Goal: Task Accomplishment & Management: Manage account settings

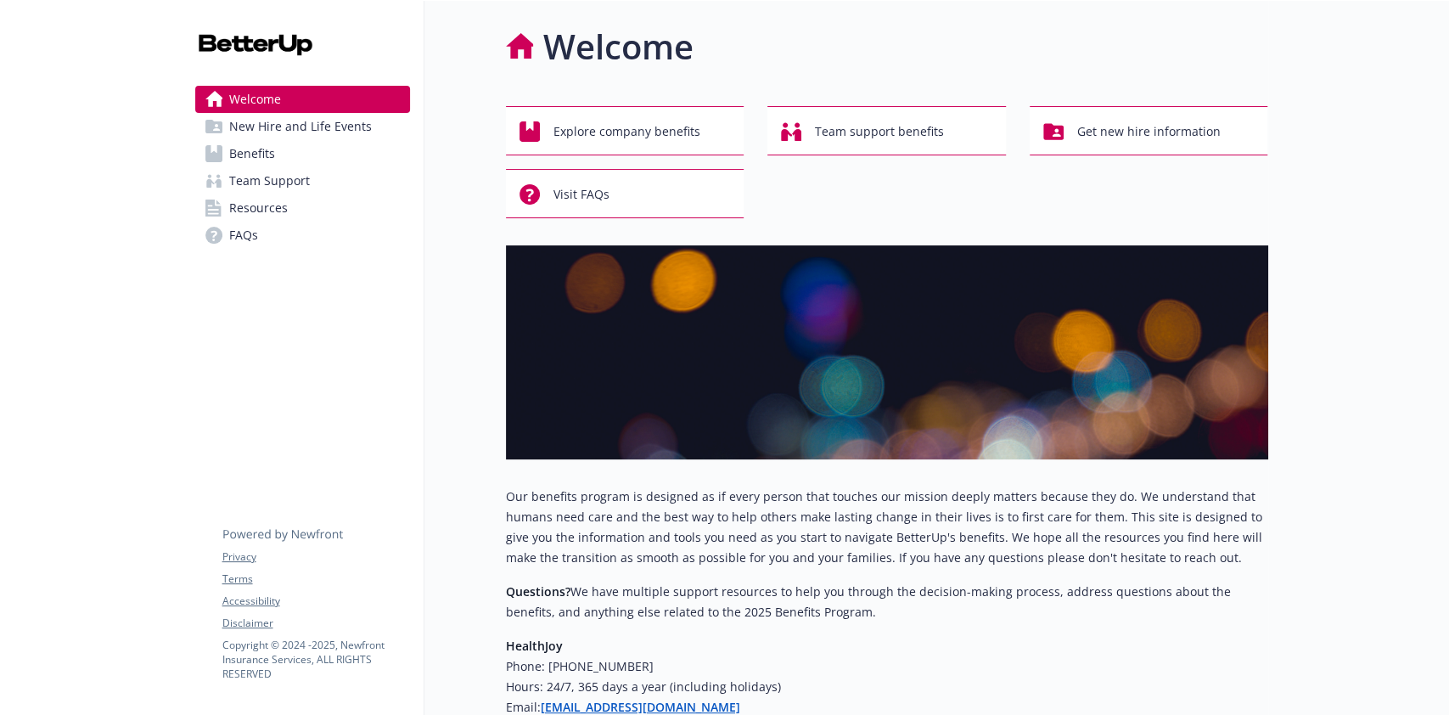
click at [267, 147] on span "Benefits" at bounding box center [252, 153] width 46 height 27
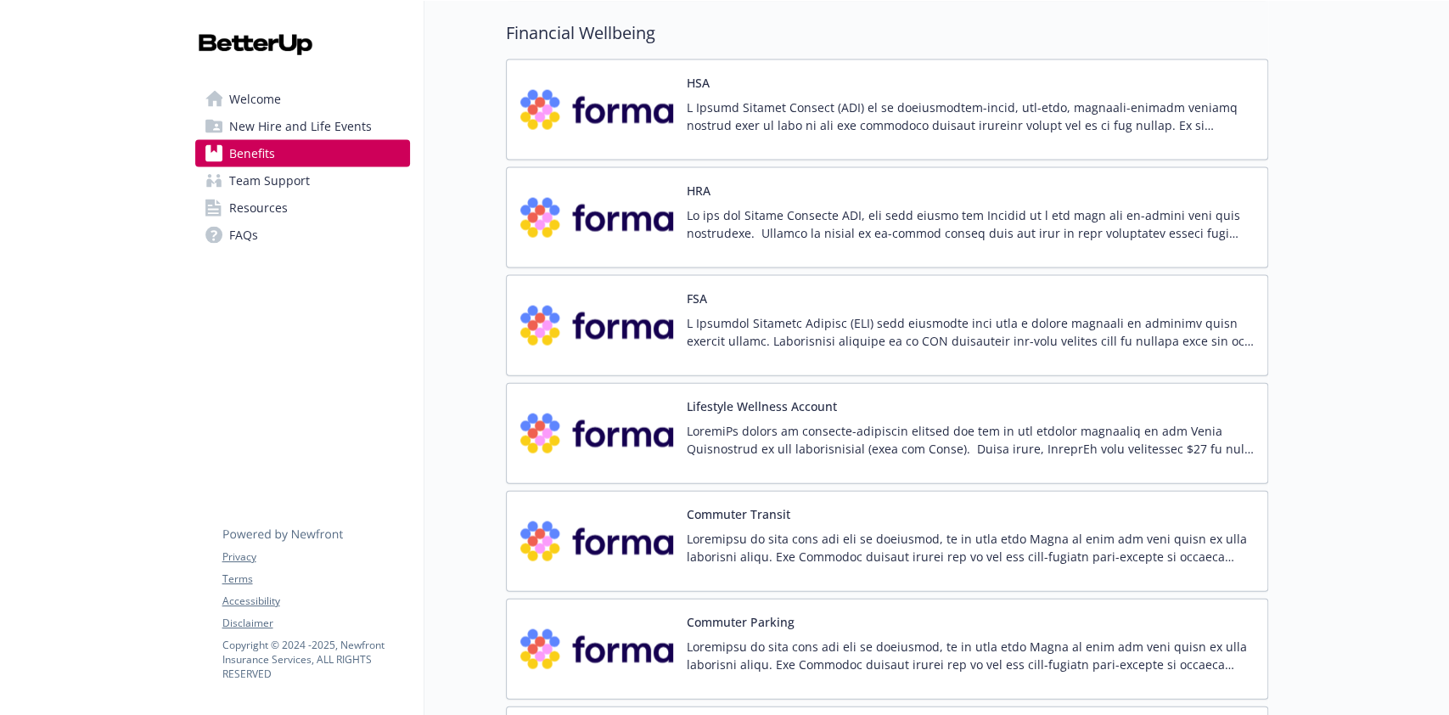
scroll to position [2377, 0]
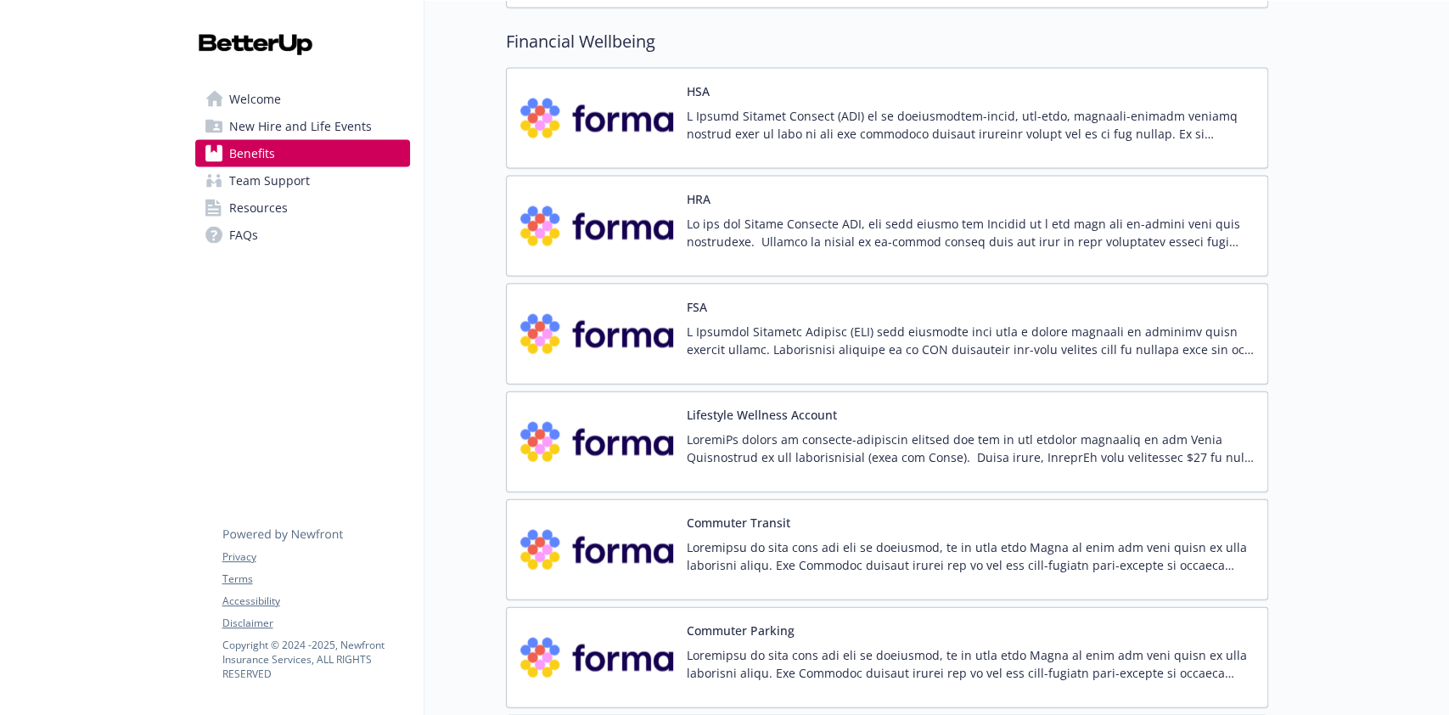
click at [987, 220] on p at bounding box center [970, 233] width 567 height 36
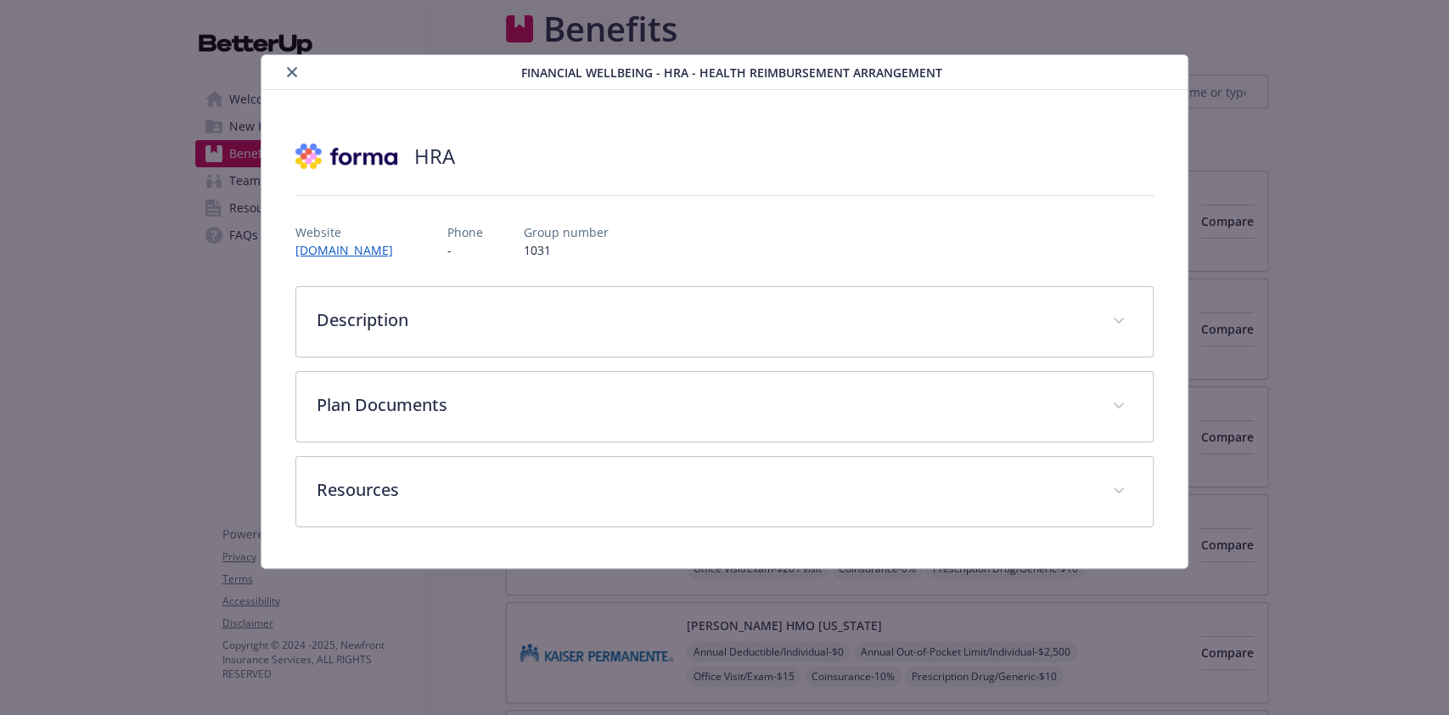
scroll to position [2377, 0]
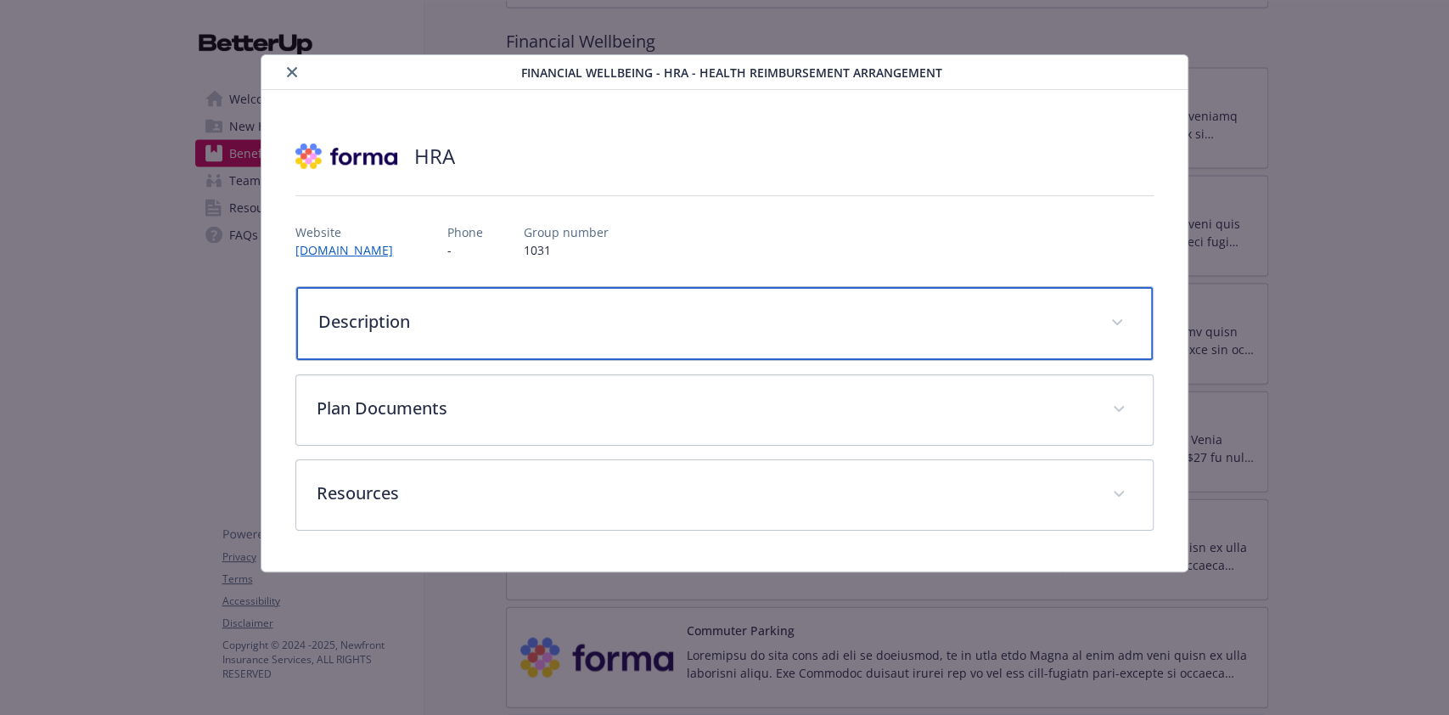
click at [1083, 323] on p "Description" at bounding box center [703, 321] width 771 height 25
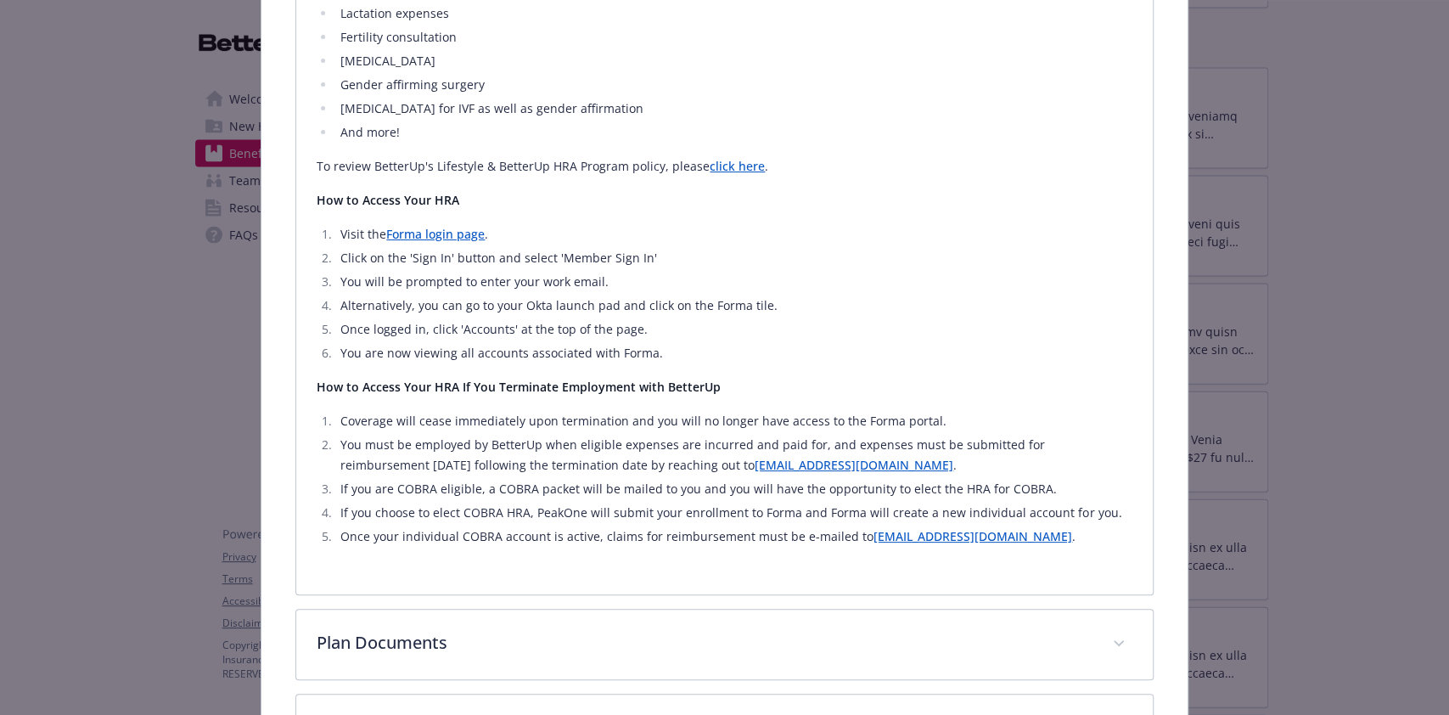
scroll to position [792, 0]
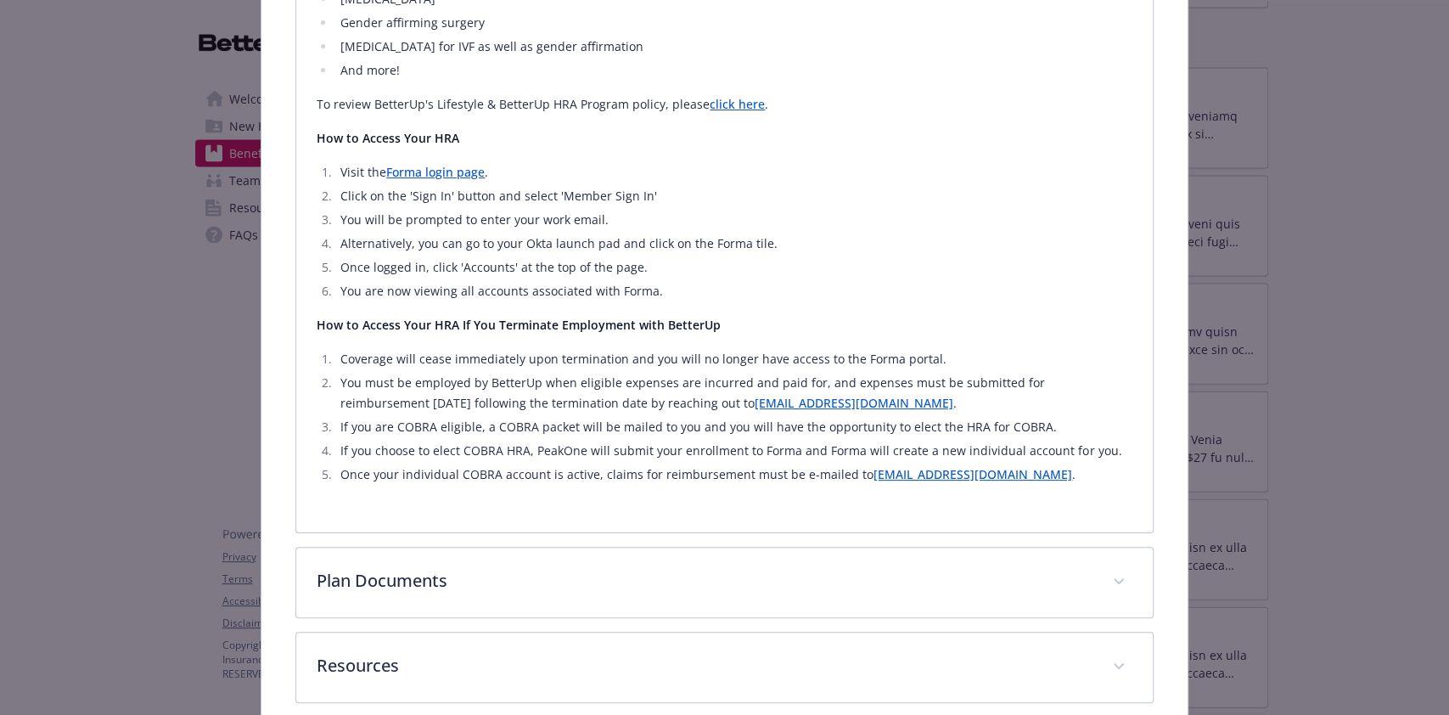
click at [738, 110] on link "click here" at bounding box center [737, 104] width 55 height 16
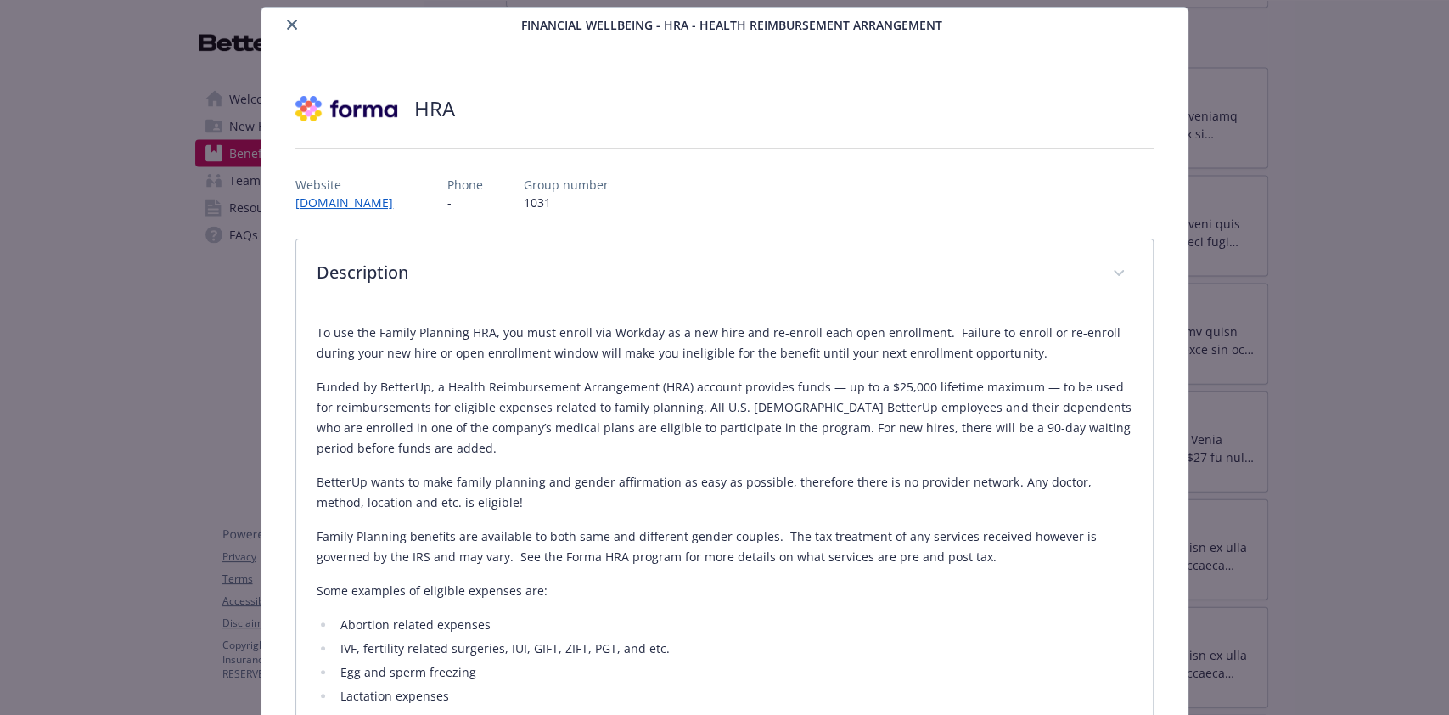
scroll to position [0, 0]
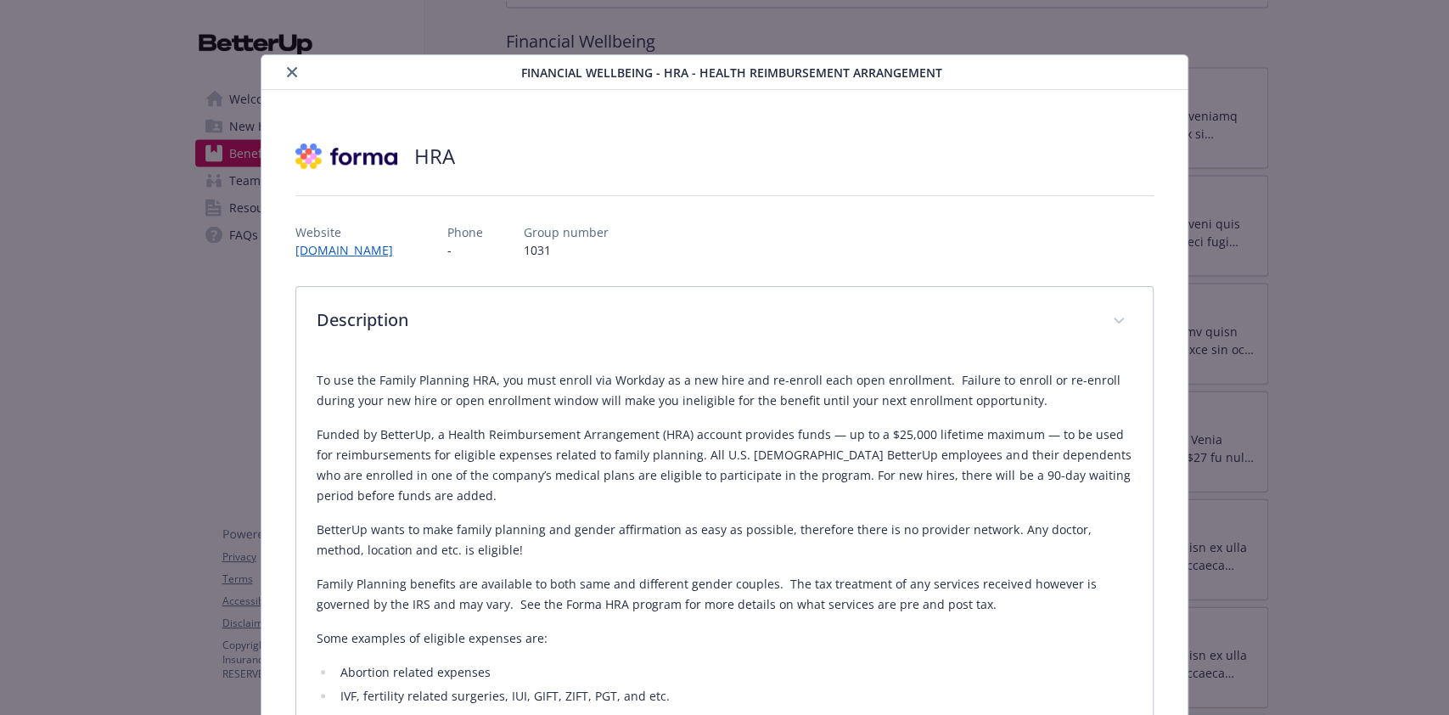
click at [291, 72] on icon "close" at bounding box center [292, 72] width 10 height 10
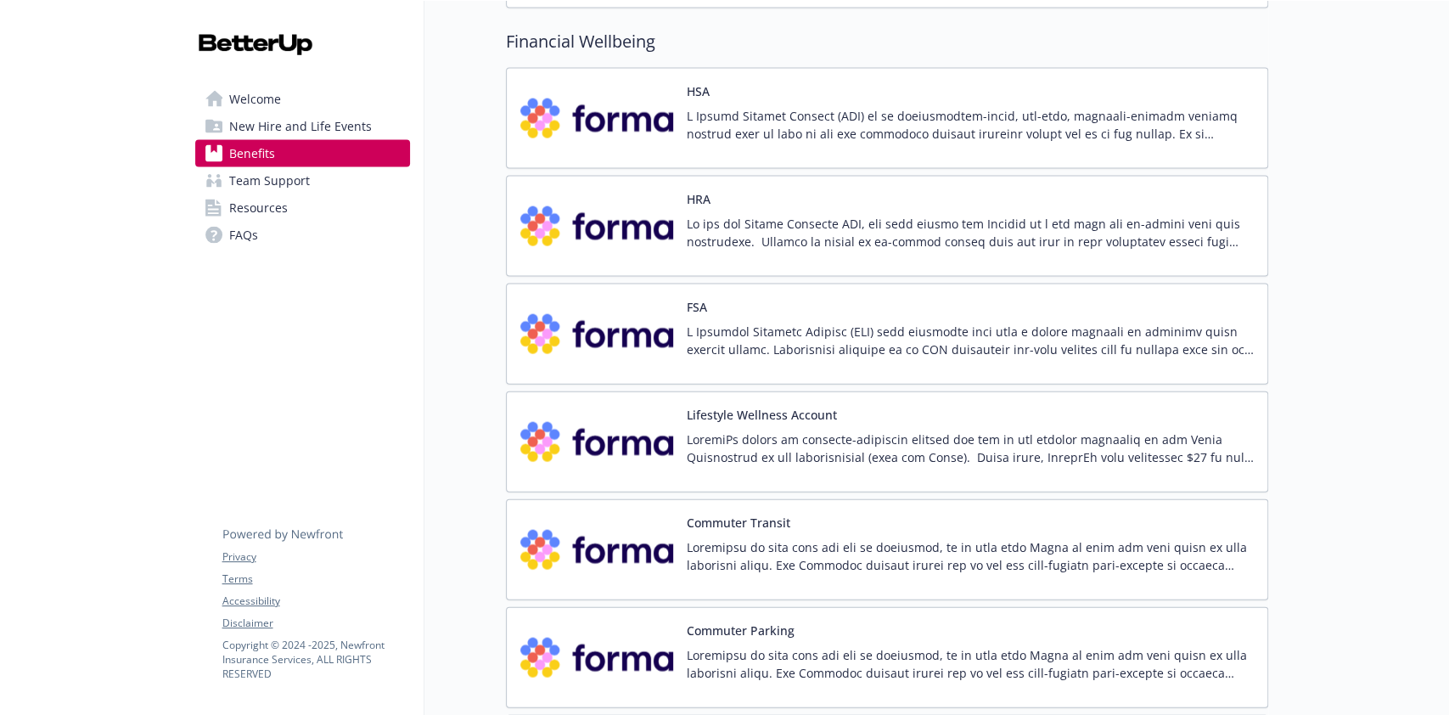
click at [1103, 215] on p at bounding box center [970, 233] width 567 height 36
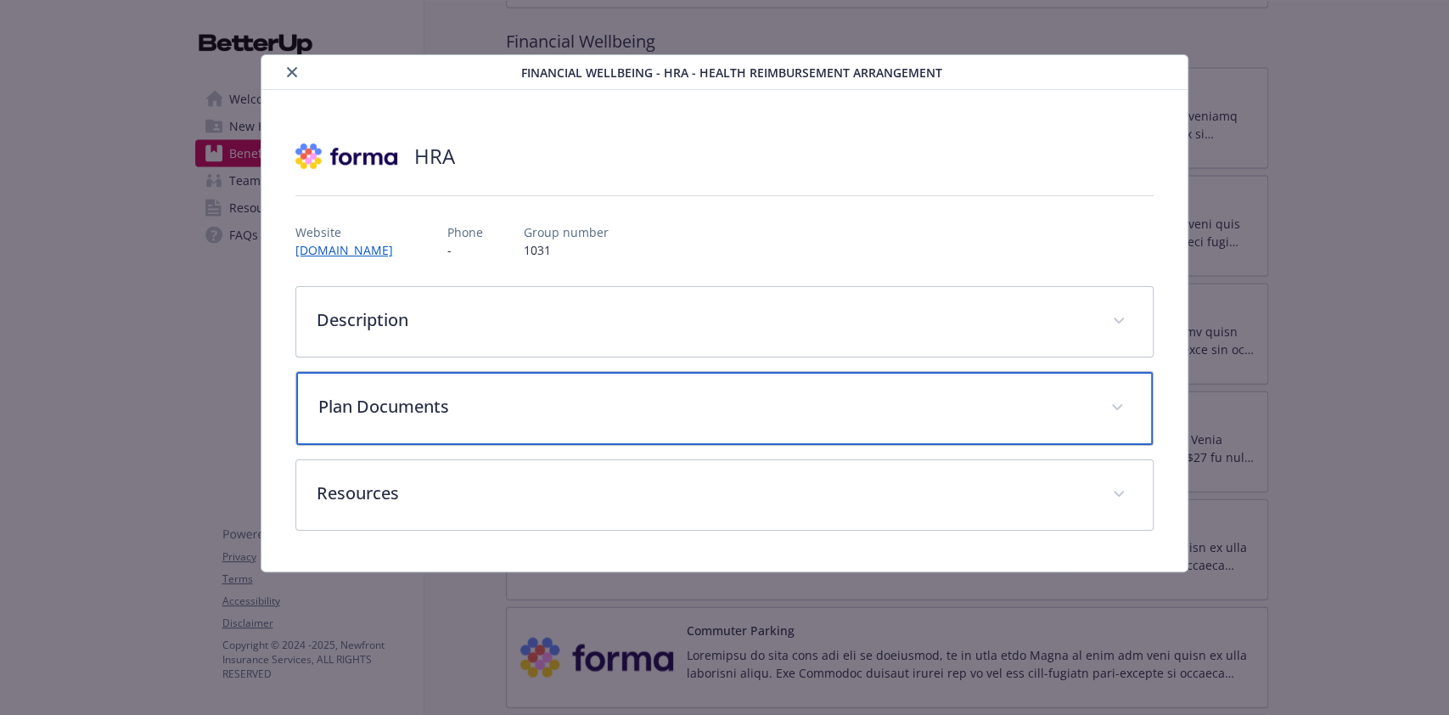
click at [777, 386] on div "Plan Documents" at bounding box center [724, 408] width 856 height 73
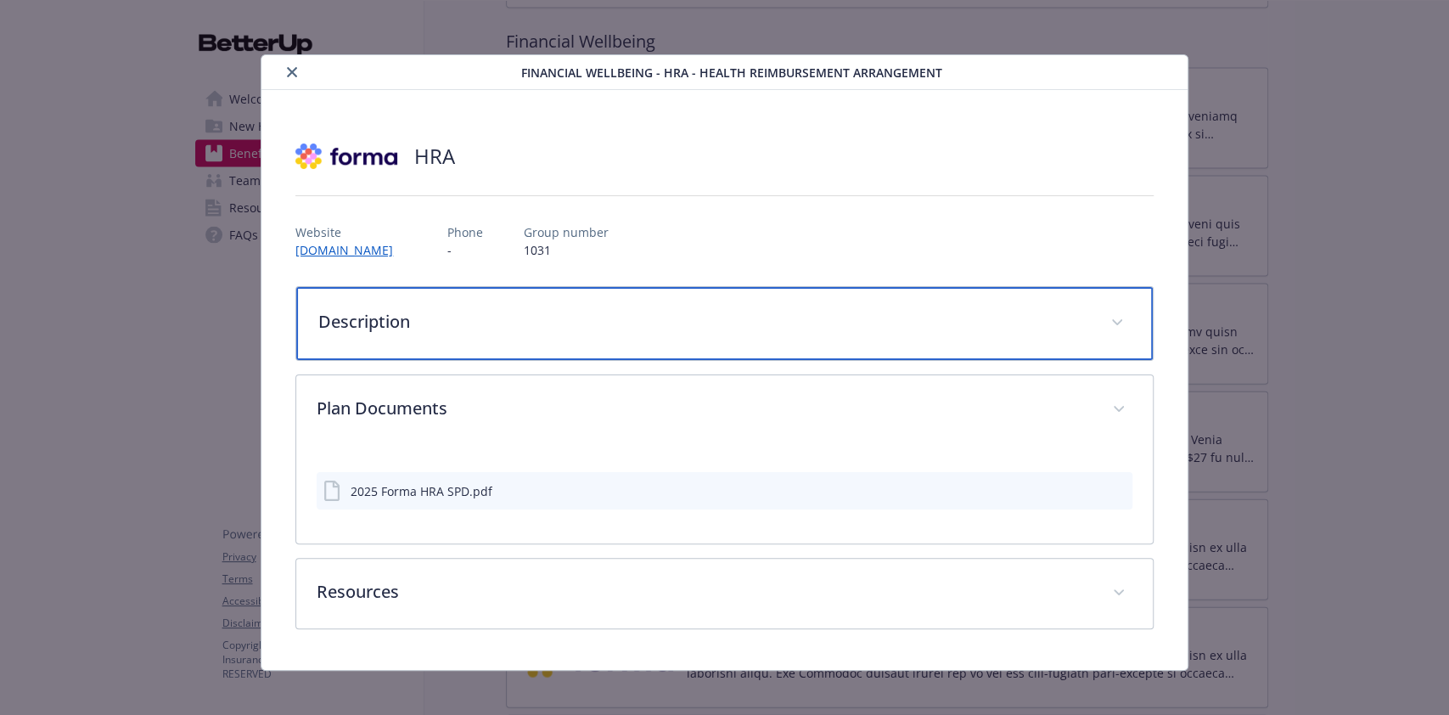
click at [791, 340] on div "Description" at bounding box center [724, 323] width 856 height 73
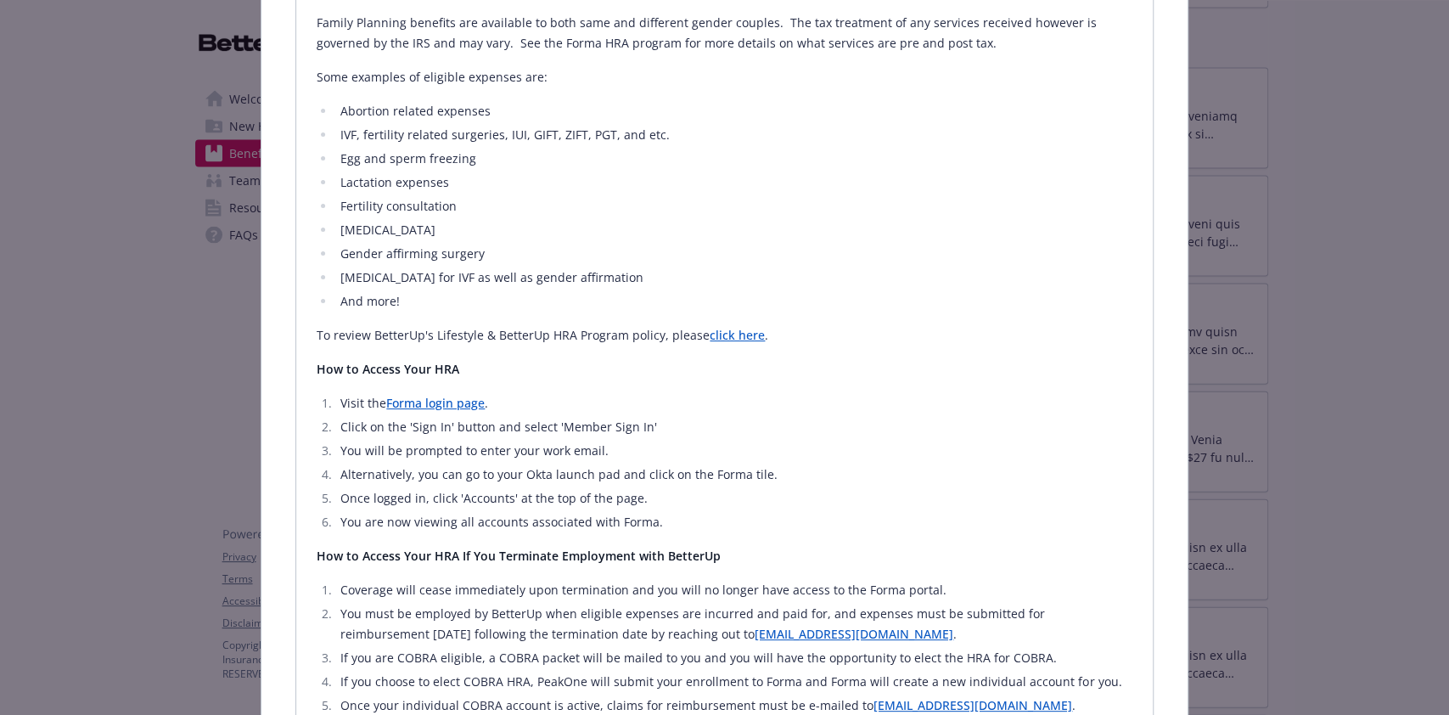
scroll to position [565, 0]
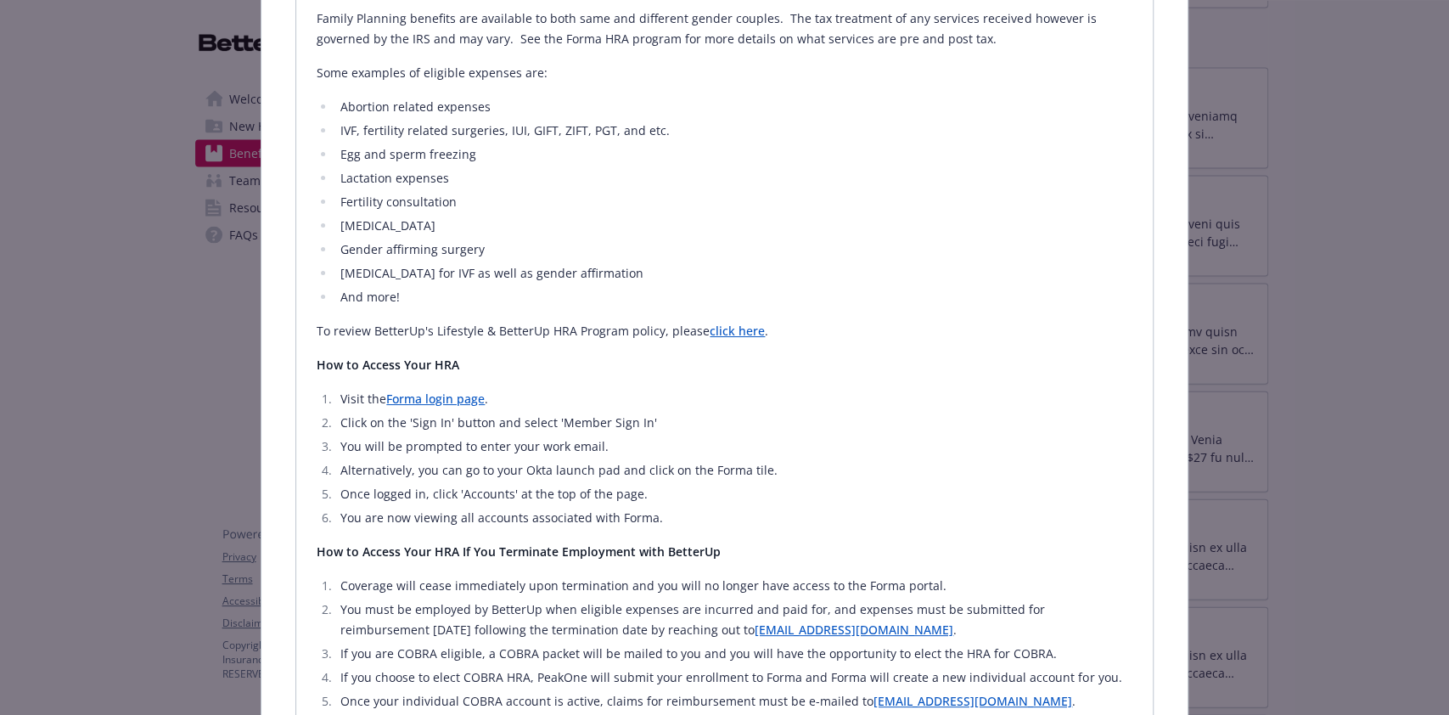
click at [736, 328] on link "click here" at bounding box center [737, 331] width 55 height 16
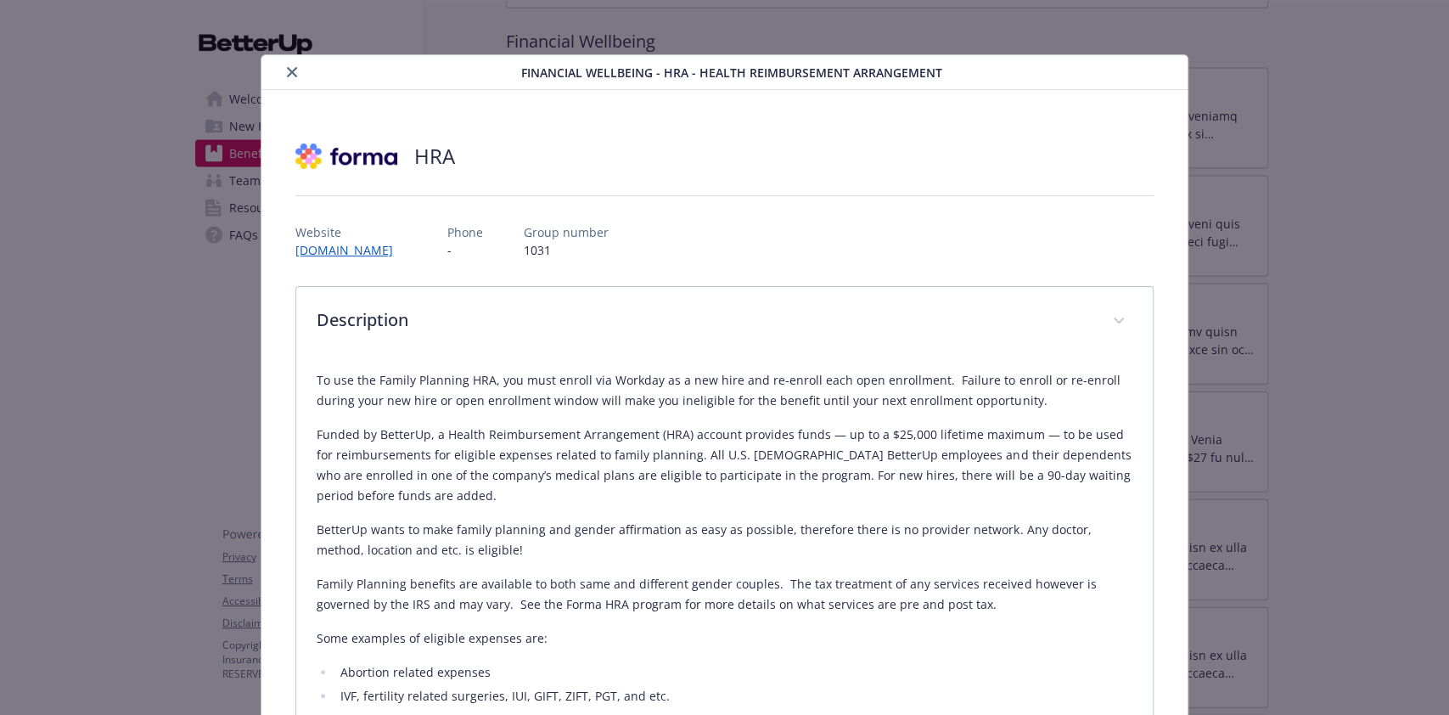
click at [287, 71] on icon "close" at bounding box center [292, 72] width 10 height 10
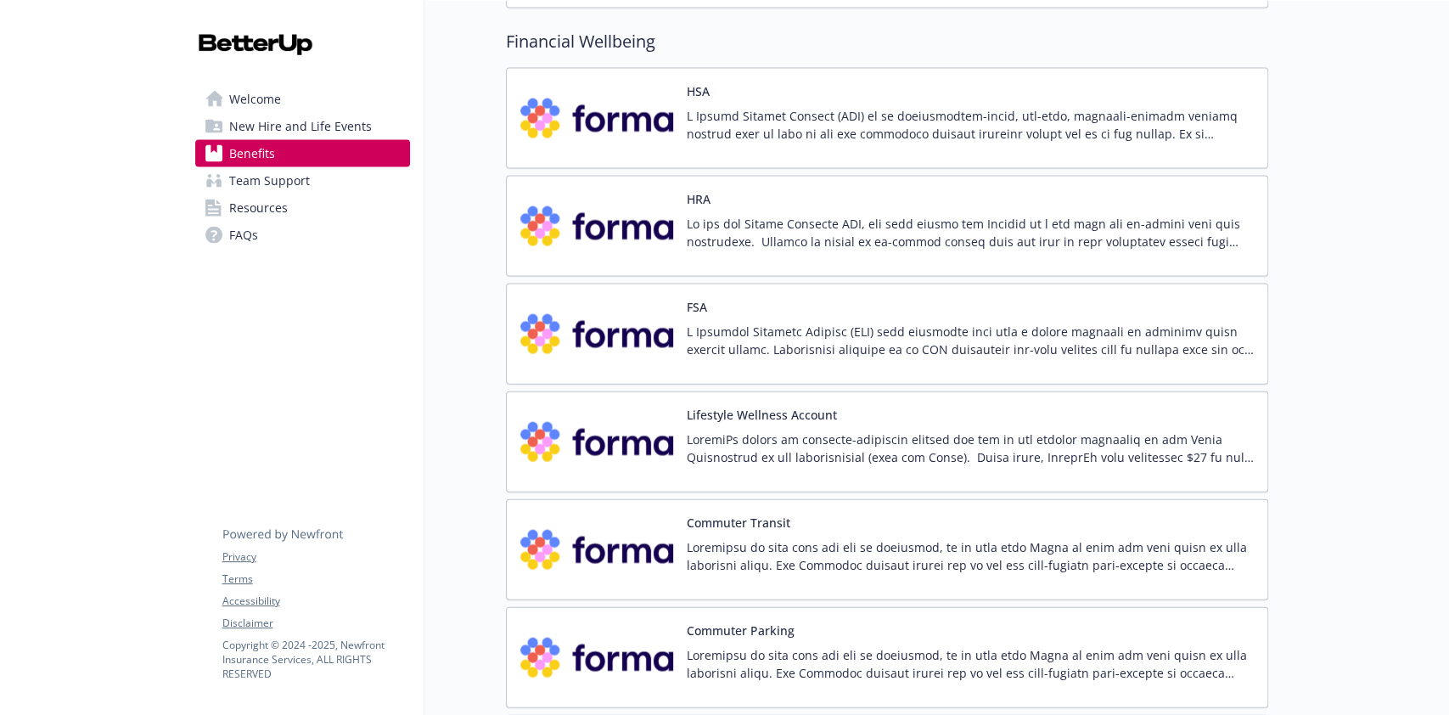
click at [861, 423] on div "Lifestyle Wellness Account" at bounding box center [970, 442] width 567 height 72
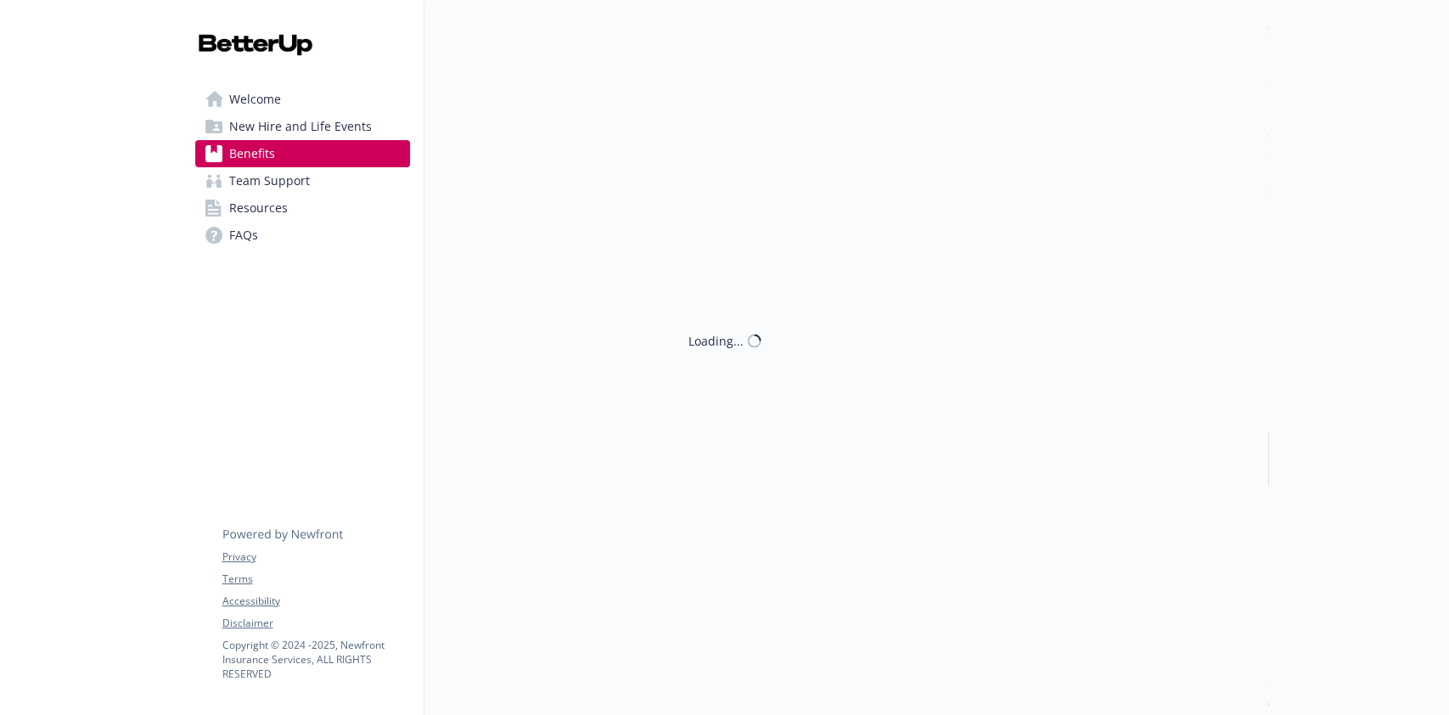
scroll to position [2377, 0]
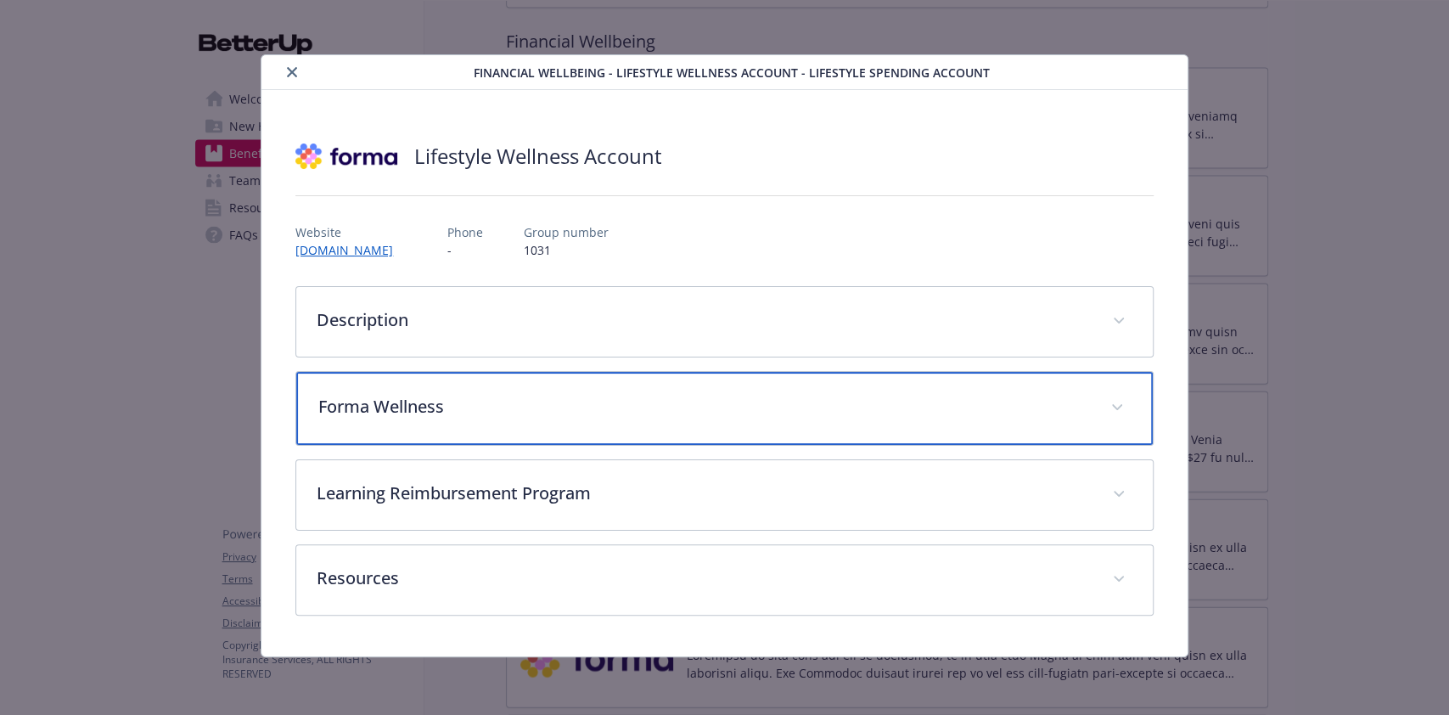
click at [786, 423] on div "Forma Wellness" at bounding box center [724, 408] width 856 height 73
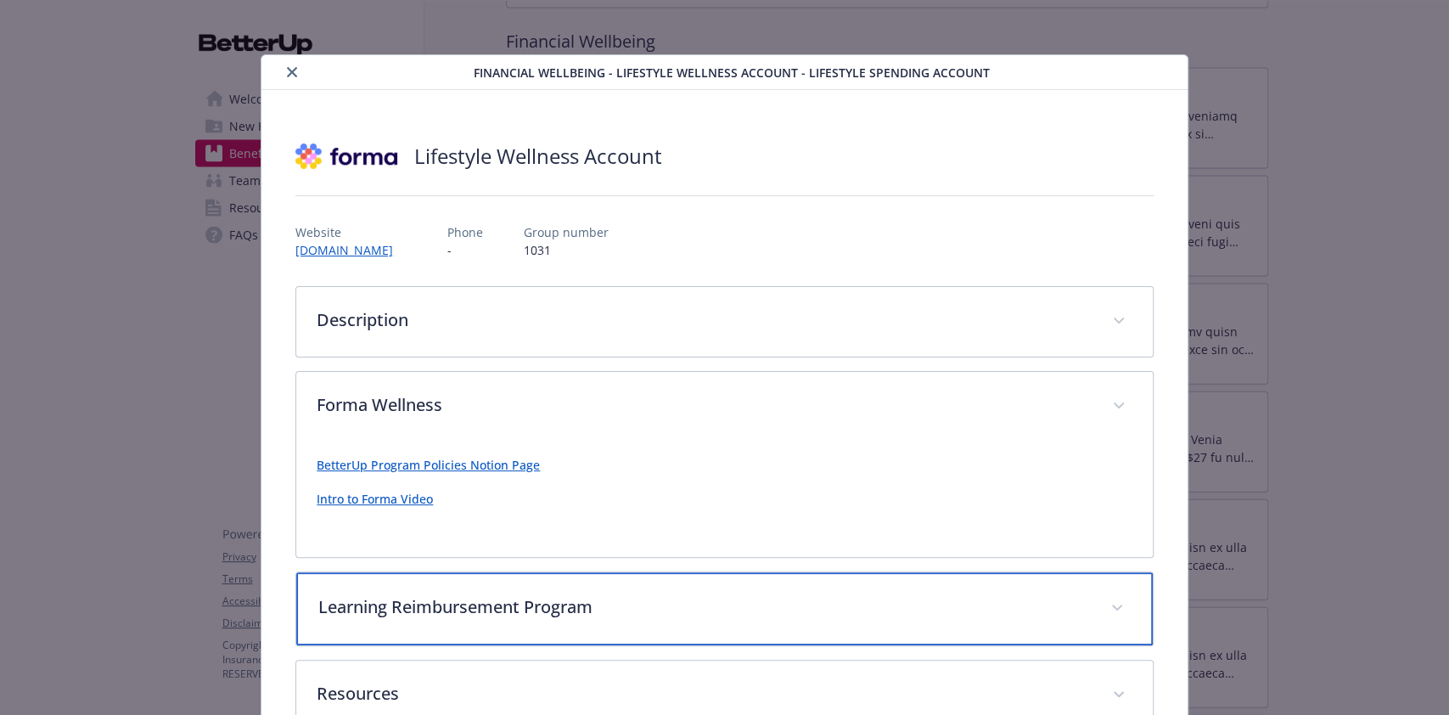
click at [742, 600] on p "Learning Reimbursement Program" at bounding box center [703, 606] width 771 height 25
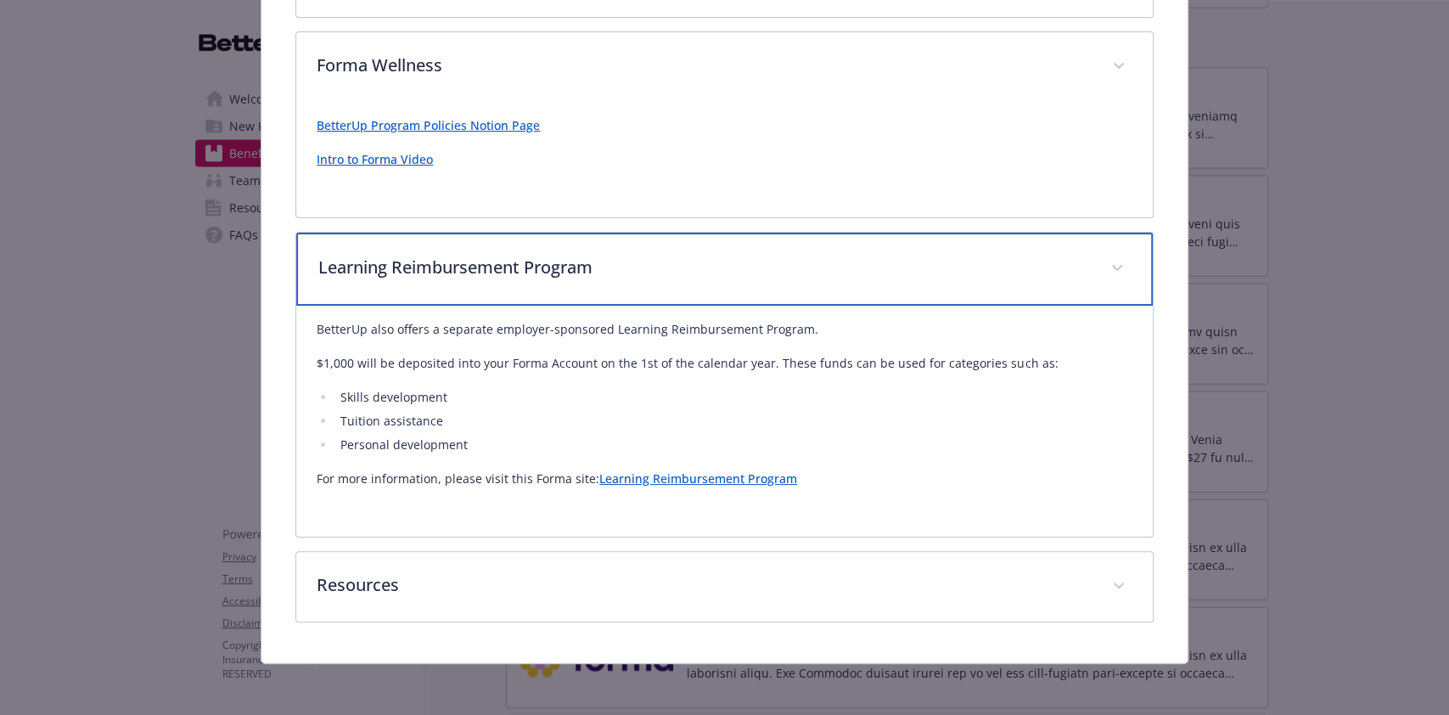
scroll to position [0, 0]
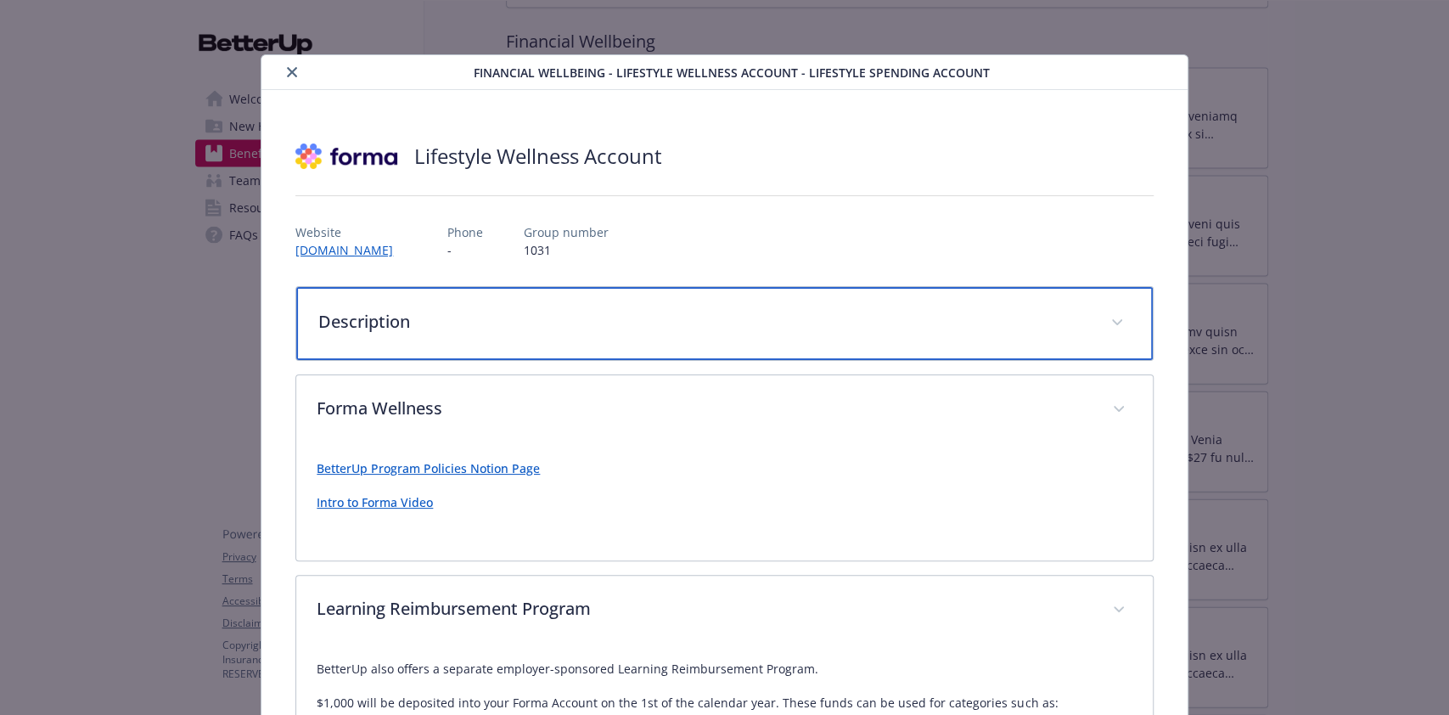
click at [917, 309] on p "Description" at bounding box center [703, 321] width 771 height 25
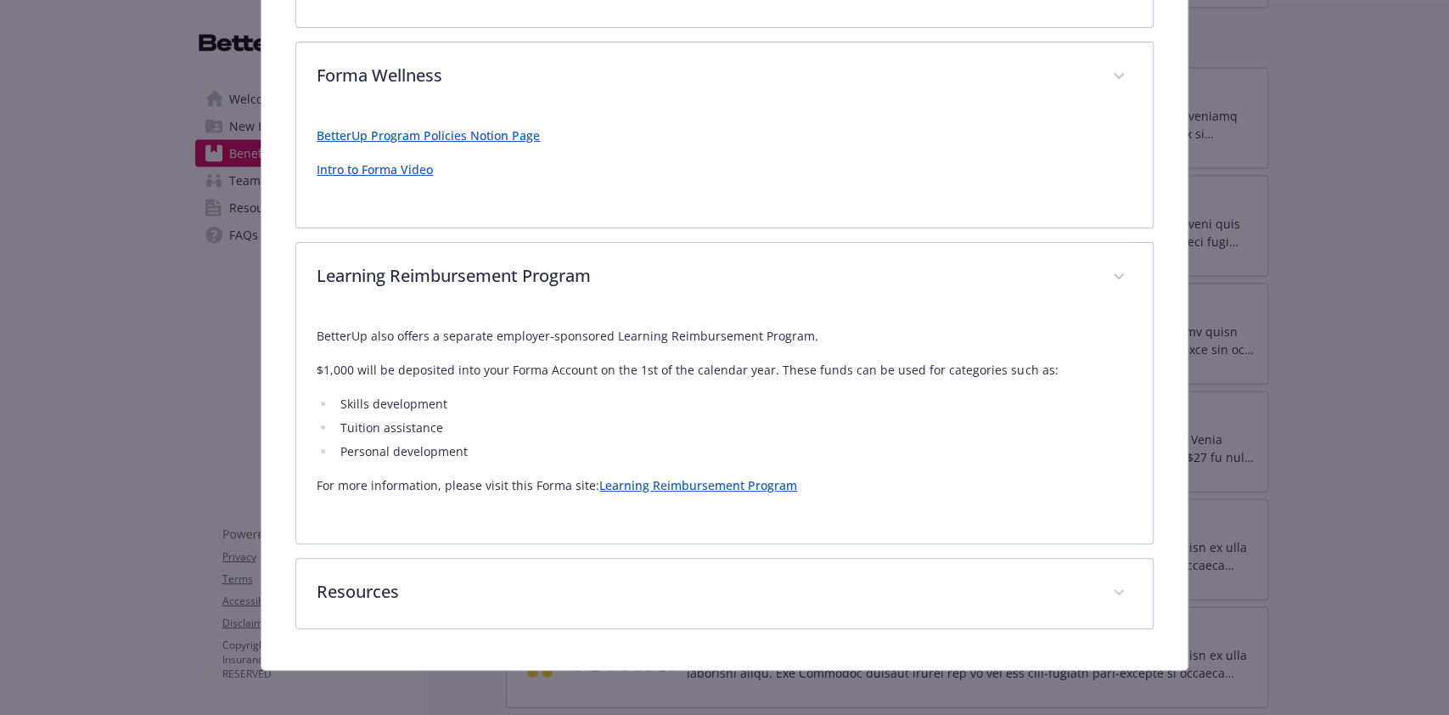
scroll to position [840, 0]
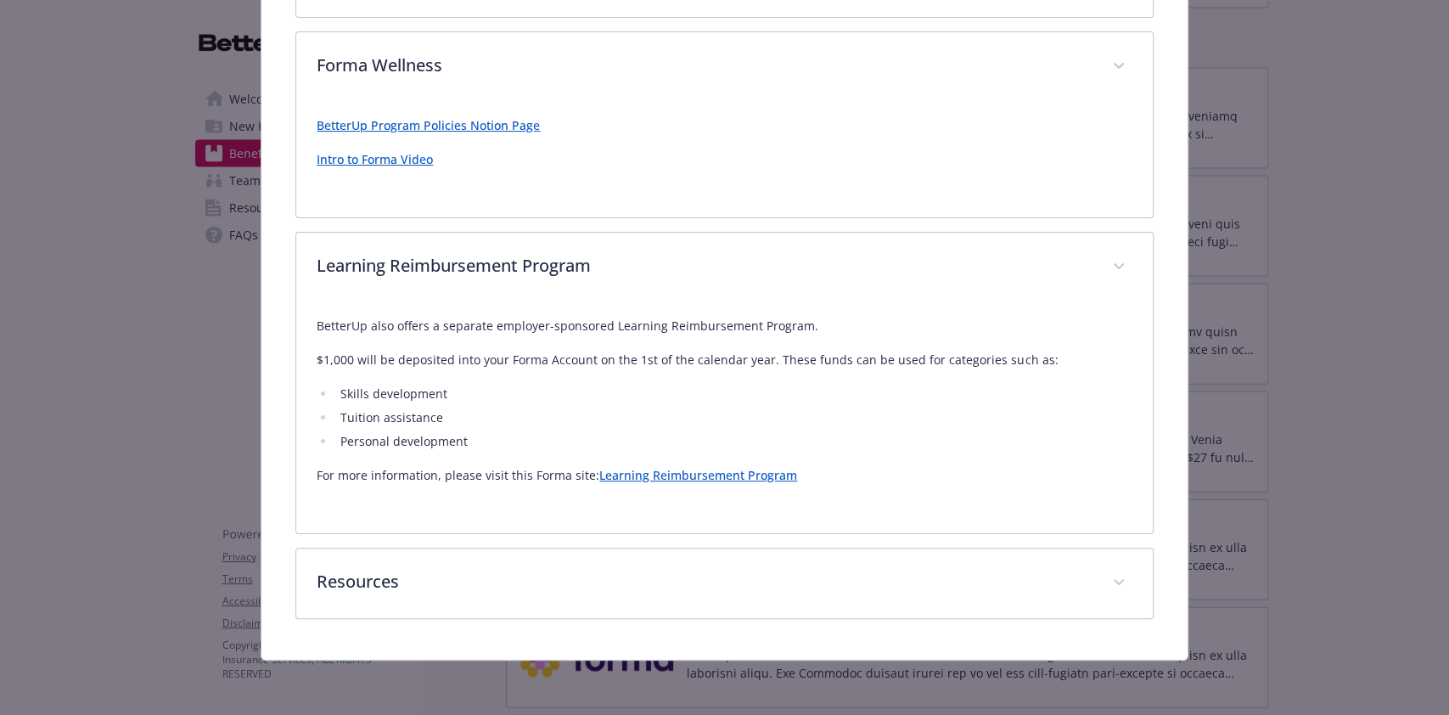
click at [660, 470] on link "Learning Reimbursement Program" at bounding box center [698, 475] width 198 height 16
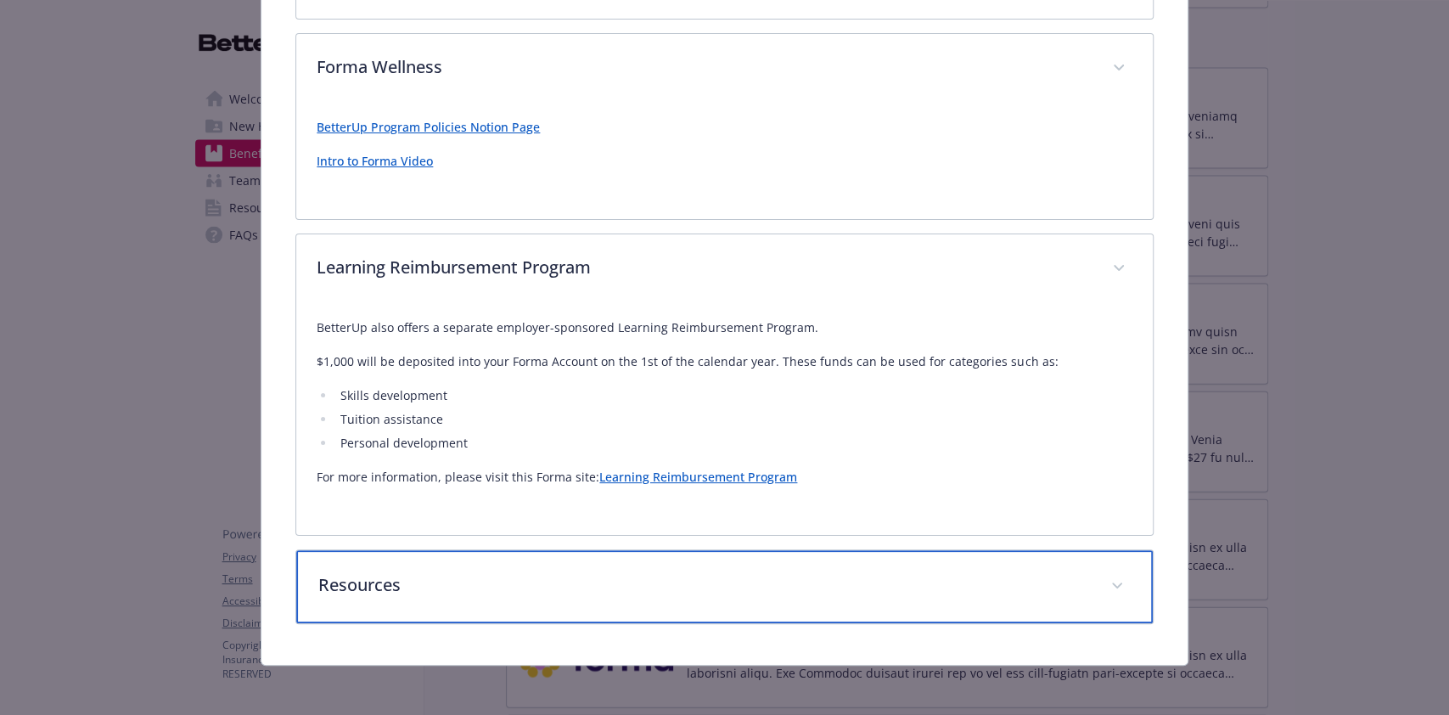
click at [929, 572] on p "Resources" at bounding box center [703, 584] width 771 height 25
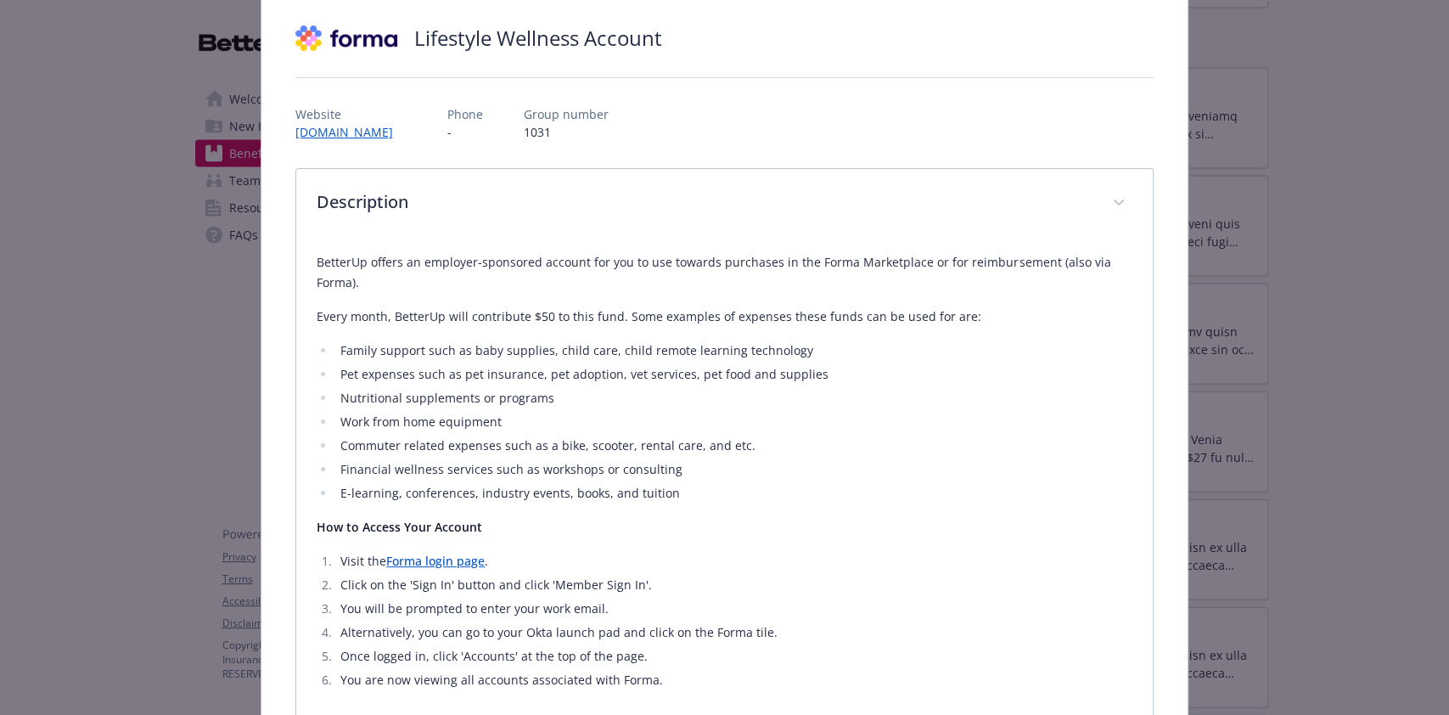
scroll to position [0, 0]
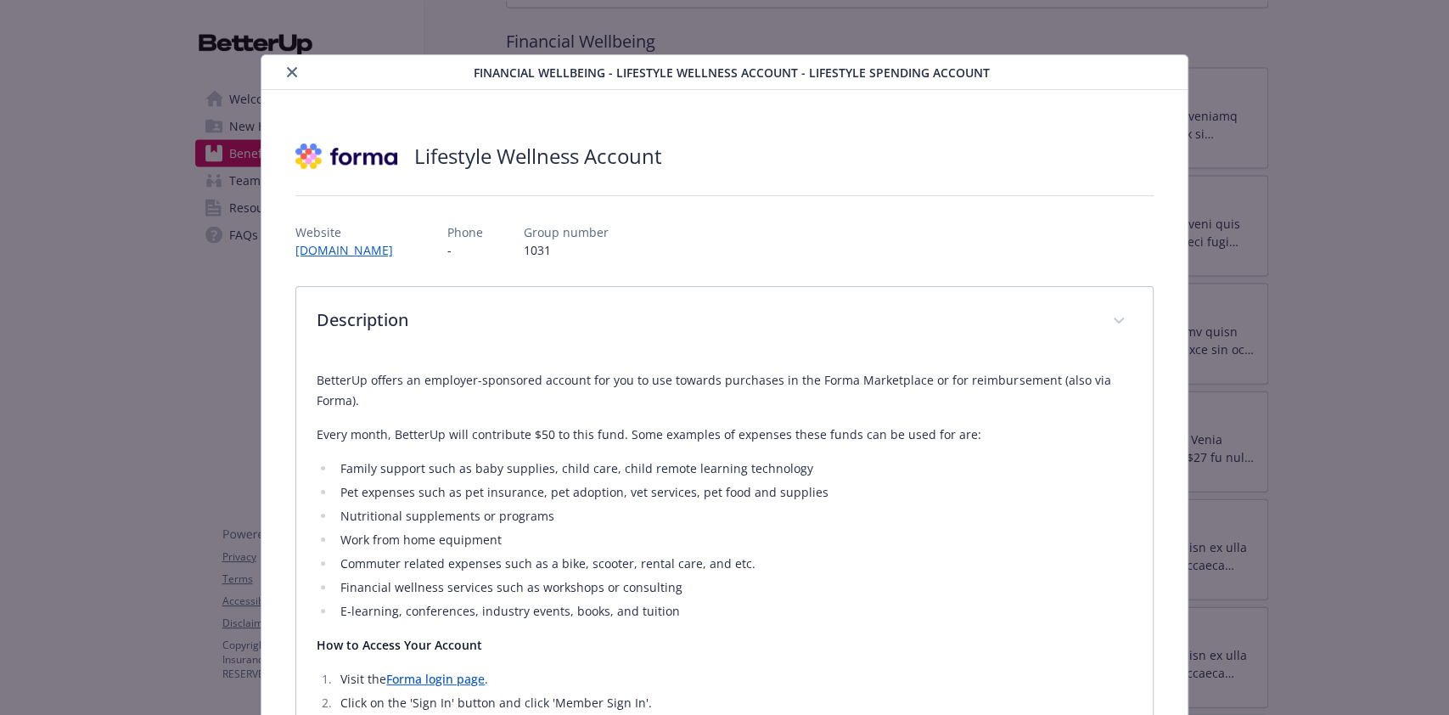
click at [287, 77] on button "close" at bounding box center [292, 72] width 20 height 20
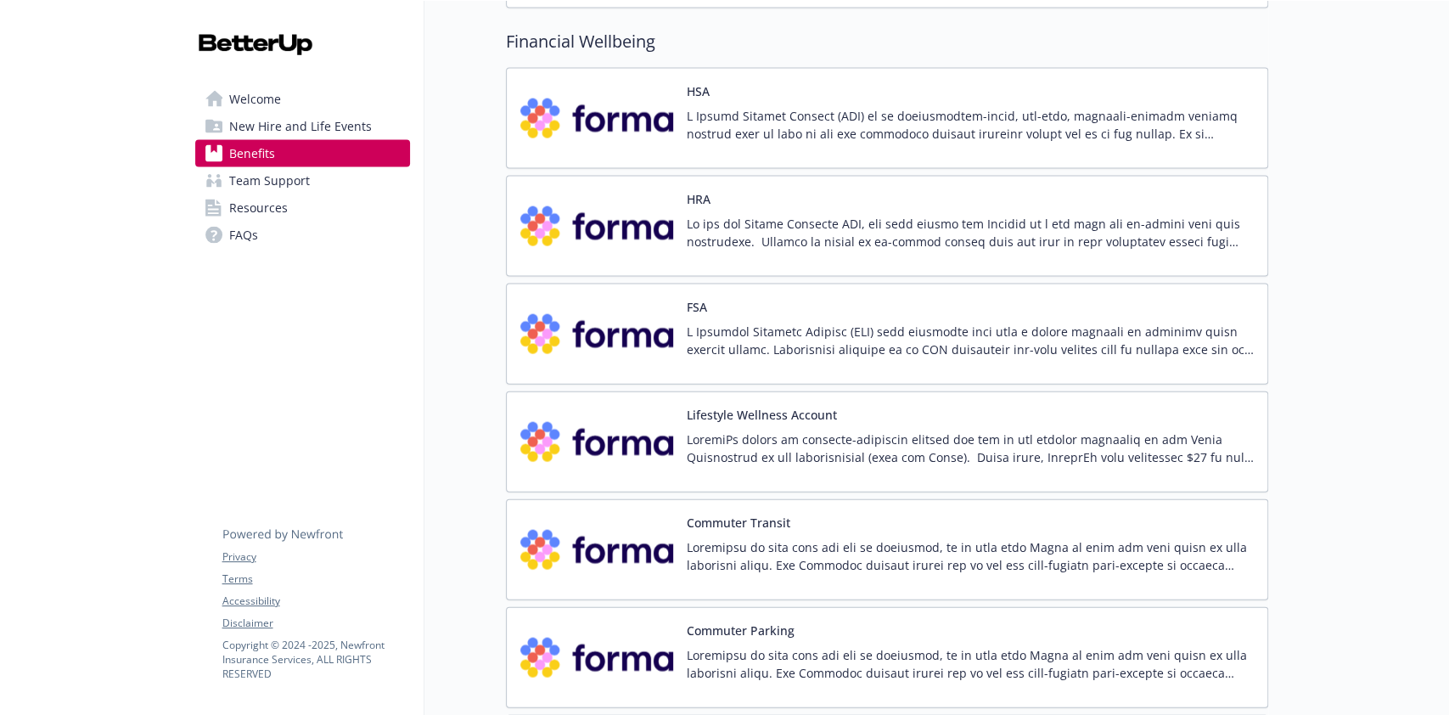
click at [917, 244] on p at bounding box center [970, 233] width 567 height 36
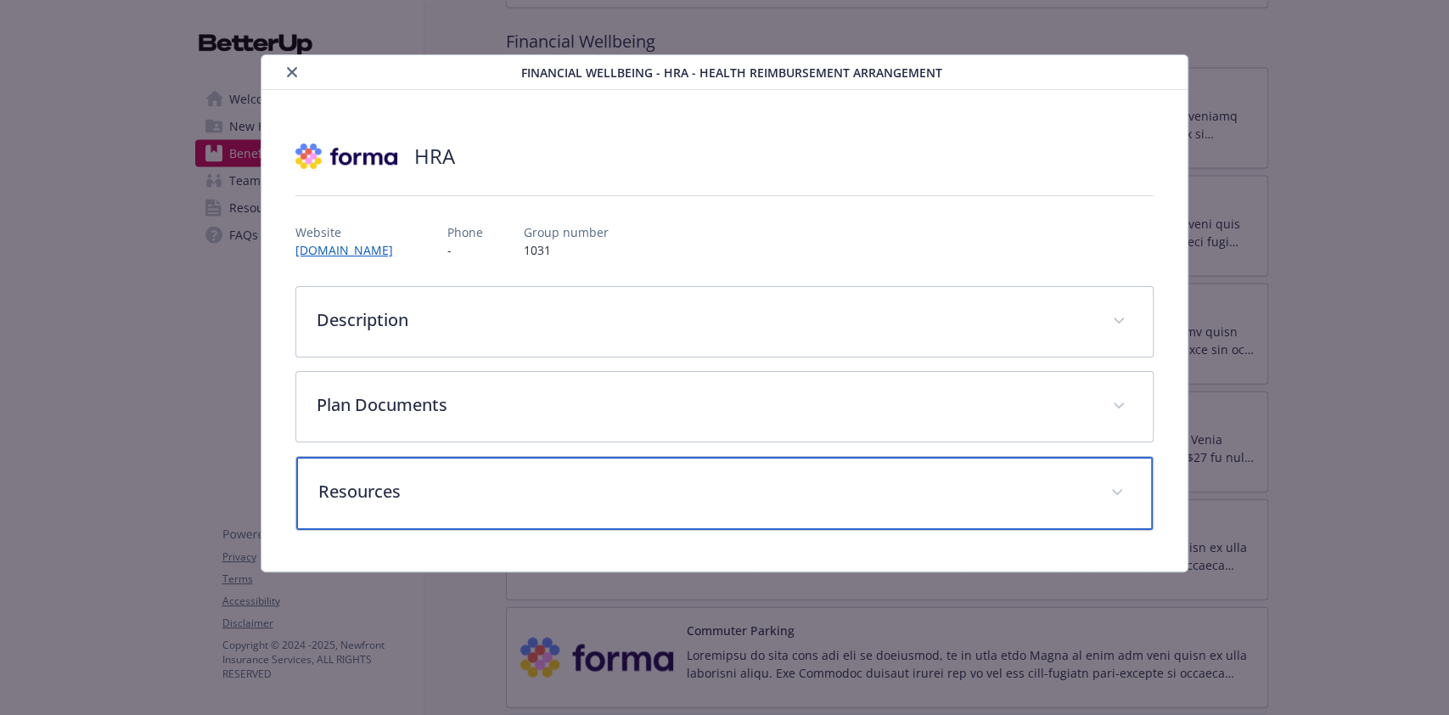
click at [781, 502] on div "Resources" at bounding box center [724, 493] width 856 height 73
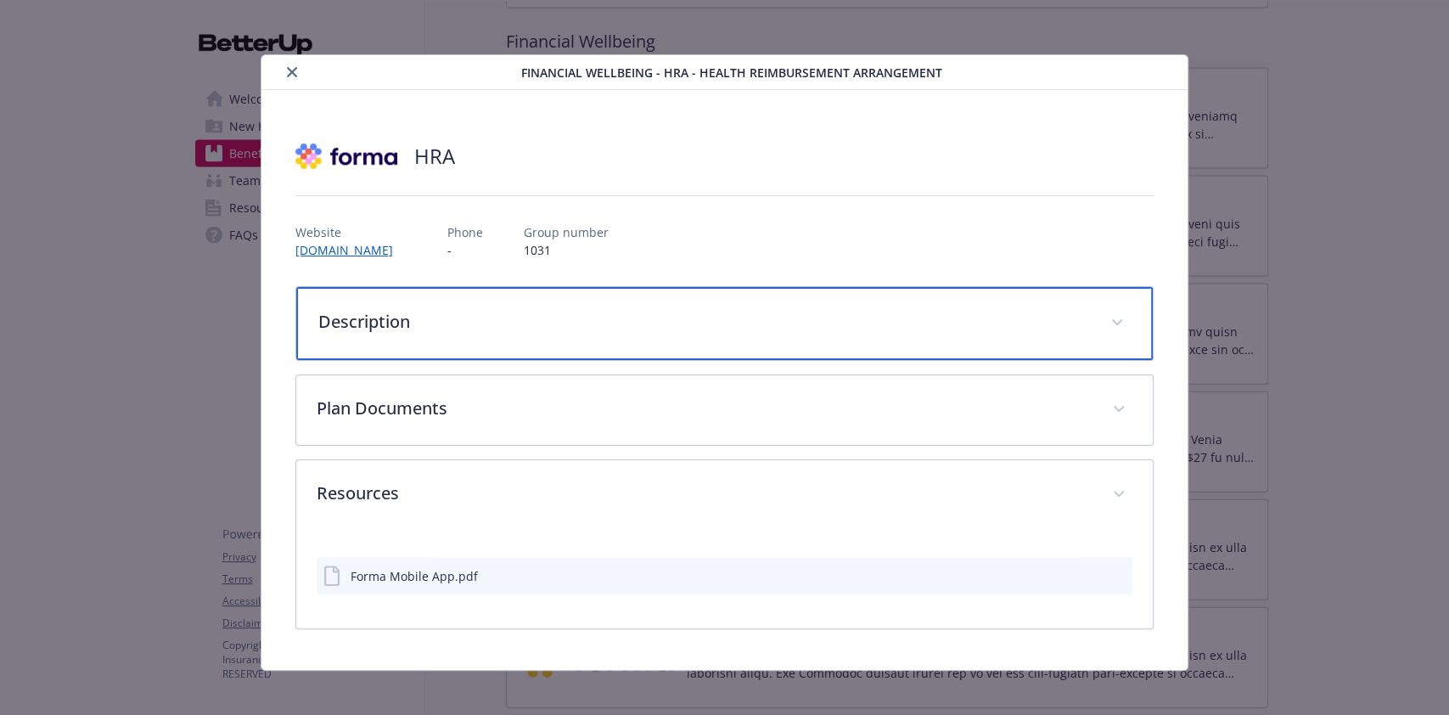
click at [869, 343] on div "Description" at bounding box center [724, 323] width 856 height 73
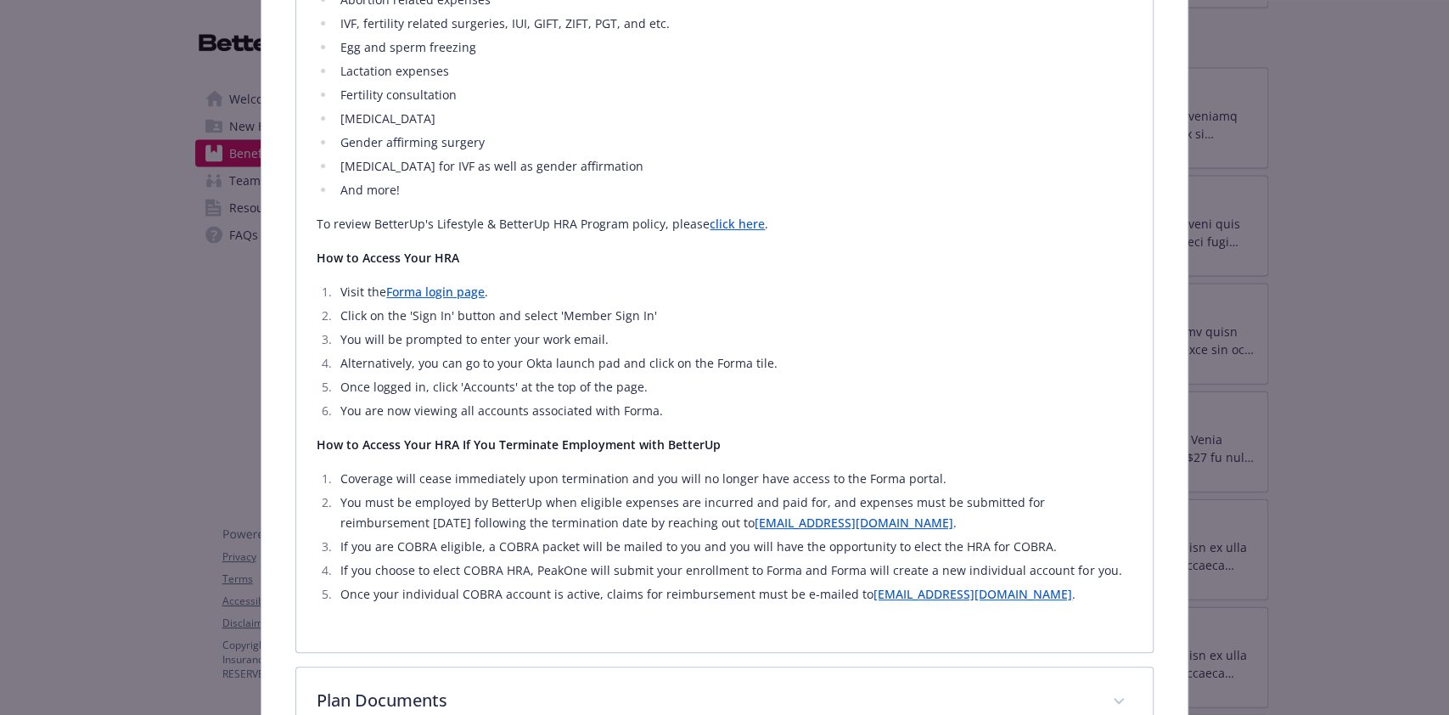
scroll to position [679, 0]
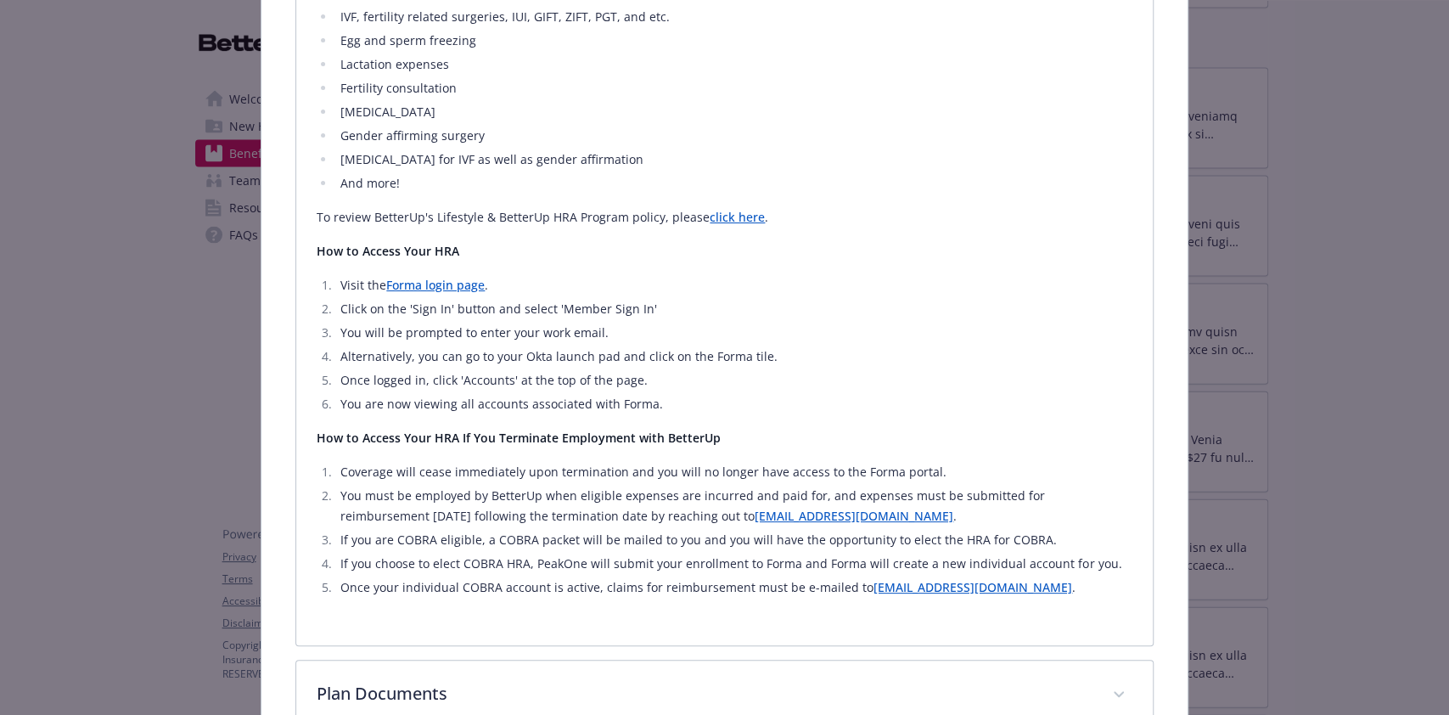
click at [729, 216] on link "click here" at bounding box center [737, 217] width 55 height 16
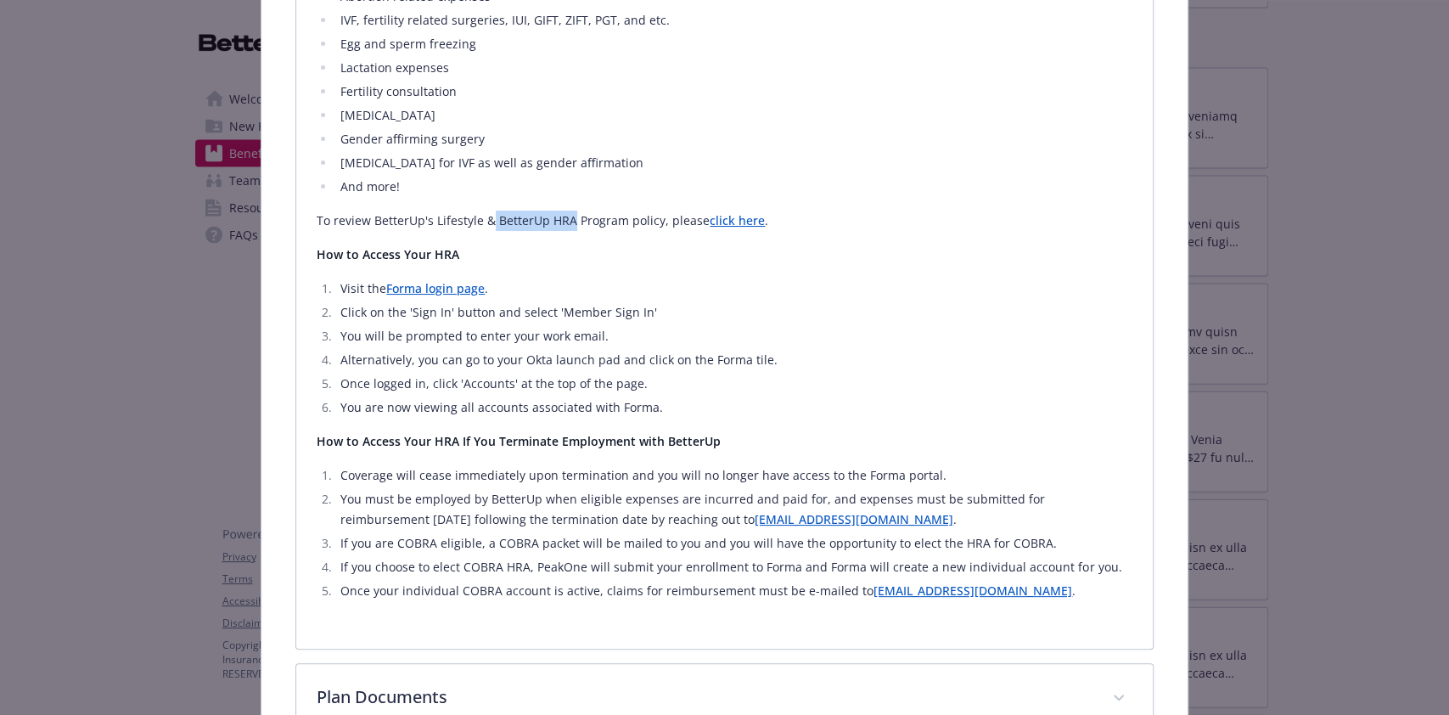
drag, startPoint x: 569, startPoint y: 216, endPoint x: 485, endPoint y: 218, distance: 84.1
click at [485, 218] on p "To review BetterUp's Lifestyle & BetterUp HRA Program policy, please click here…" at bounding box center [724, 221] width 815 height 20
drag, startPoint x: 525, startPoint y: 219, endPoint x: 557, endPoint y: 213, distance: 32.0
click at [528, 219] on p "To review BetterUp's Lifestyle & BetterUp HRA Program policy, please click here…" at bounding box center [724, 221] width 815 height 20
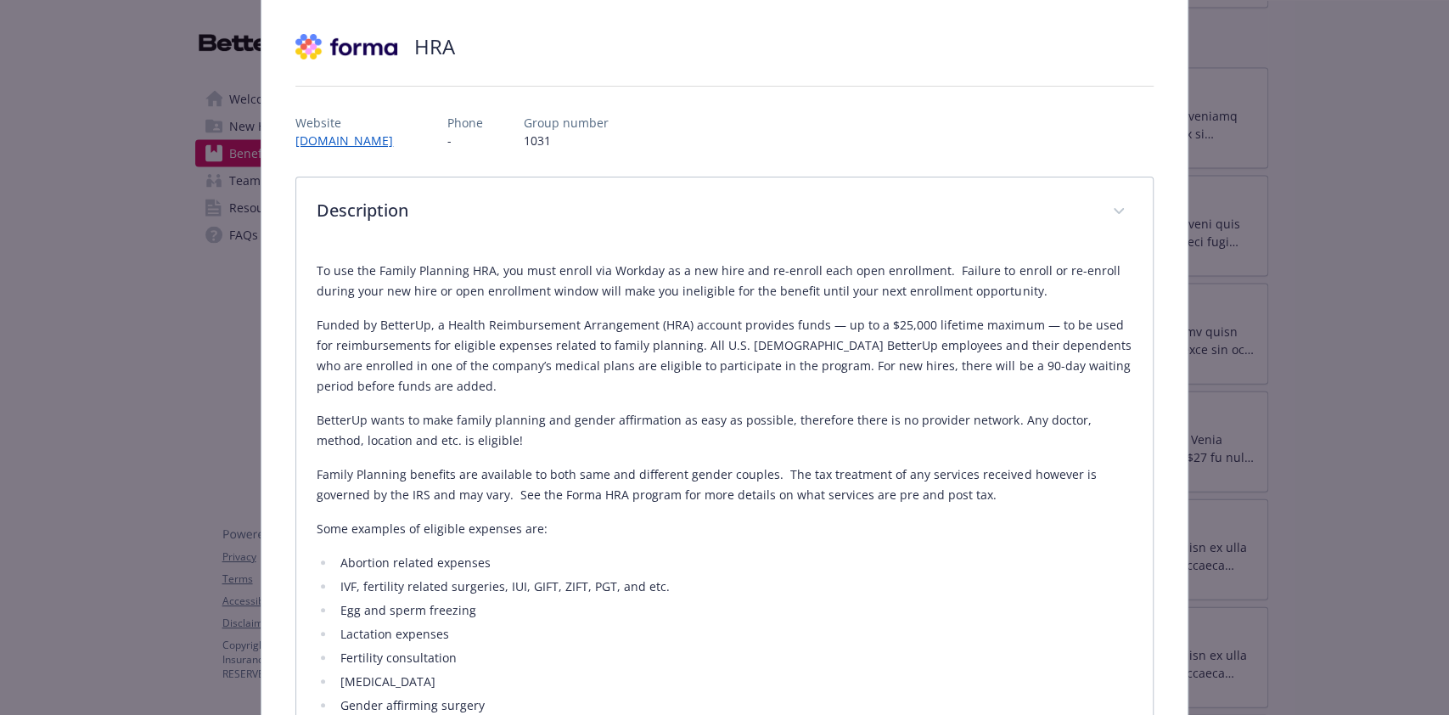
scroll to position [0, 0]
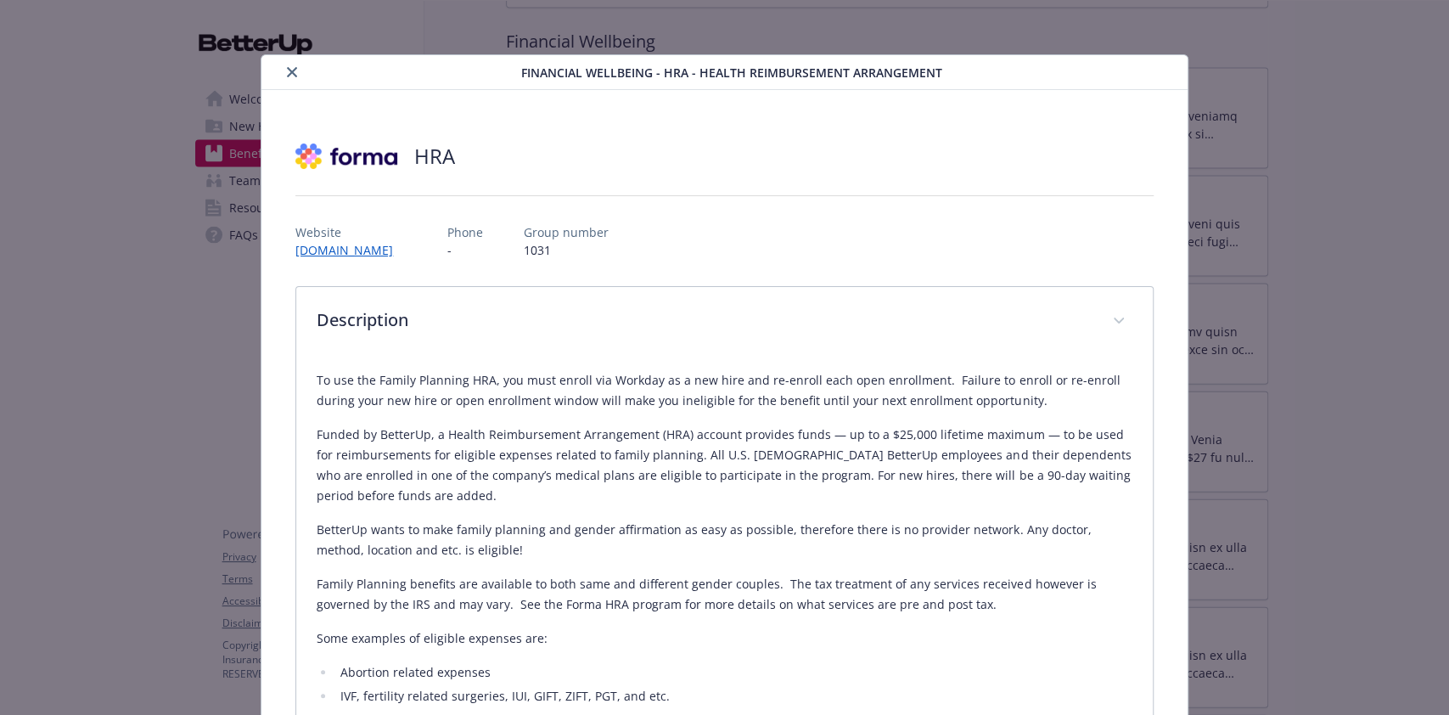
click at [287, 71] on icon "close" at bounding box center [292, 72] width 10 height 10
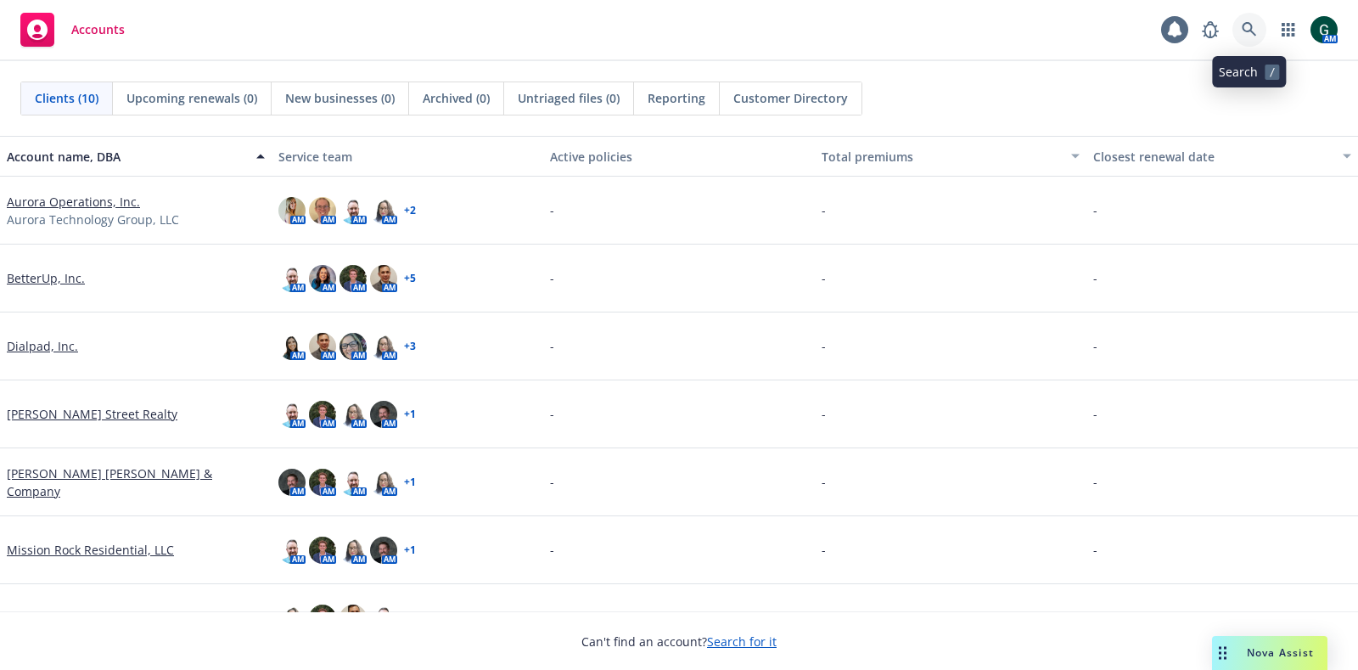
click at [1253, 31] on icon at bounding box center [1249, 29] width 15 height 15
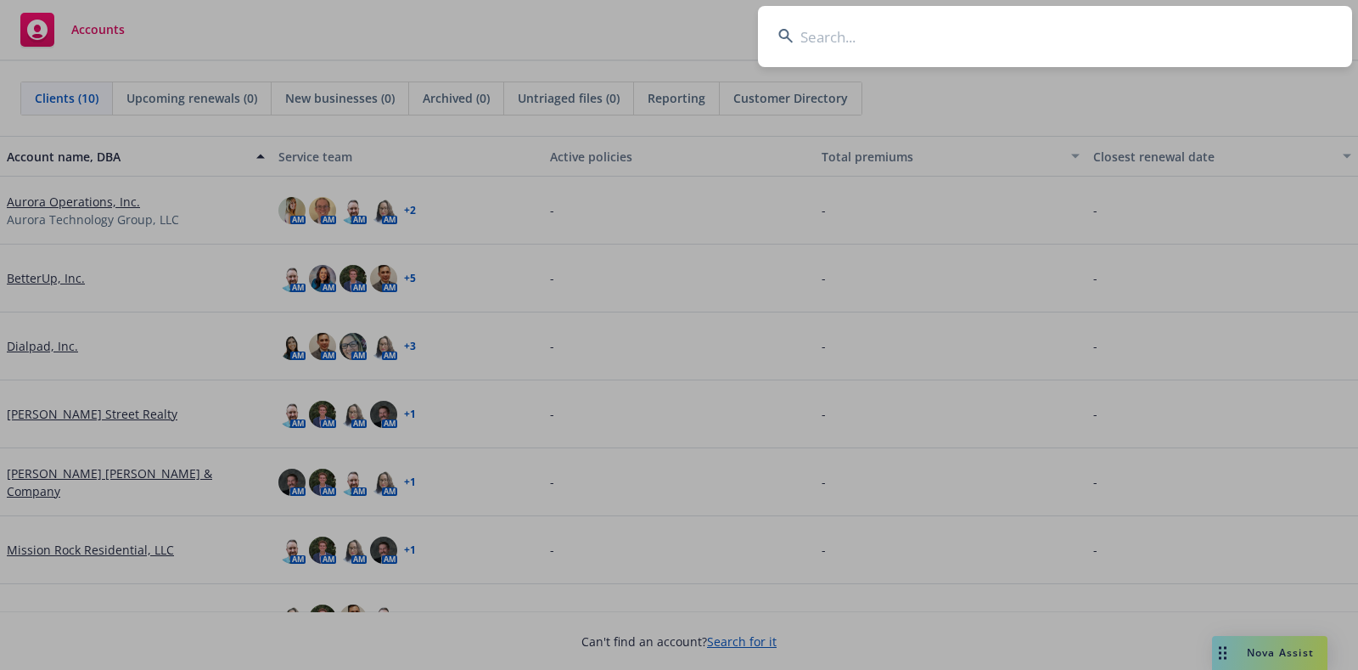
click at [953, 35] on input at bounding box center [1055, 36] width 594 height 61
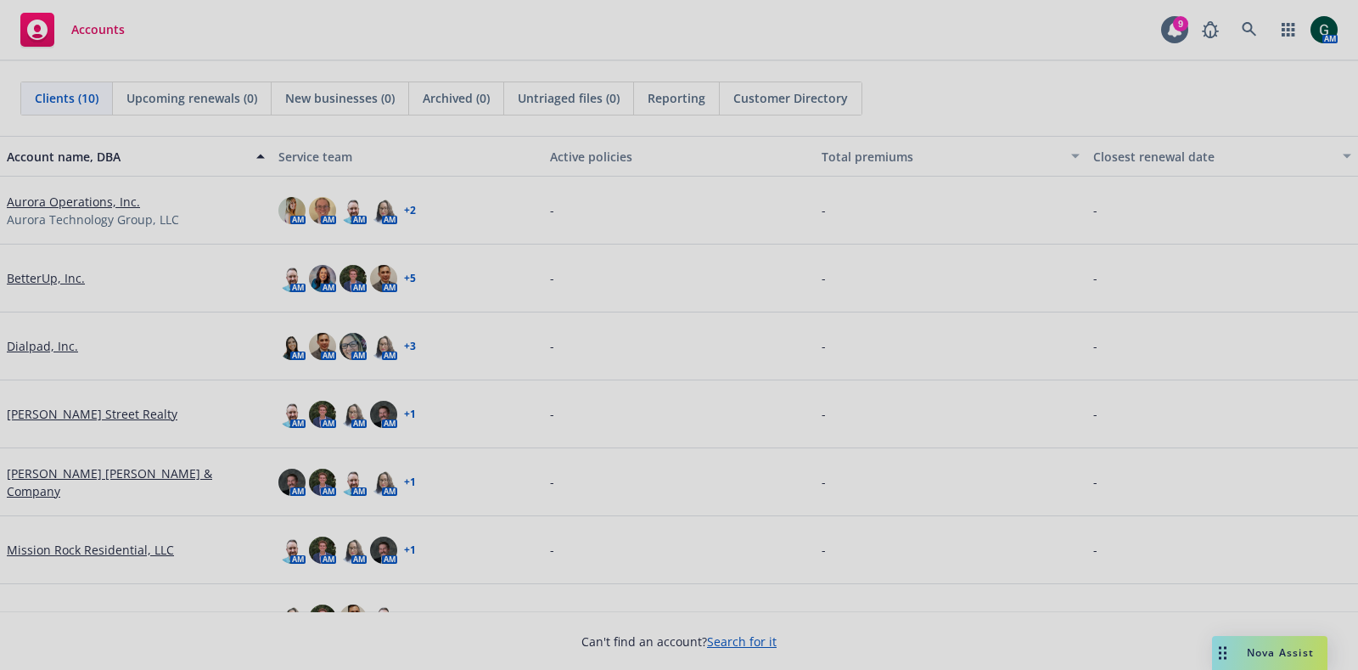
click at [53, 328] on div at bounding box center [679, 335] width 1358 height 670
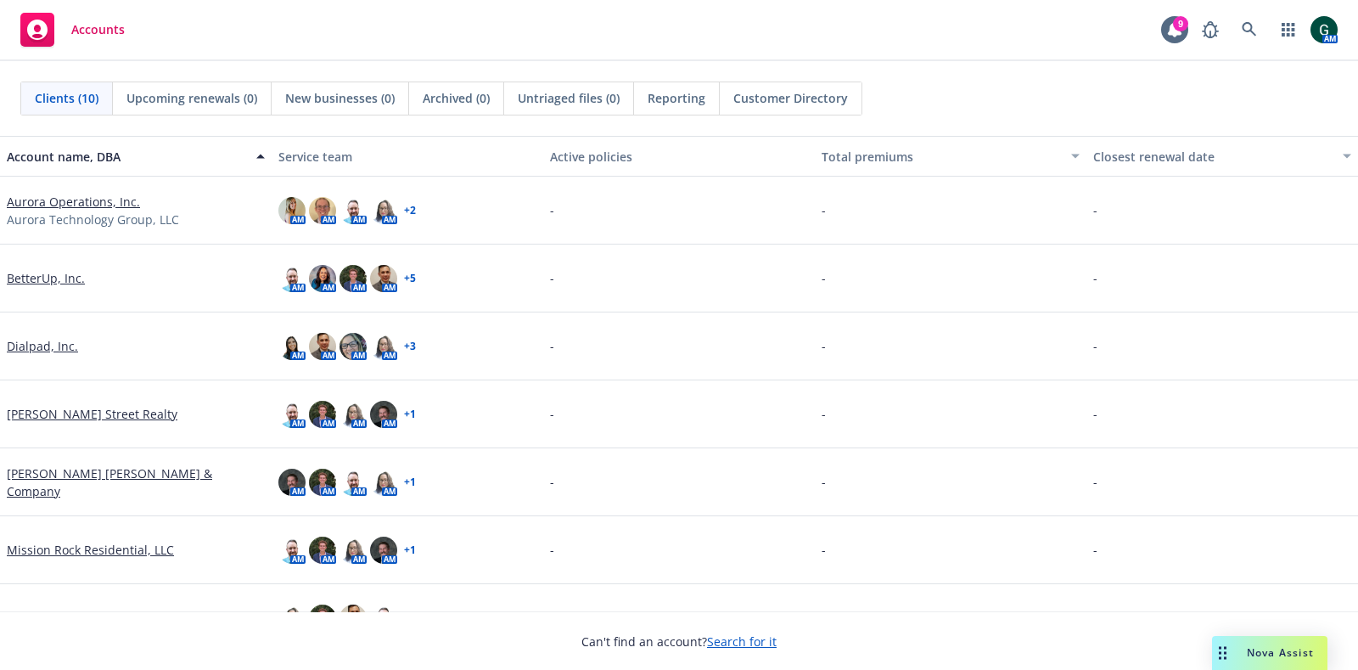
click at [55, 269] on link "BetterUp, Inc." at bounding box center [46, 278] width 78 height 18
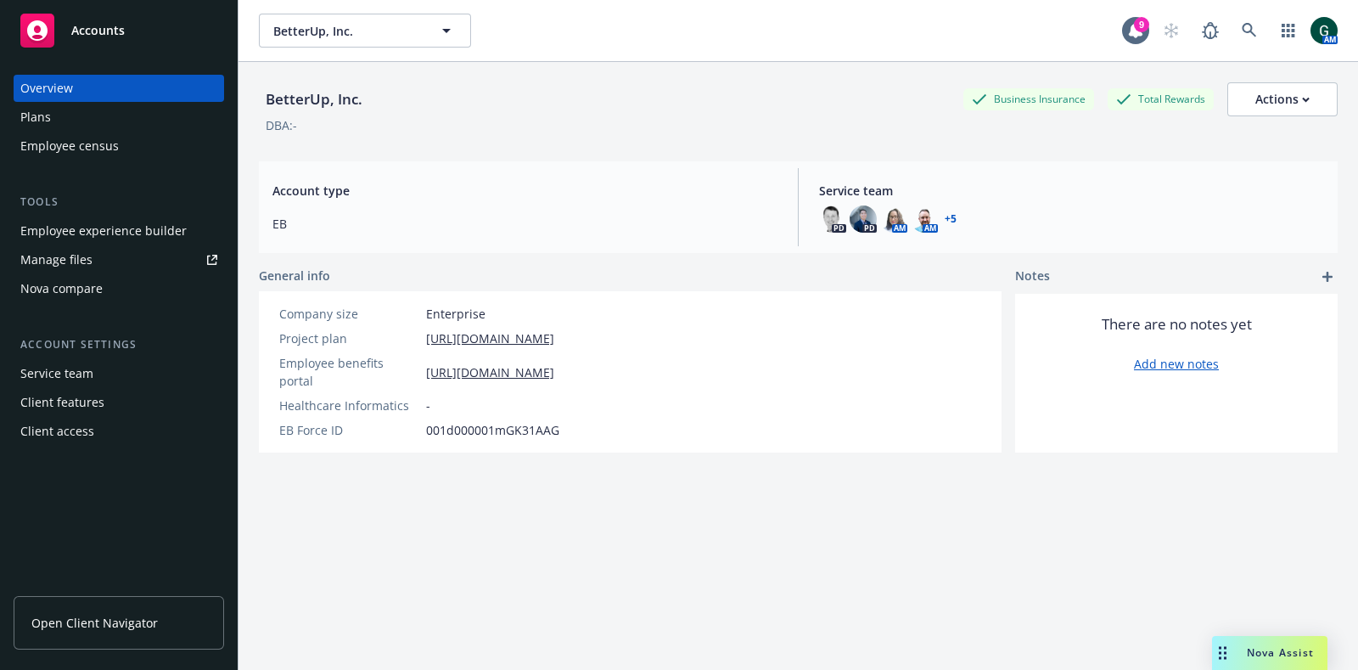
click at [109, 234] on div "Employee experience builder" at bounding box center [103, 230] width 166 height 27
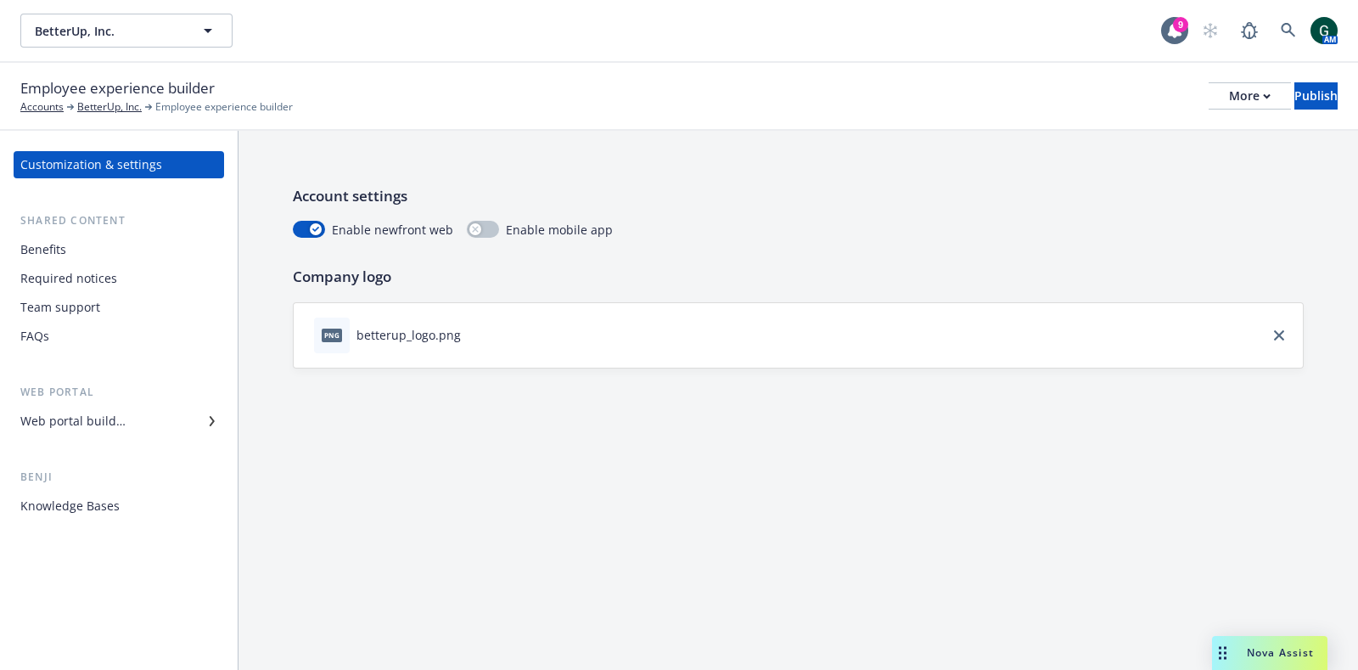
click at [83, 238] on div "Benefits" at bounding box center [118, 249] width 197 height 27
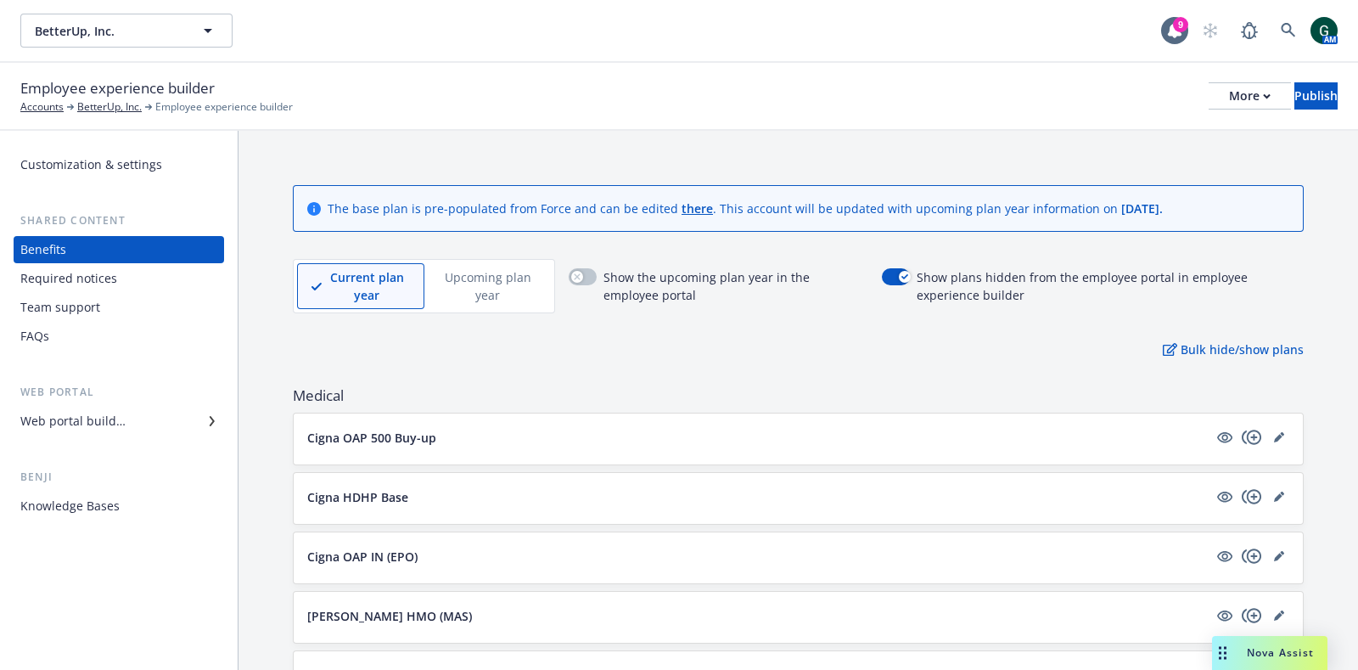
click at [626, 118] on div "Employee experience builder Accounts BetterUp, Inc. Employee experience builder…" at bounding box center [679, 97] width 1358 height 68
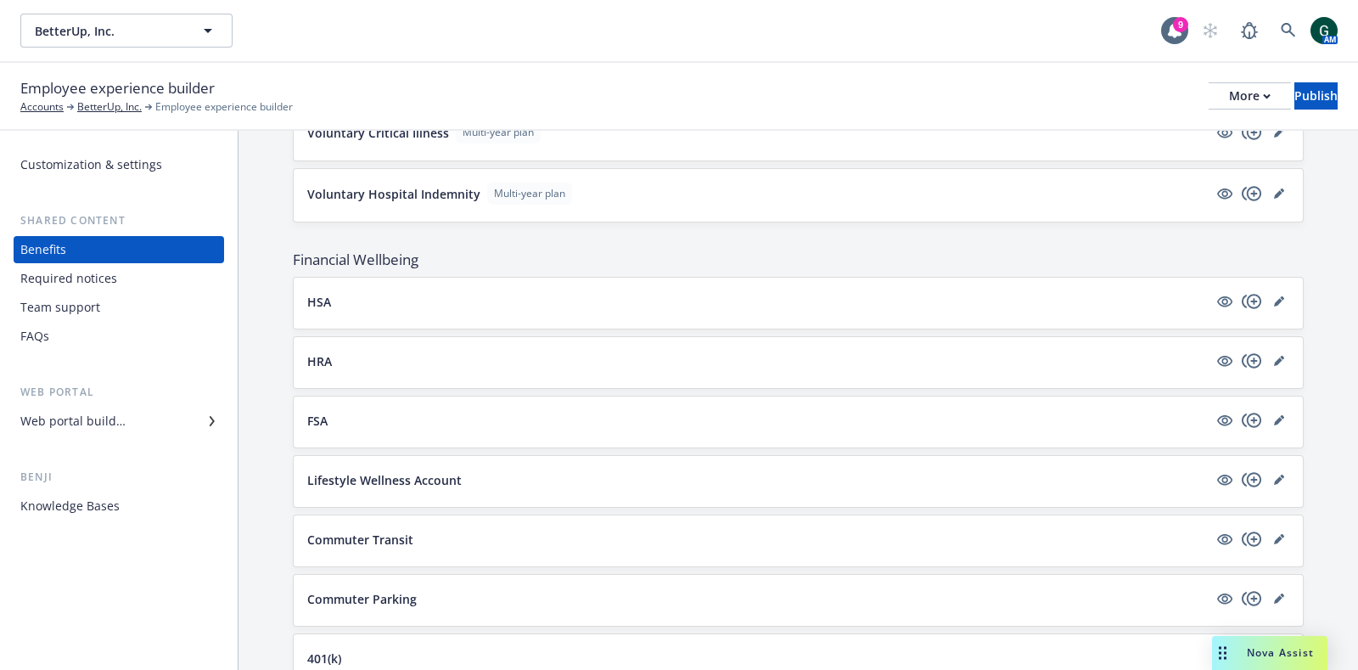
scroll to position [1804, 0]
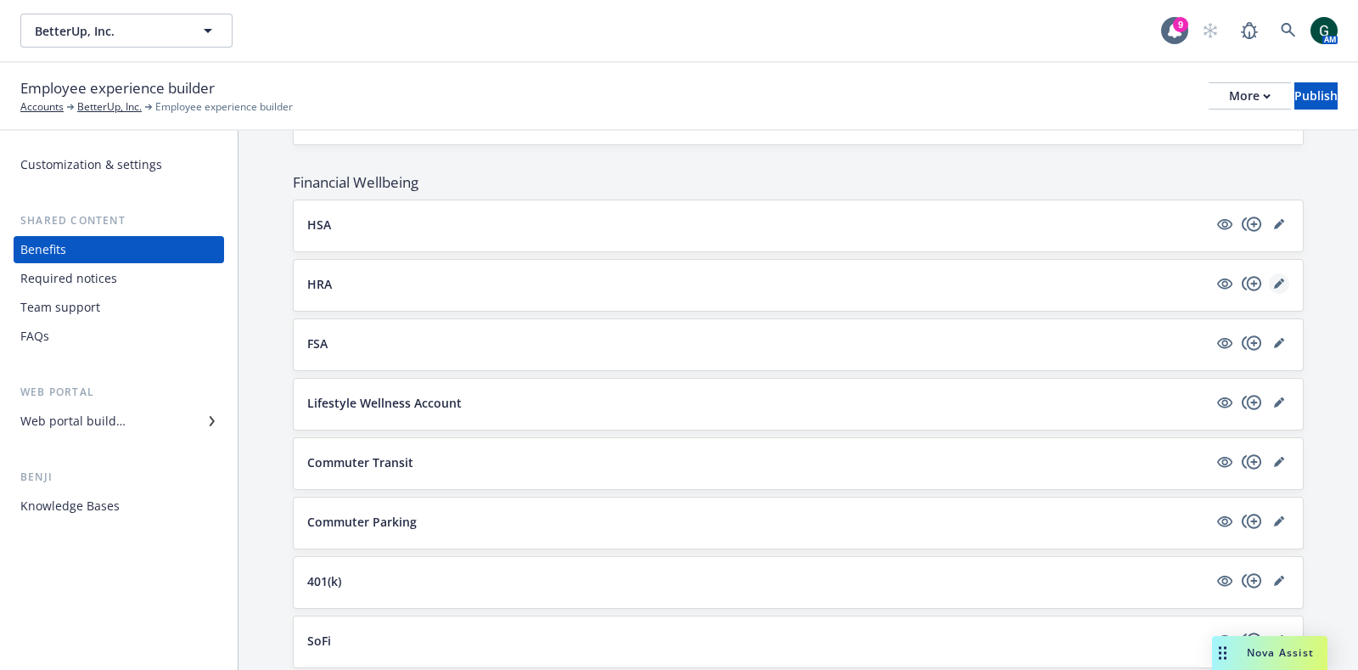
click at [1270, 276] on link "editPencil" at bounding box center [1279, 283] width 20 height 20
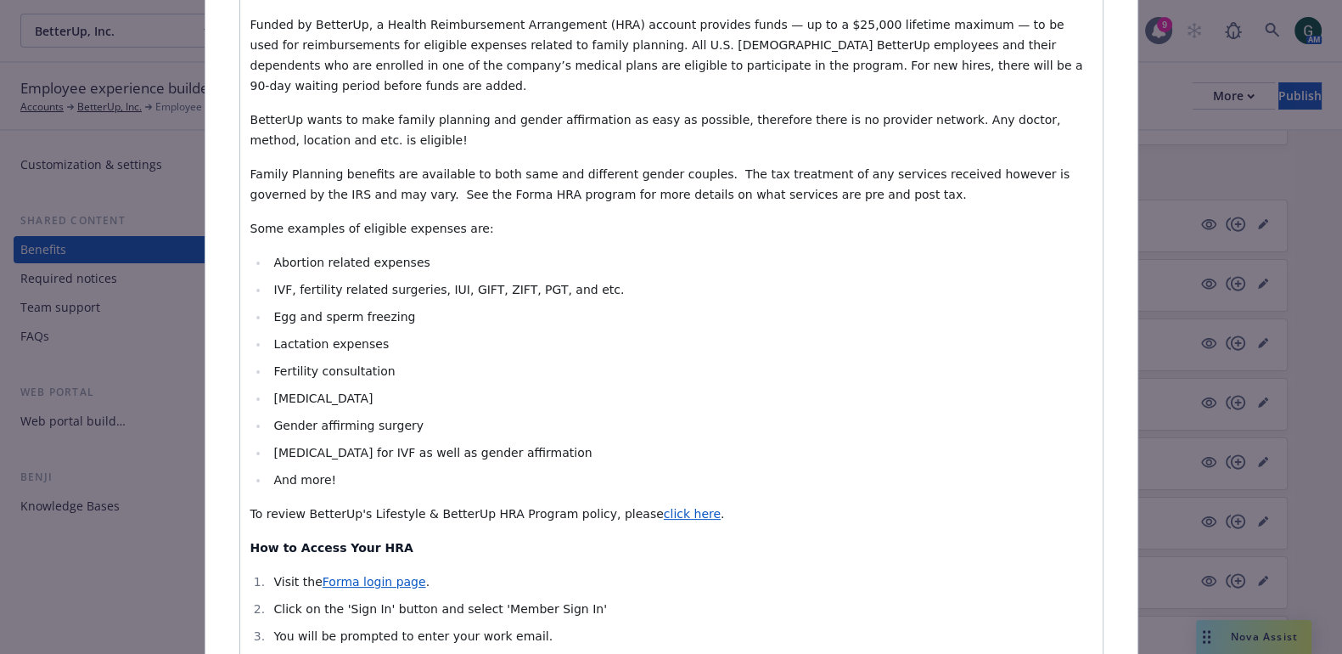
scroll to position [581, 0]
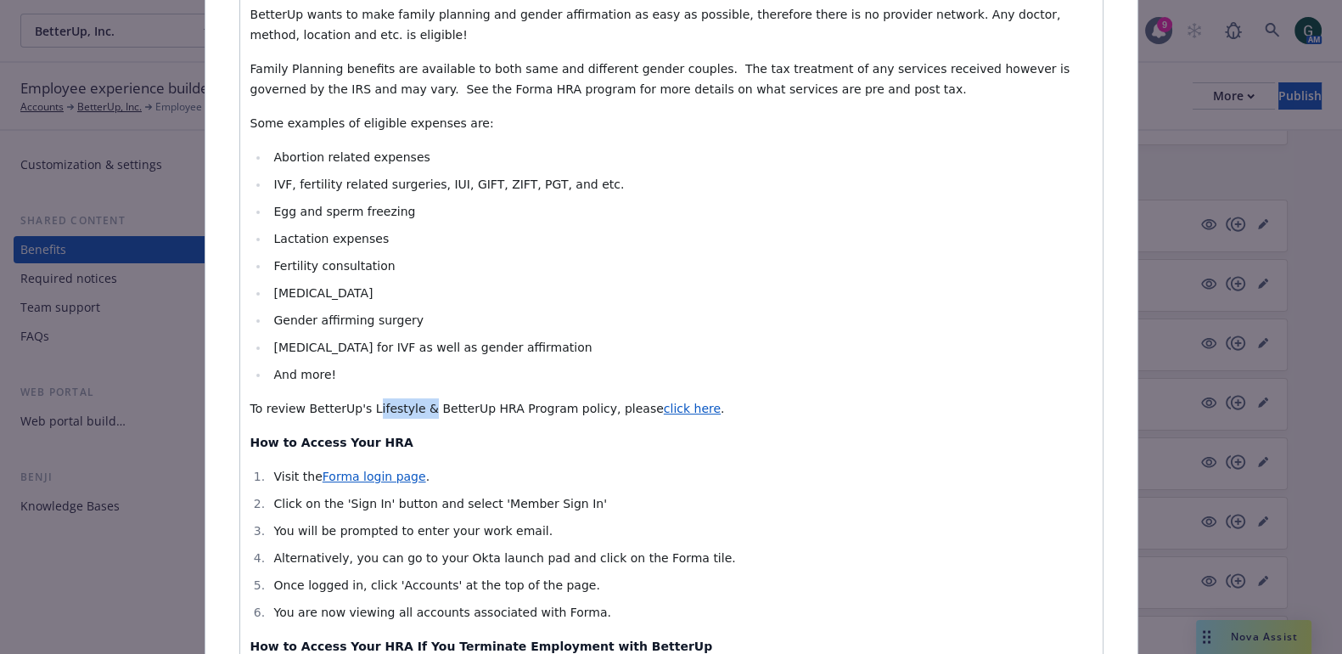
drag, startPoint x: 406, startPoint y: 384, endPoint x: 357, endPoint y: 385, distance: 48.4
click at [357, 401] on span "To review BetterUp's Lifestyle & BetterUp HRA Program policy, please" at bounding box center [456, 408] width 413 height 14
click at [597, 401] on span "click here" at bounding box center [625, 408] width 57 height 14
click at [632, 418] on icon "button" at bounding box center [631, 422] width 8 height 8
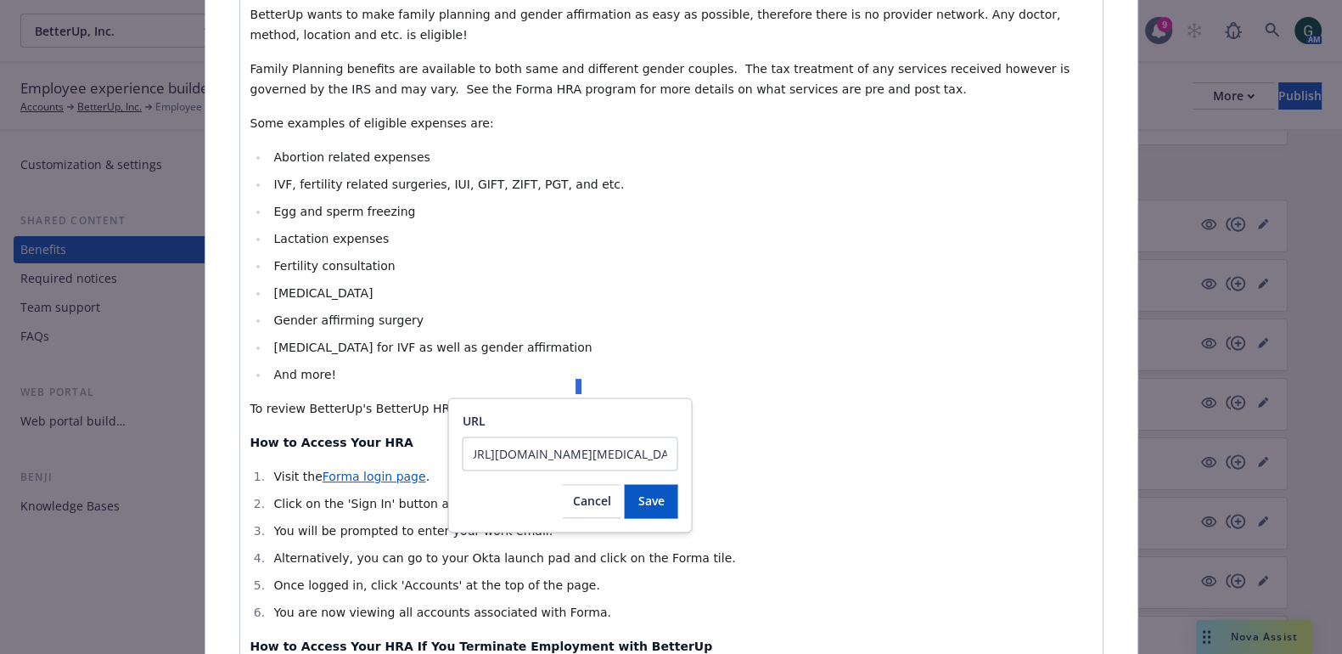
scroll to position [0, 0]
drag, startPoint x: 668, startPoint y: 456, endPoint x: 419, endPoint y: 420, distance: 251.2
click at [419, 420] on body "BetterUp, Inc. BetterUp, Inc. 9 AM Employee experience builder Accounts BetterU…" at bounding box center [671, 490] width 1342 height 980
drag, startPoint x: 471, startPoint y: 455, endPoint x: 731, endPoint y: 460, distance: 259.8
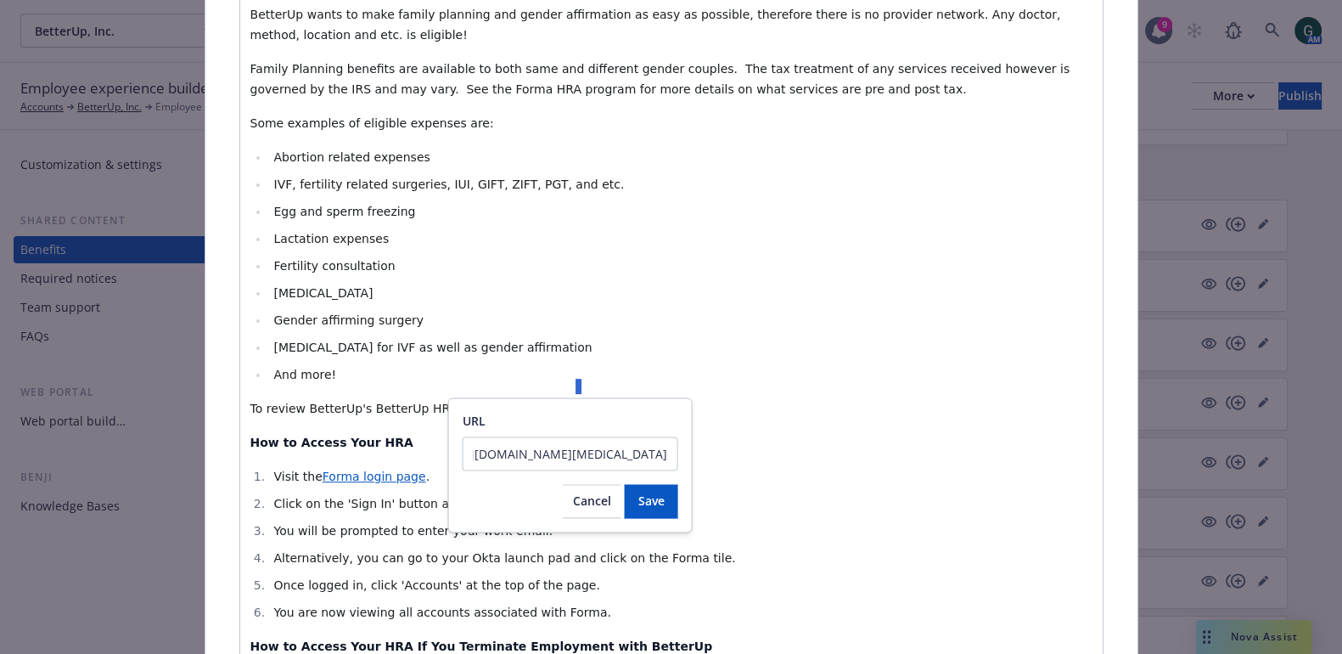
click at [731, 460] on body "BetterUp, Inc. BetterUp, Inc. 9 AM Employee experience builder Accounts BetterU…" at bounding box center [671, 490] width 1342 height 980
drag, startPoint x: 650, startPoint y: 452, endPoint x: 367, endPoint y: 449, distance: 283.5
click at [367, 449] on body "BetterUp, Inc. BetterUp, Inc. 9 AM Employee experience builder Accounts BetterU…" at bounding box center [671, 490] width 1342 height 980
type input "https://joinforma.notion.site/BetterUp-Global-Family-Planning-Program-Policy-b5…"
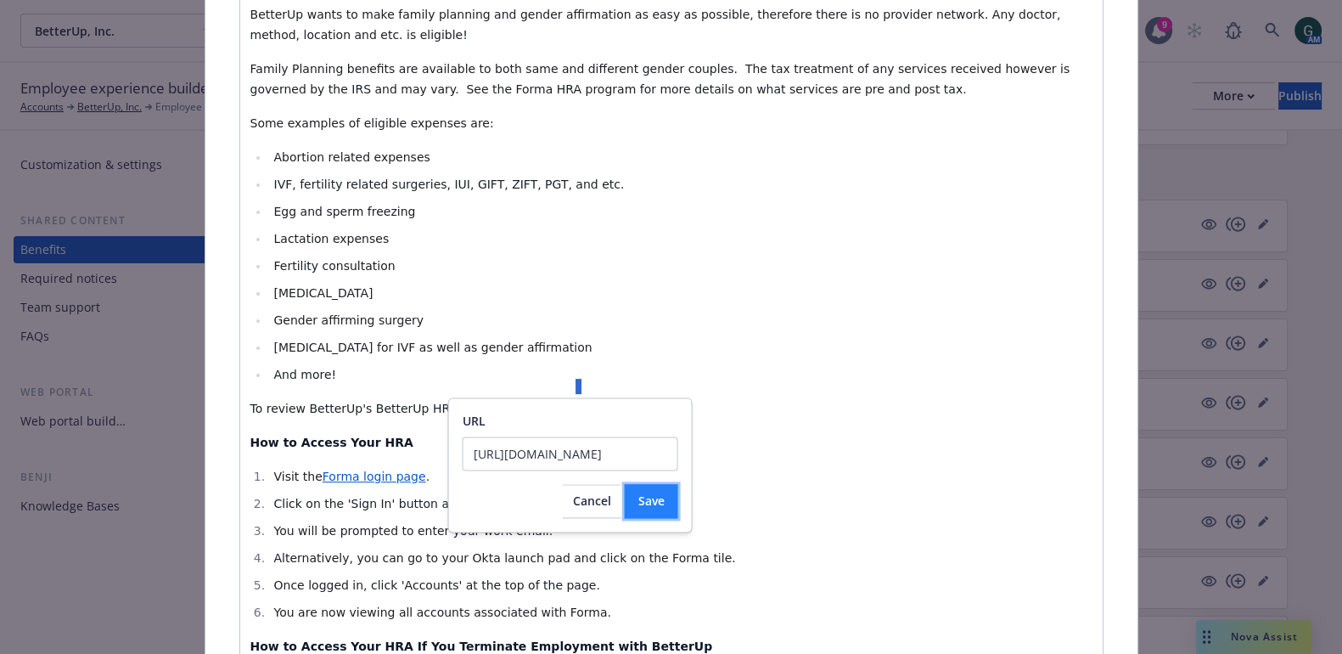
click at [658, 502] on span "Save" at bounding box center [651, 500] width 26 height 16
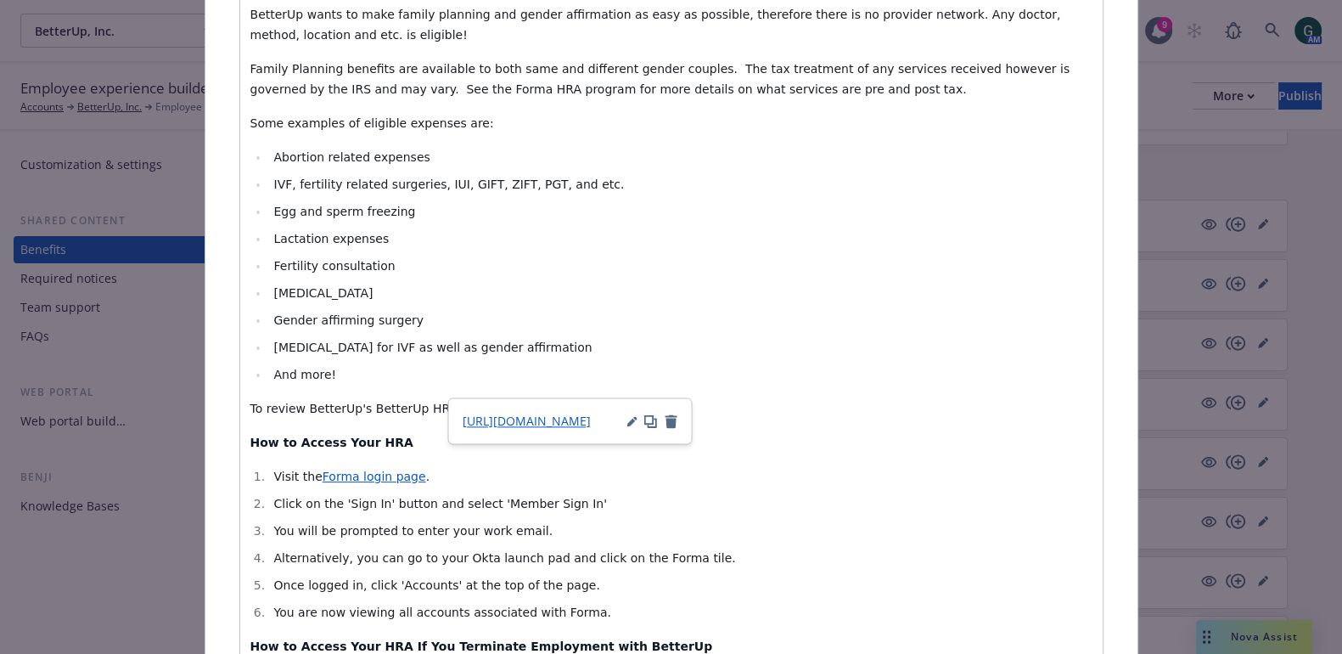
click at [735, 337] on li "Hormone therapy for IVF as well as gender affirmation" at bounding box center [680, 347] width 823 height 20
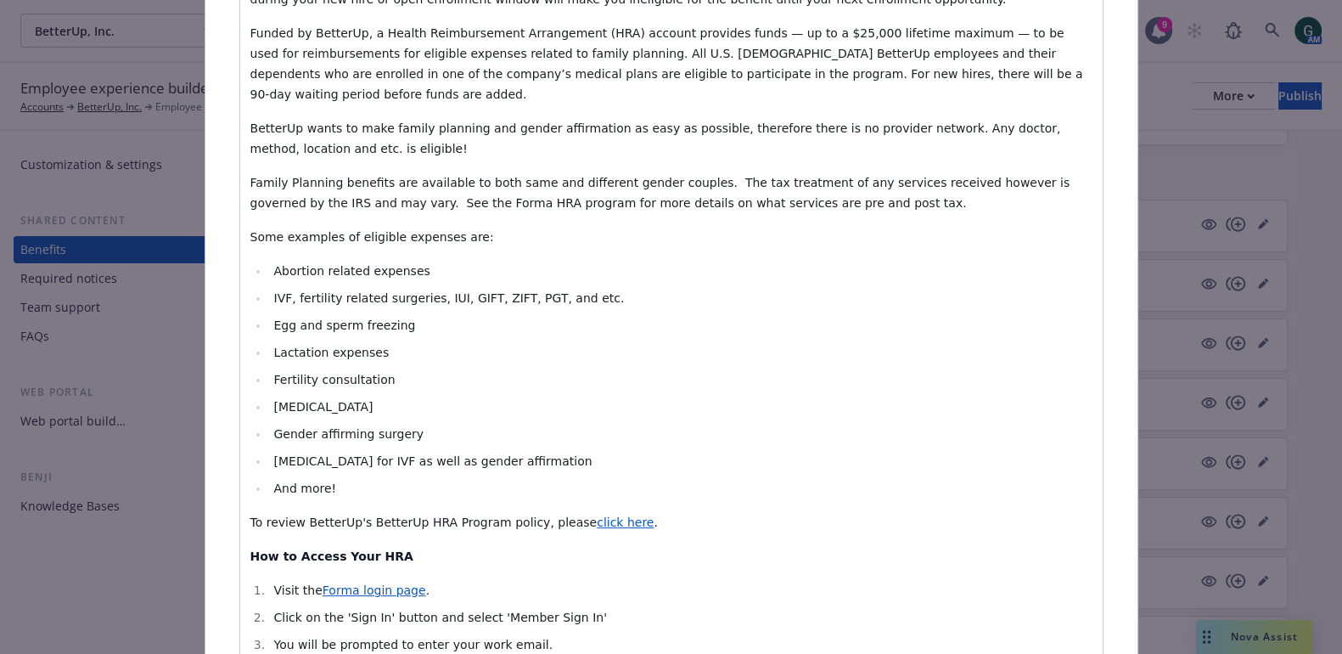
scroll to position [466, 0]
click at [637, 514] on p "To review BetterUp's BetterUp HRA Program policy, please click here ." at bounding box center [671, 524] width 842 height 20
drag, startPoint x: 349, startPoint y: 499, endPoint x: 308, endPoint y: 500, distance: 40.8
click at [308, 517] on span "To review BetterUp's BetterUp HRA Program policy, please" at bounding box center [423, 524] width 347 height 14
click at [340, 517] on span "To review BetterUp HRA Program policy, please" at bounding box center [390, 524] width 280 height 14
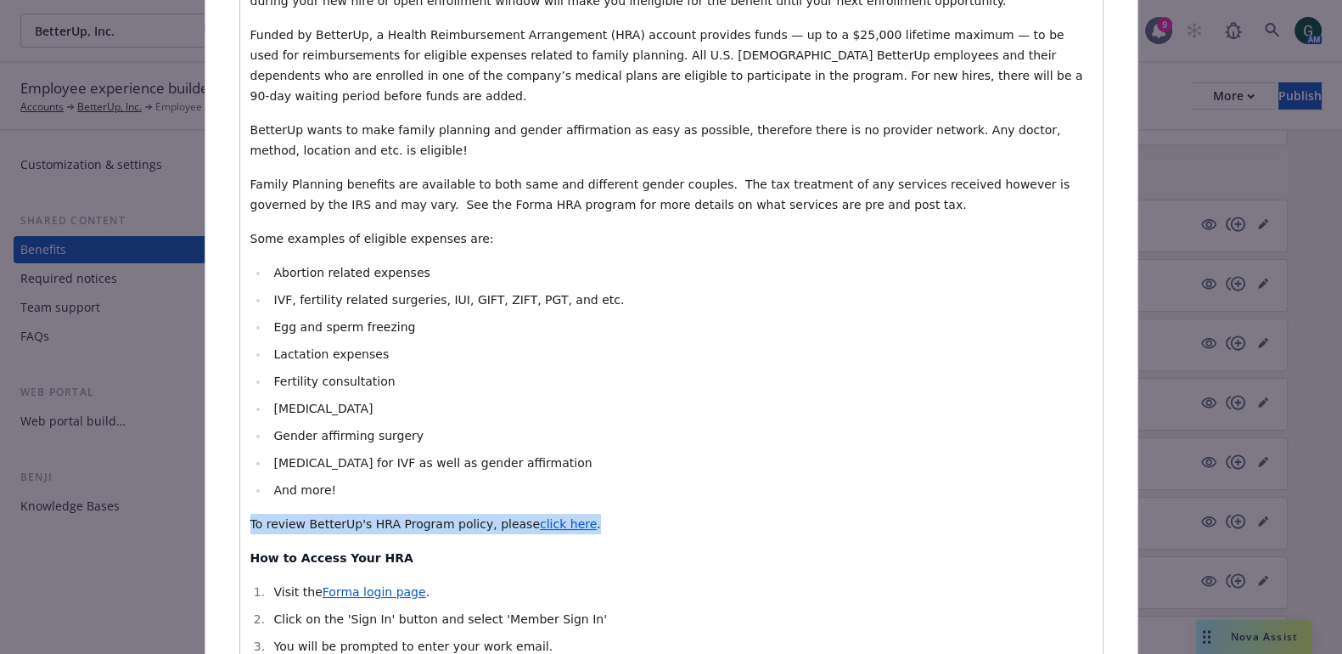
drag, startPoint x: 563, startPoint y: 504, endPoint x: 241, endPoint y: 504, distance: 321.7
click at [250, 514] on p "To review BetterUp's HRA Program policy, please click here ." at bounding box center [671, 524] width 842 height 20
copy p "To review BetterUp's HRA Program policy, please click here ."
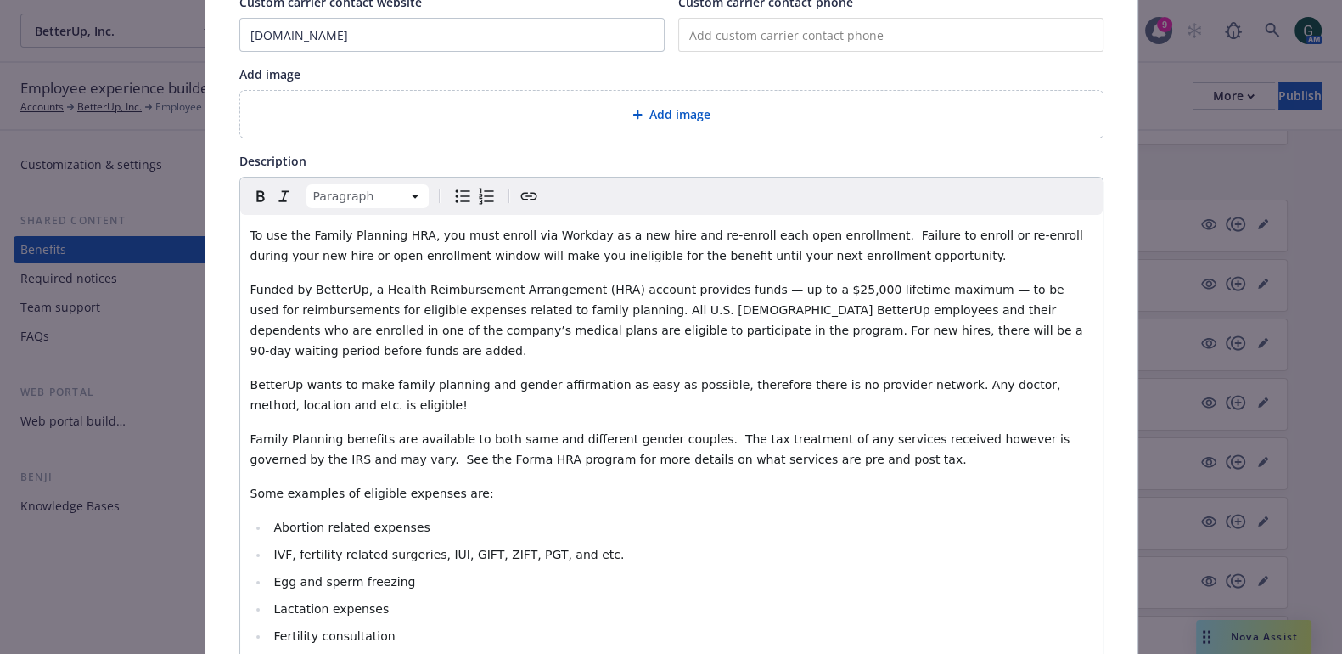
scroll to position [424, 0]
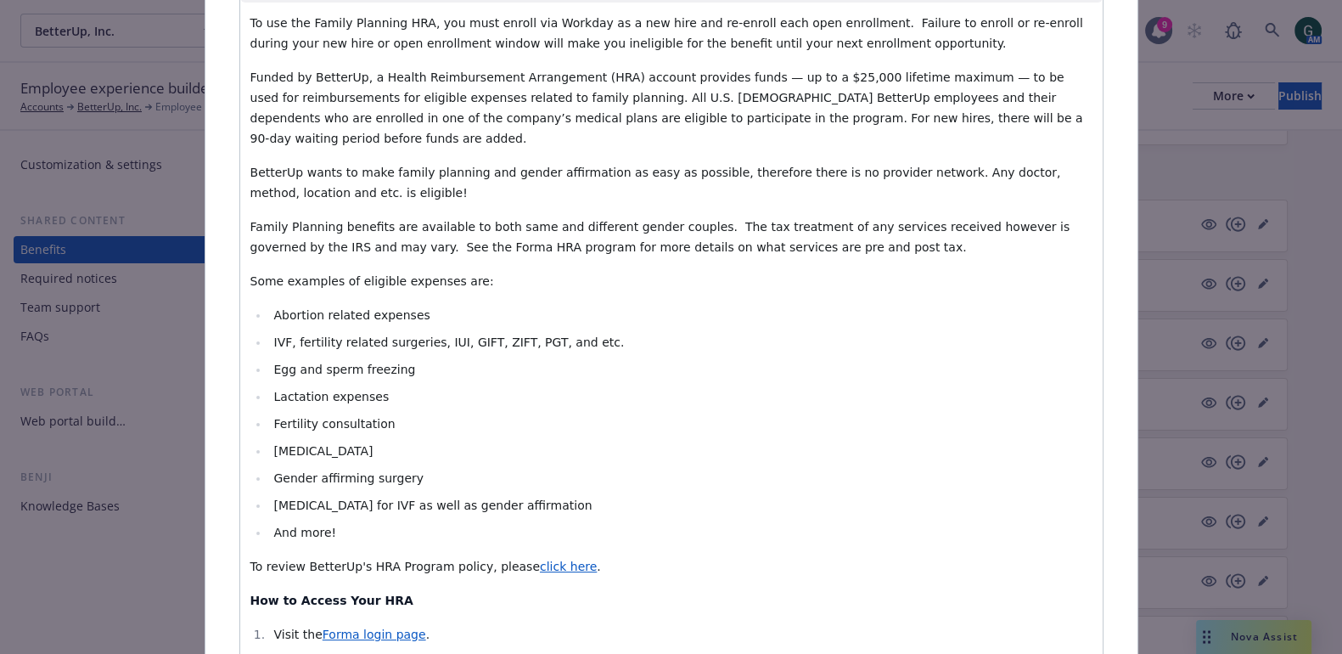
click at [579, 495] on li "Hormone therapy for IVF as well as gender affirmation" at bounding box center [680, 505] width 823 height 20
click at [469, 305] on li "Abortion related expenses" at bounding box center [680, 315] width 823 height 20
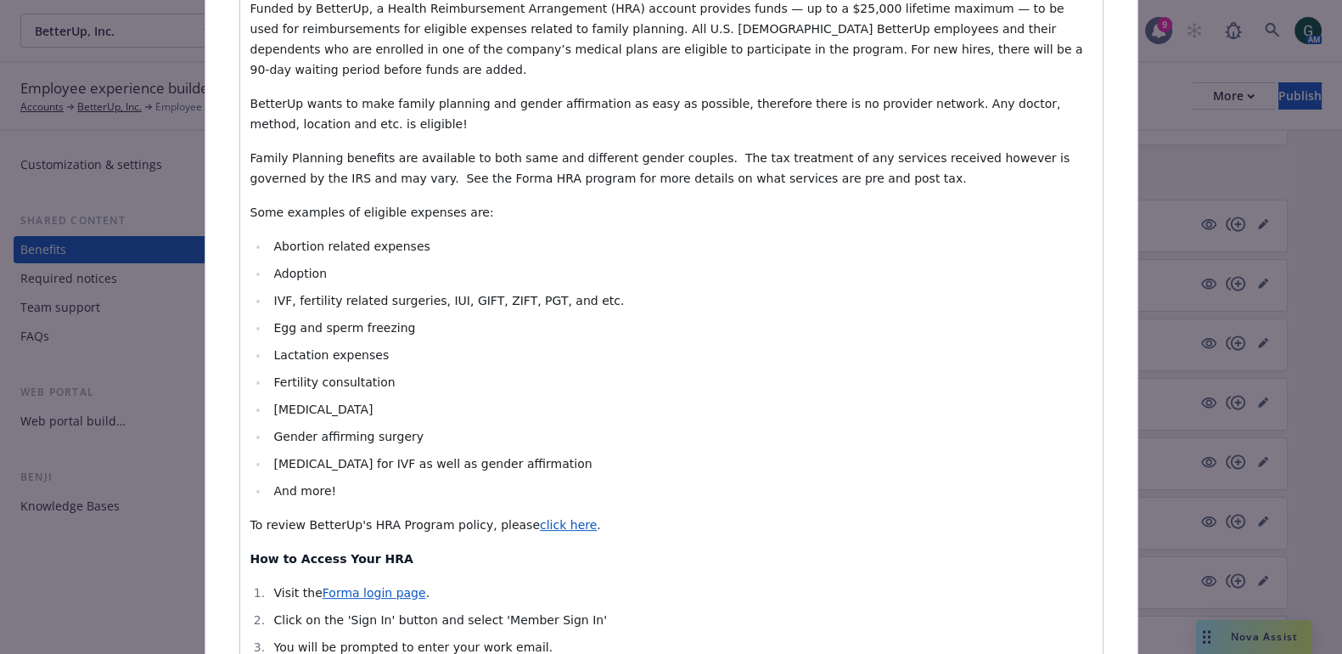
scroll to position [0, 0]
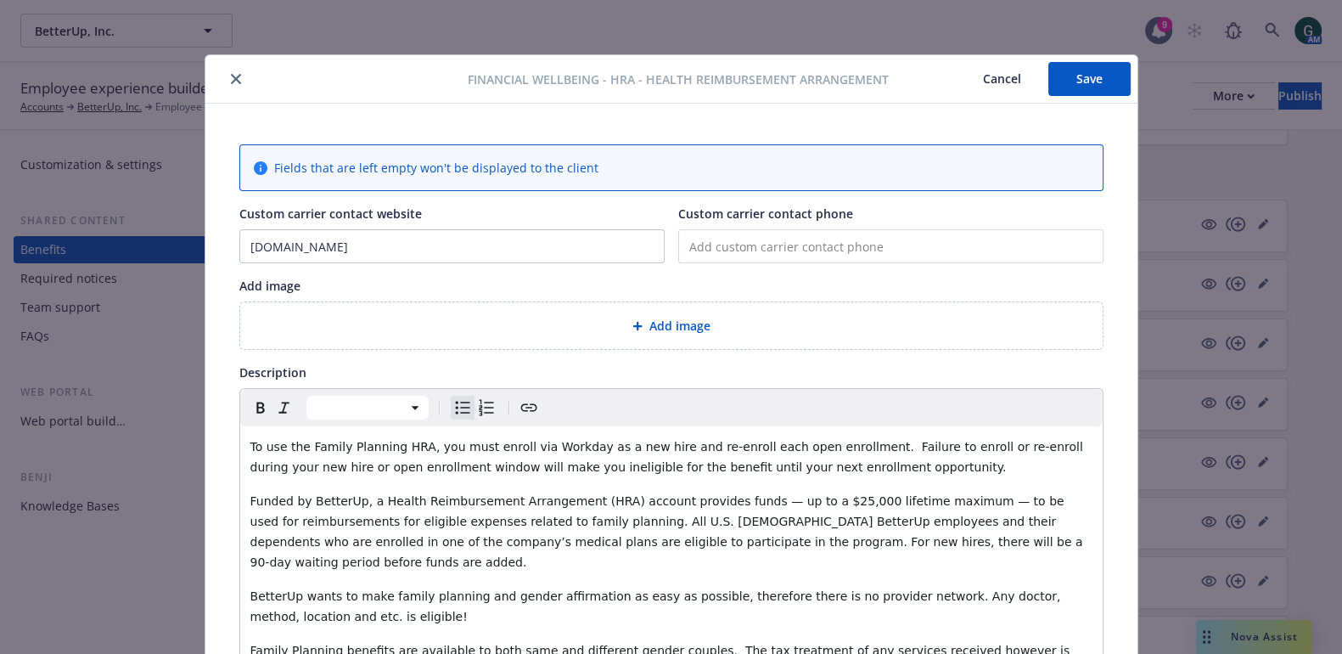
click at [1073, 70] on button "Save" at bounding box center [1089, 79] width 82 height 34
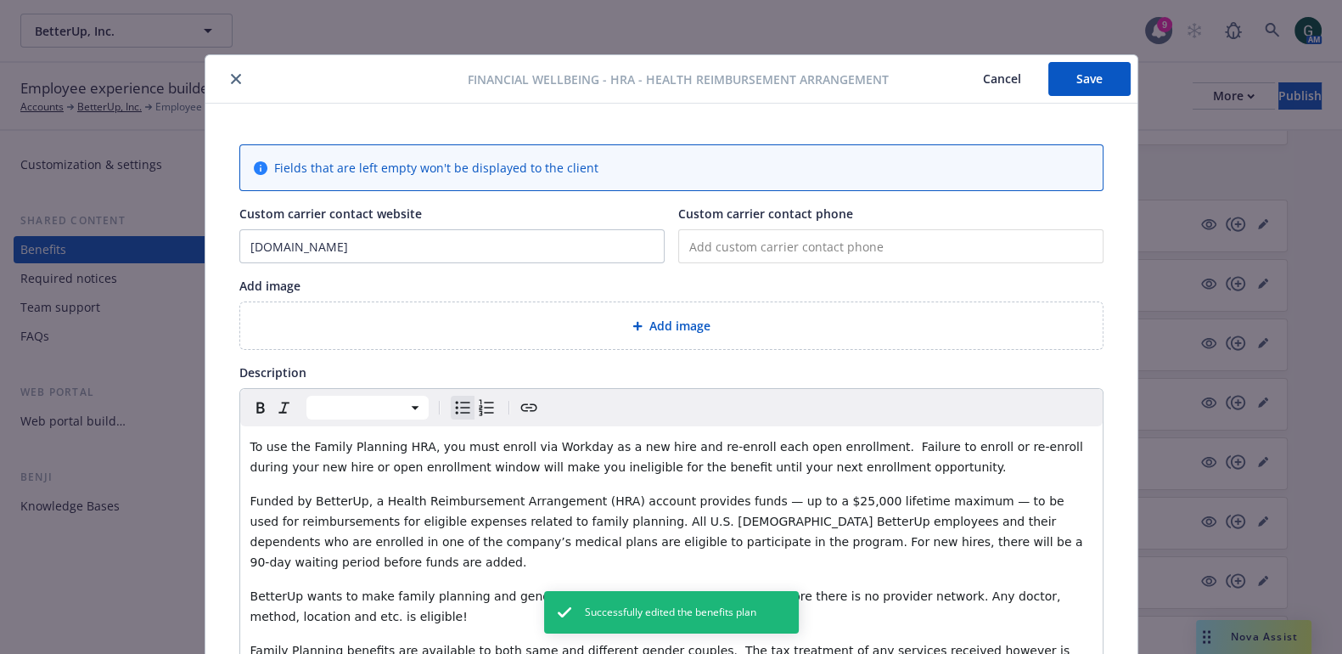
click at [231, 75] on icon "close" at bounding box center [236, 79] width 10 height 10
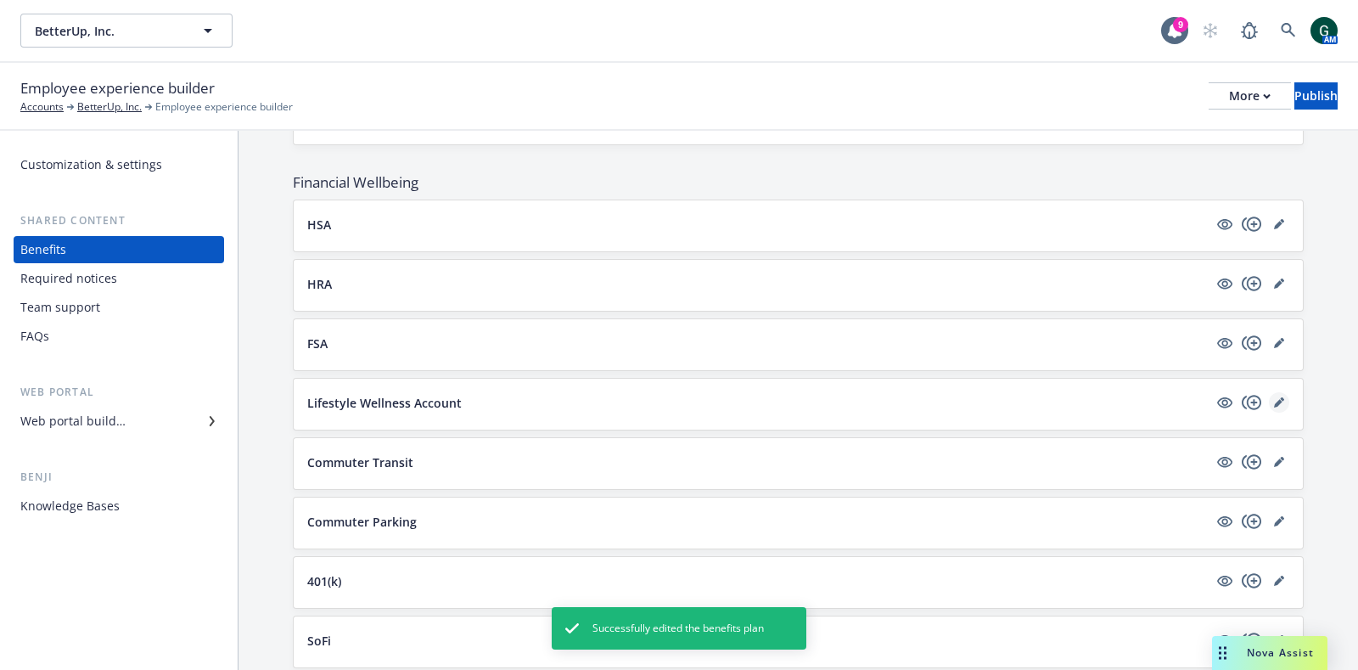
click at [1274, 397] on icon "editPencil" at bounding box center [1279, 402] width 10 height 10
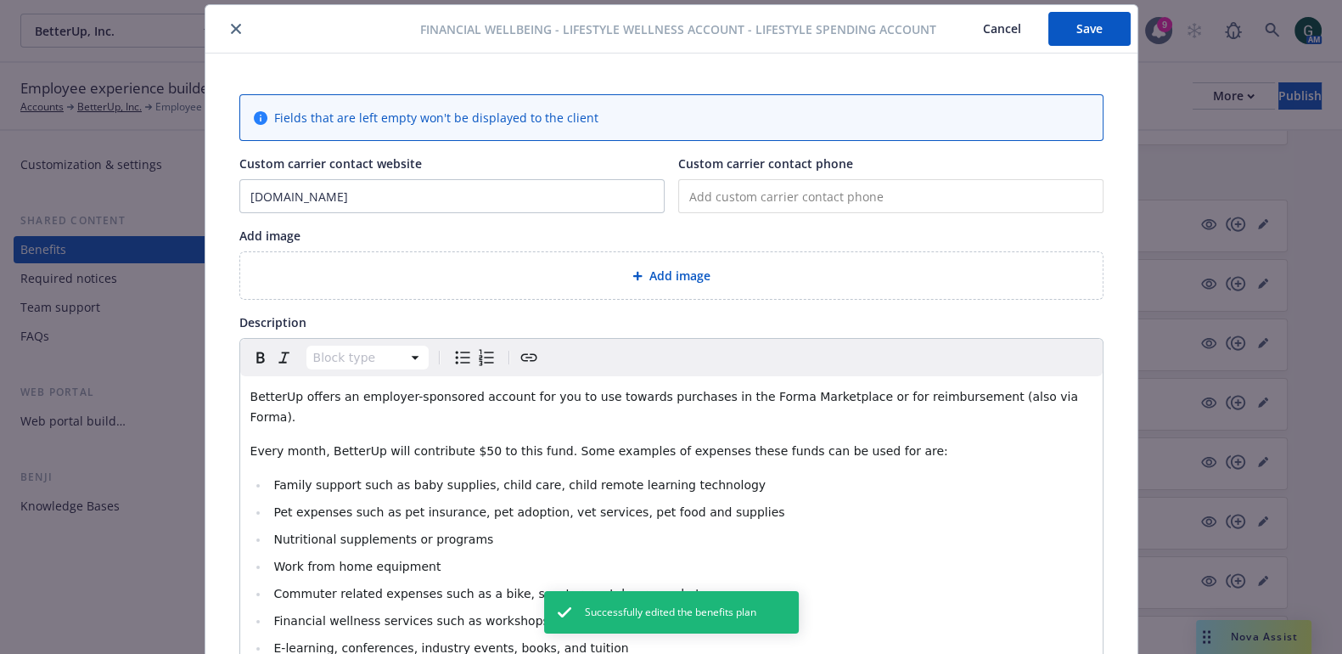
scroll to position [475, 0]
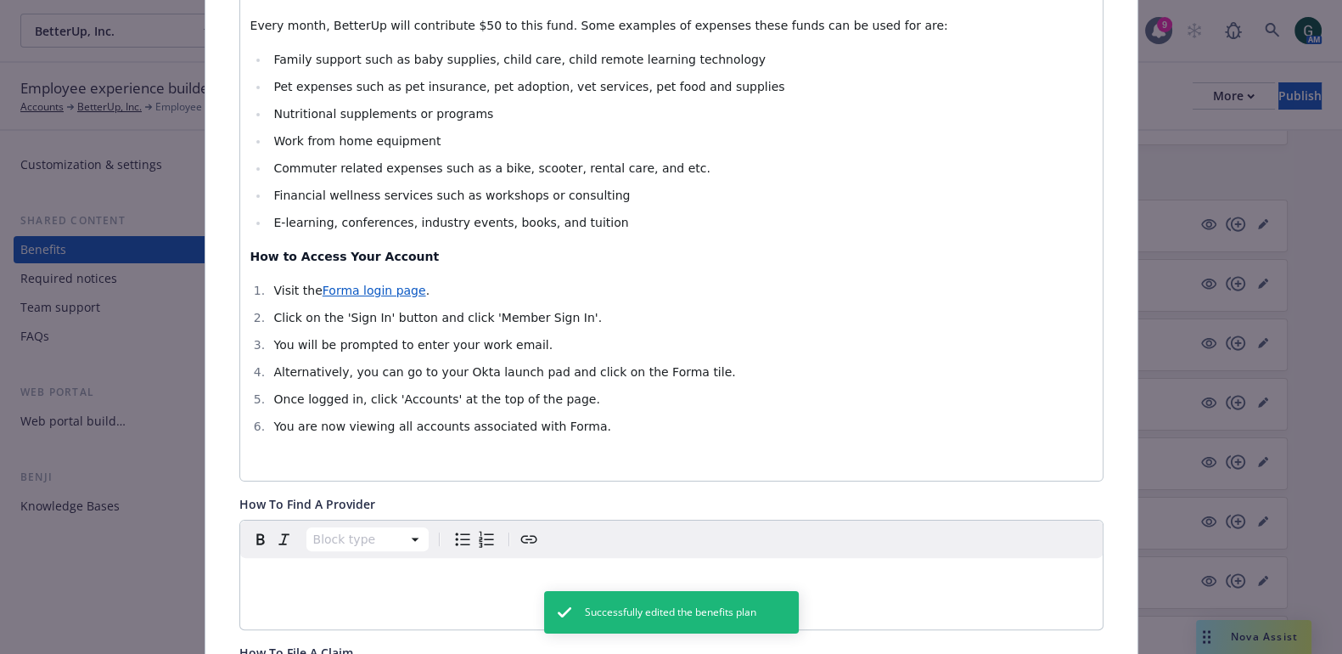
click at [617, 212] on li "E-learning, conferences, industry events, books, and tuition" at bounding box center [680, 222] width 823 height 20
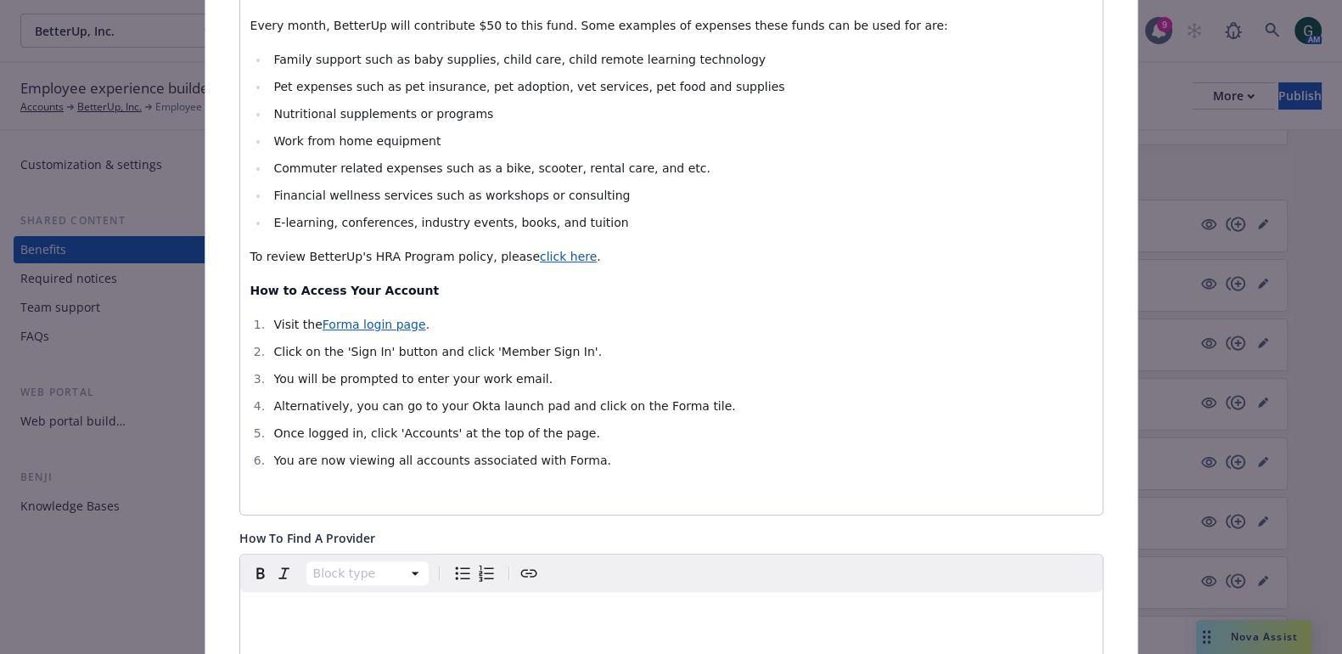
click at [371, 250] on span "To review BetterUp's HRA Program policy, please" at bounding box center [394, 257] width 289 height 14
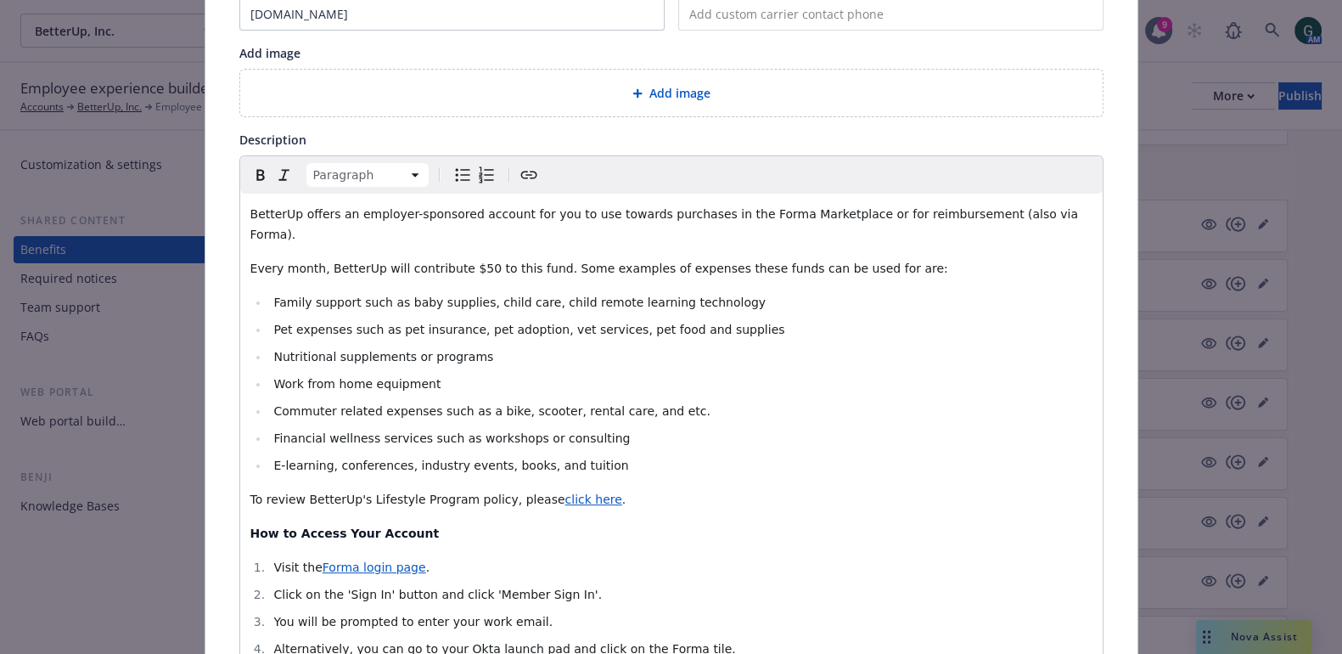
scroll to position [318, 0]
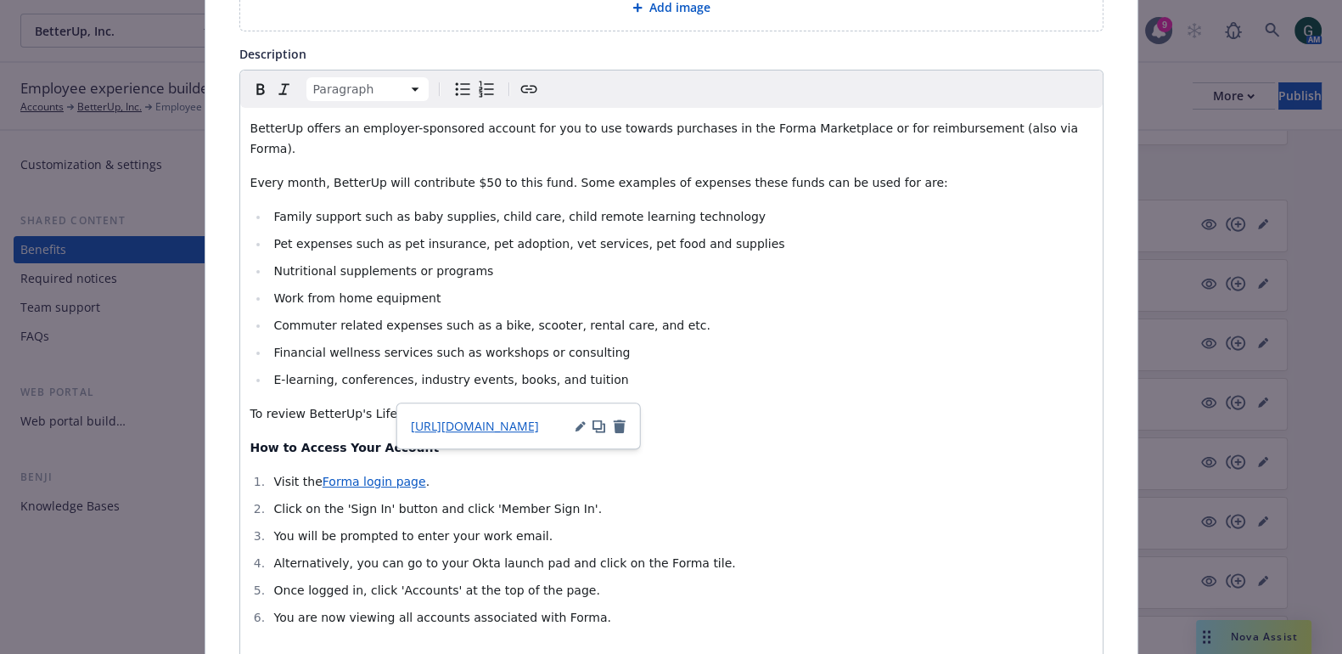
drag, startPoint x: 542, startPoint y: 390, endPoint x: 494, endPoint y: 423, distance: 57.4
click at [494, 423] on span "https://joinforma.notion.site/BetterUp-Global-Family-Planning-Program-Policy-b5…" at bounding box center [475, 426] width 128 height 16
click at [577, 430] on icon "button" at bounding box center [581, 426] width 10 height 10
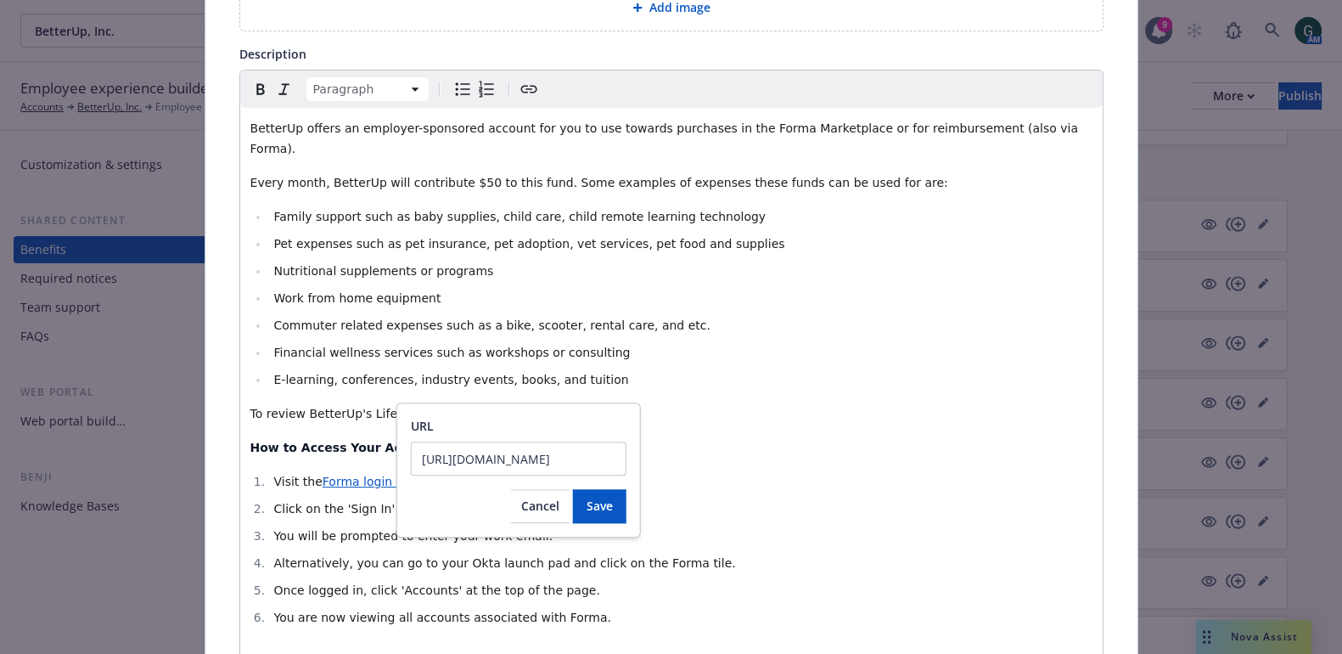
scroll to position [0, 0]
drag, startPoint x: 618, startPoint y: 459, endPoint x: 420, endPoint y: 430, distance: 200.0
click at [369, 430] on body "BetterUp, Inc. BetterUp, Inc. 9 AM Employee experience builder Accounts BetterU…" at bounding box center [671, 490] width 1342 height 980
drag, startPoint x: 419, startPoint y: 460, endPoint x: 691, endPoint y: 452, distance: 271.8
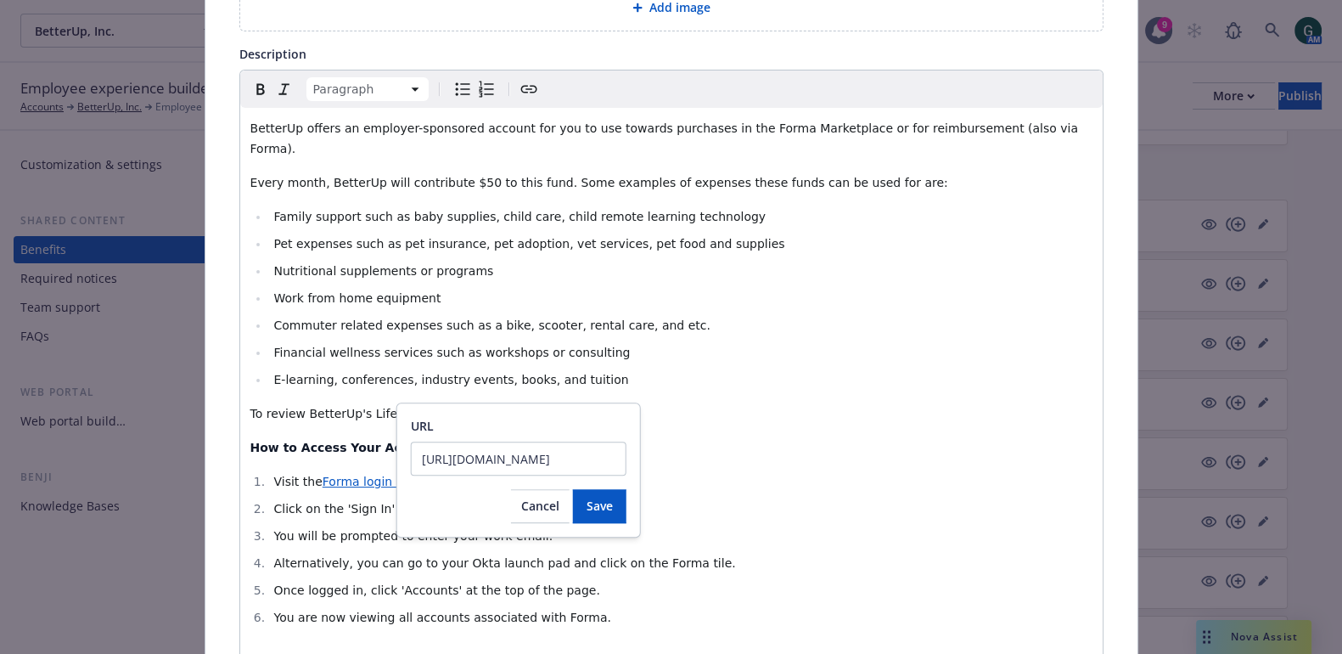
click at [691, 452] on body "BetterUp, Inc. BetterUp, Inc. 9 AM Employee experience builder Accounts BetterU…" at bounding box center [671, 490] width 1342 height 980
type input "https://joinforma.notion.site/BetterUp-Lifestyle-Program-Policy-d23b4de9c10e483…"
click at [594, 497] on span "Save" at bounding box center [600, 505] width 26 height 16
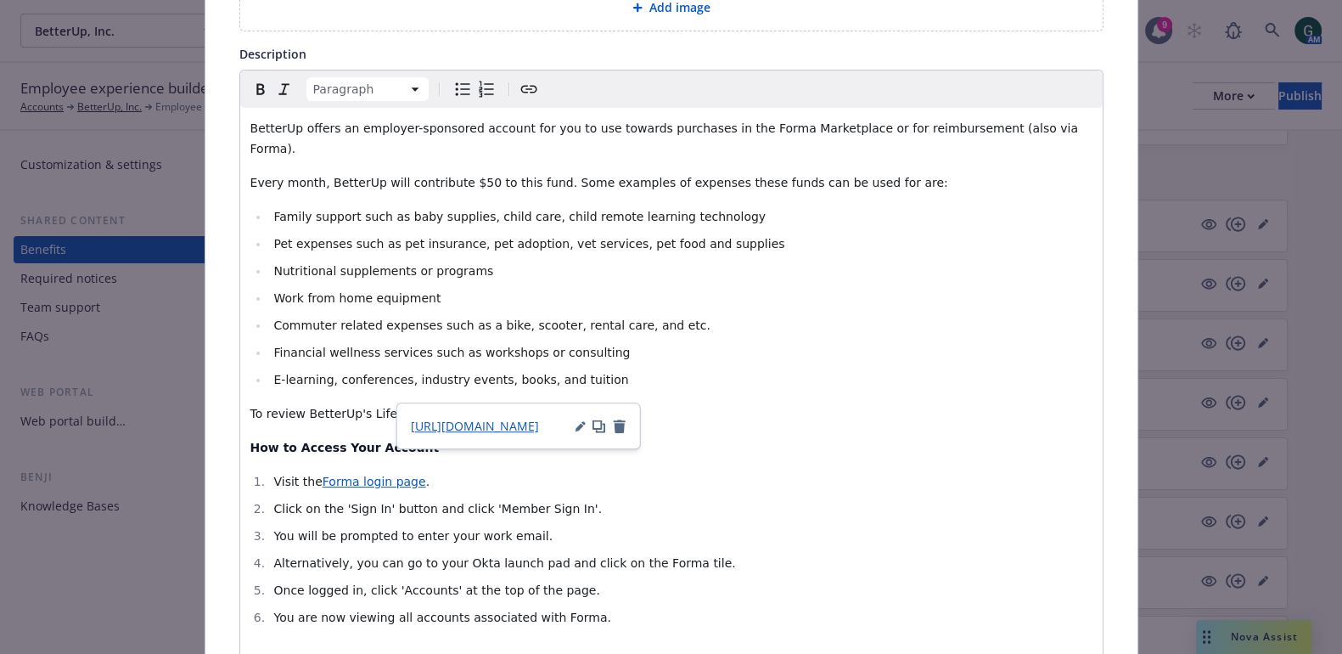
click at [803, 315] on li "Commuter related expenses such as a bike, scooter, rental care, and etc." at bounding box center [680, 325] width 823 height 20
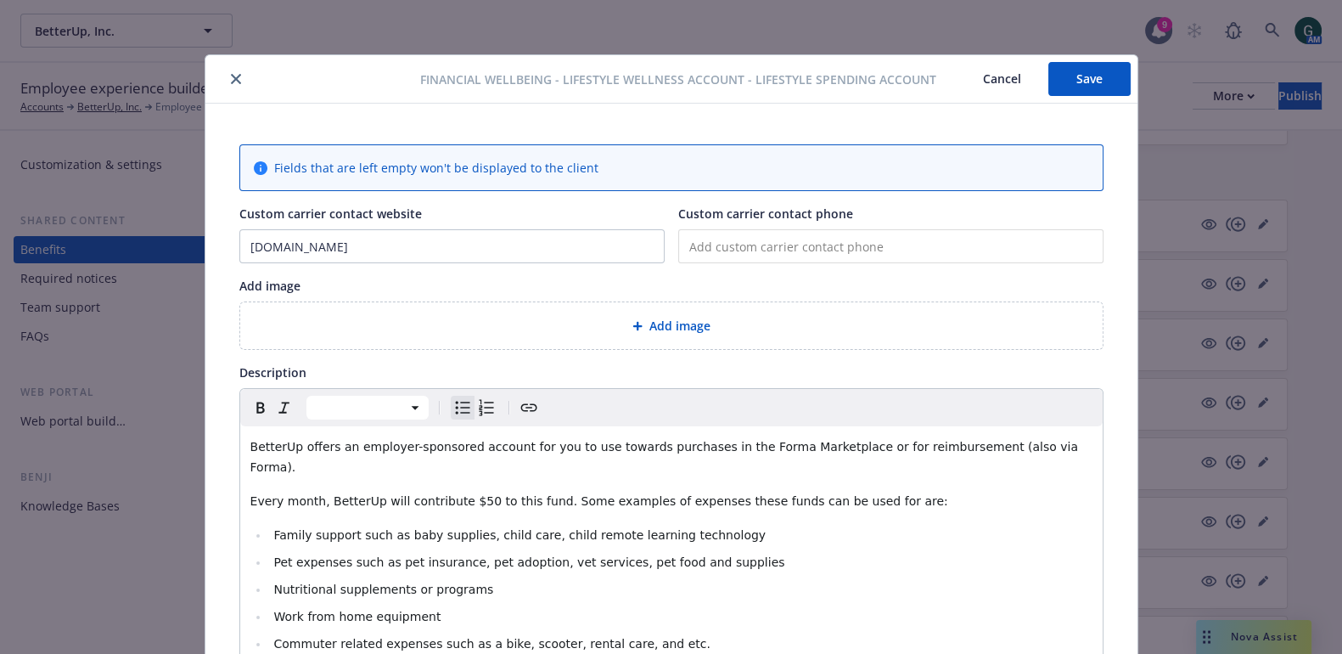
click at [1081, 78] on button "Save" at bounding box center [1089, 79] width 82 height 34
click at [231, 74] on icon "close" at bounding box center [236, 79] width 10 height 10
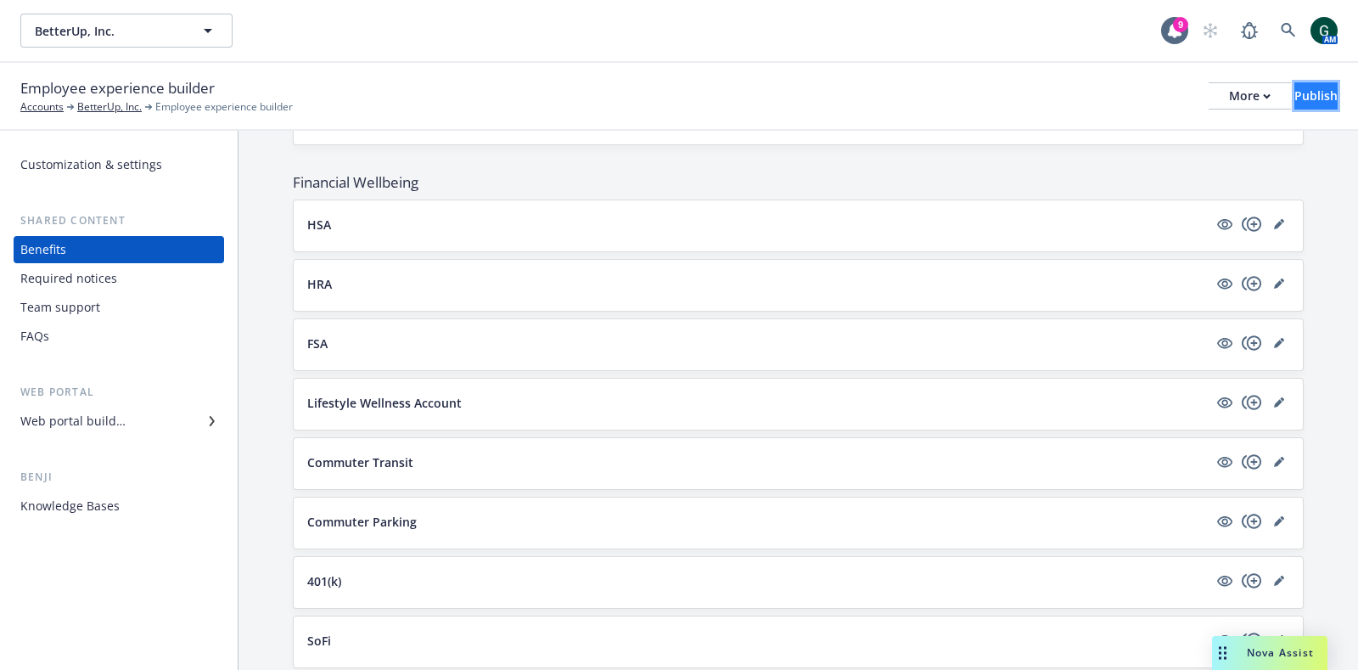
click at [1294, 98] on div "Publish" at bounding box center [1315, 95] width 43 height 25
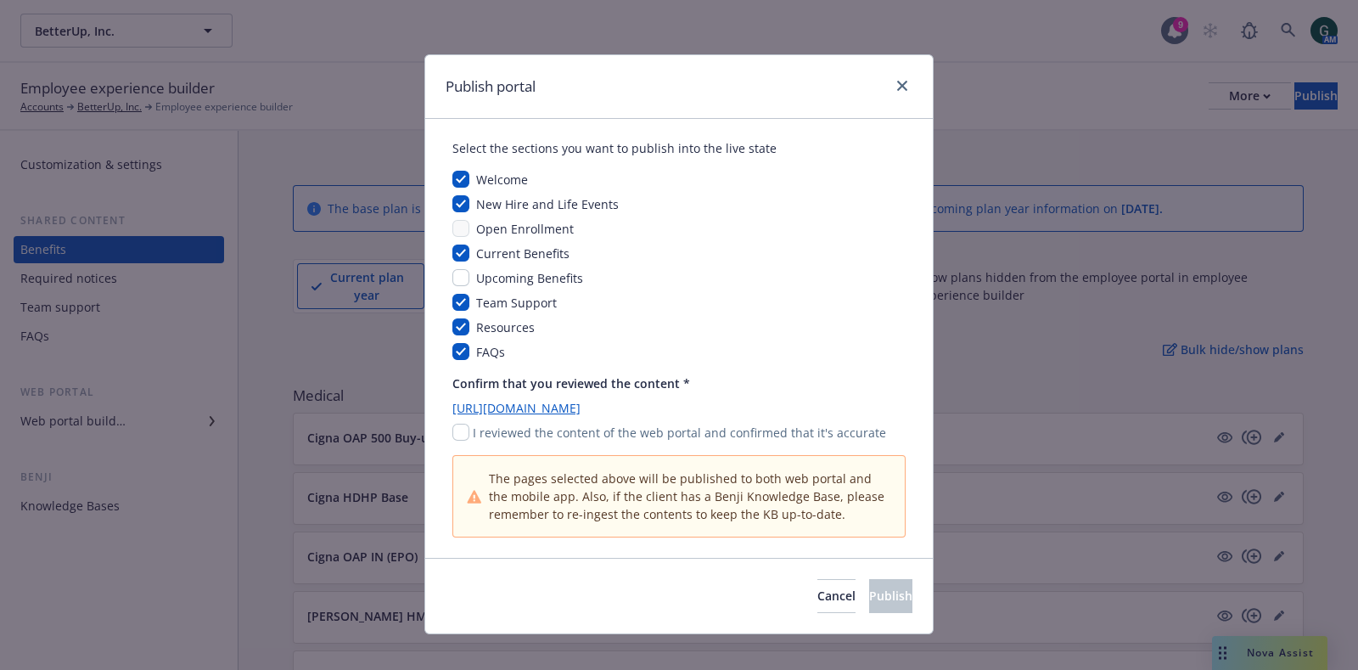
click at [488, 440] on p "I reviewed the content of the web portal and confirmed that it's accurate" at bounding box center [679, 433] width 413 height 18
click at [461, 432] on div "I reviewed the content of the web portal and confirmed that it's accurate" at bounding box center [678, 433] width 453 height 18
click at [455, 435] on input "checkbox" at bounding box center [460, 432] width 17 height 17
checkbox input "true"
click at [869, 598] on span "Publish" at bounding box center [890, 595] width 43 height 16
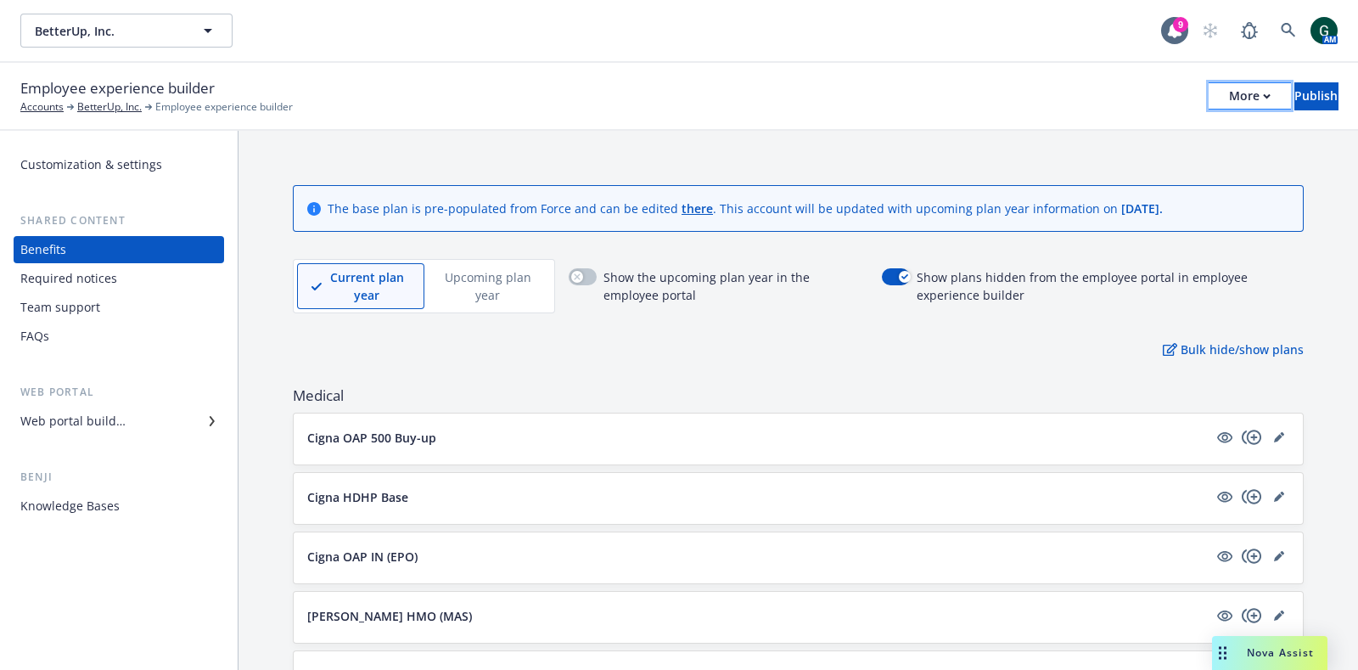
click at [1229, 98] on div "More" at bounding box center [1250, 95] width 42 height 25
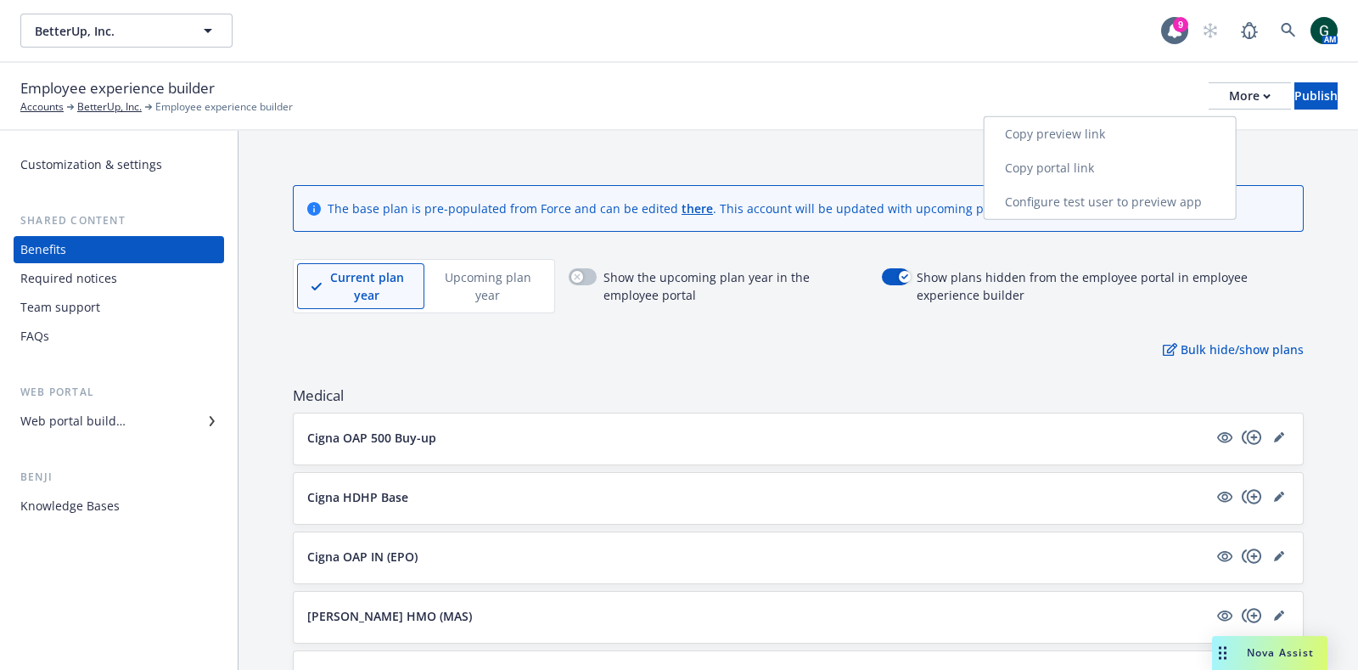
click at [1088, 159] on link "Copy portal link" at bounding box center [1110, 168] width 251 height 34
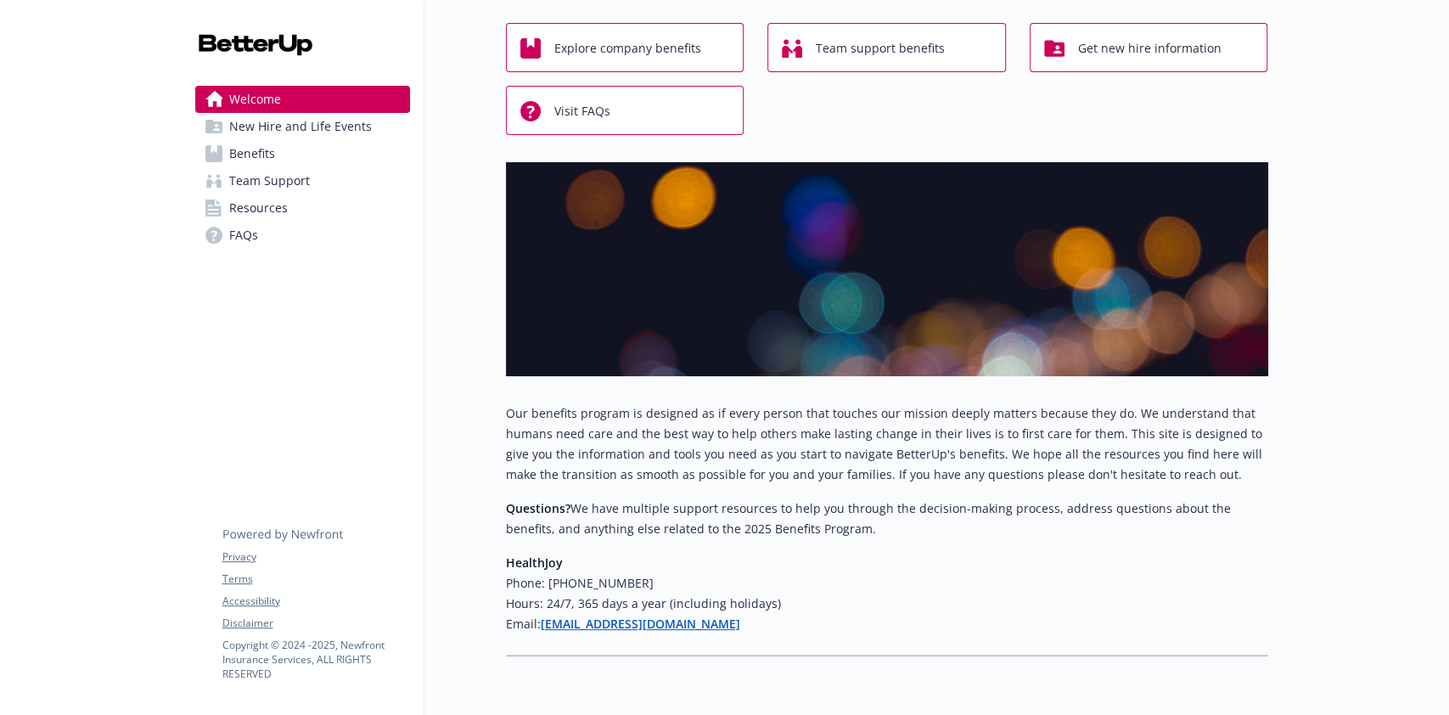
scroll to position [163, 0]
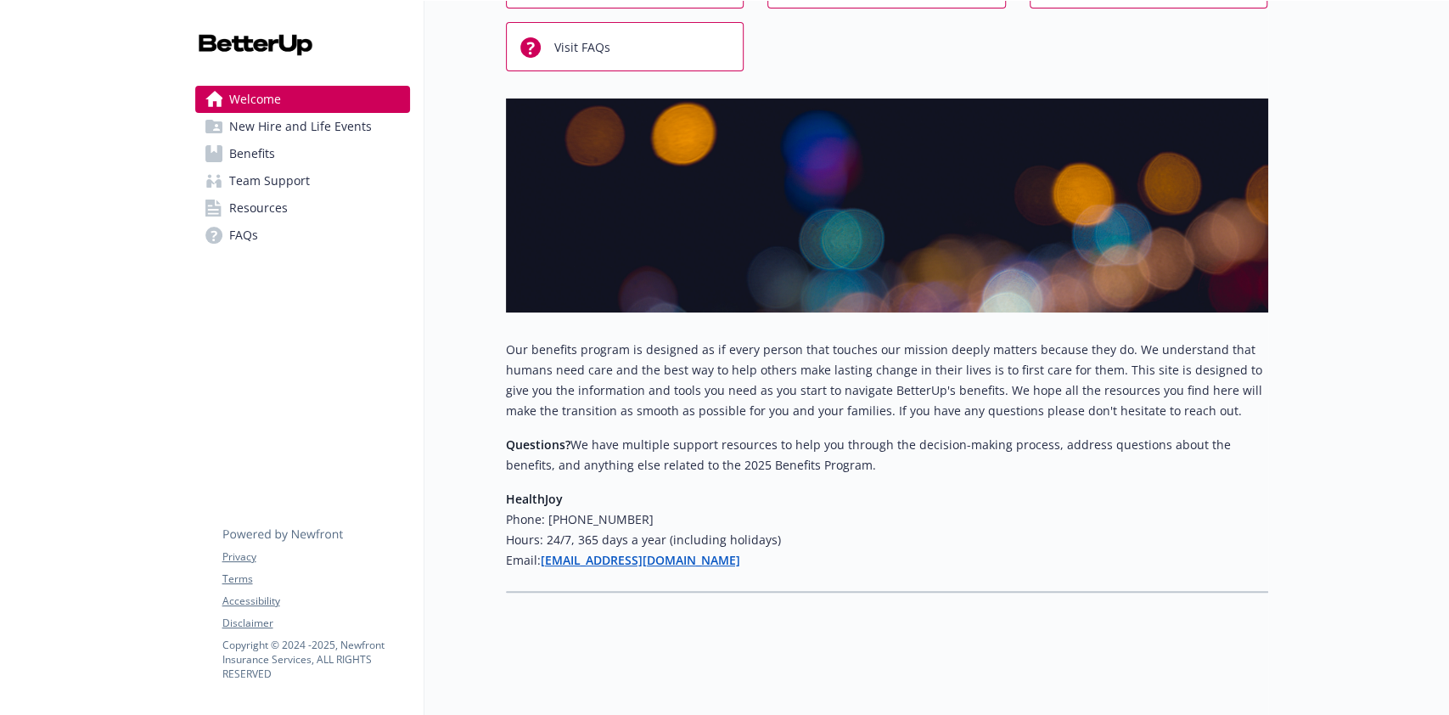
click at [304, 156] on link "Benefits" at bounding box center [302, 153] width 215 height 27
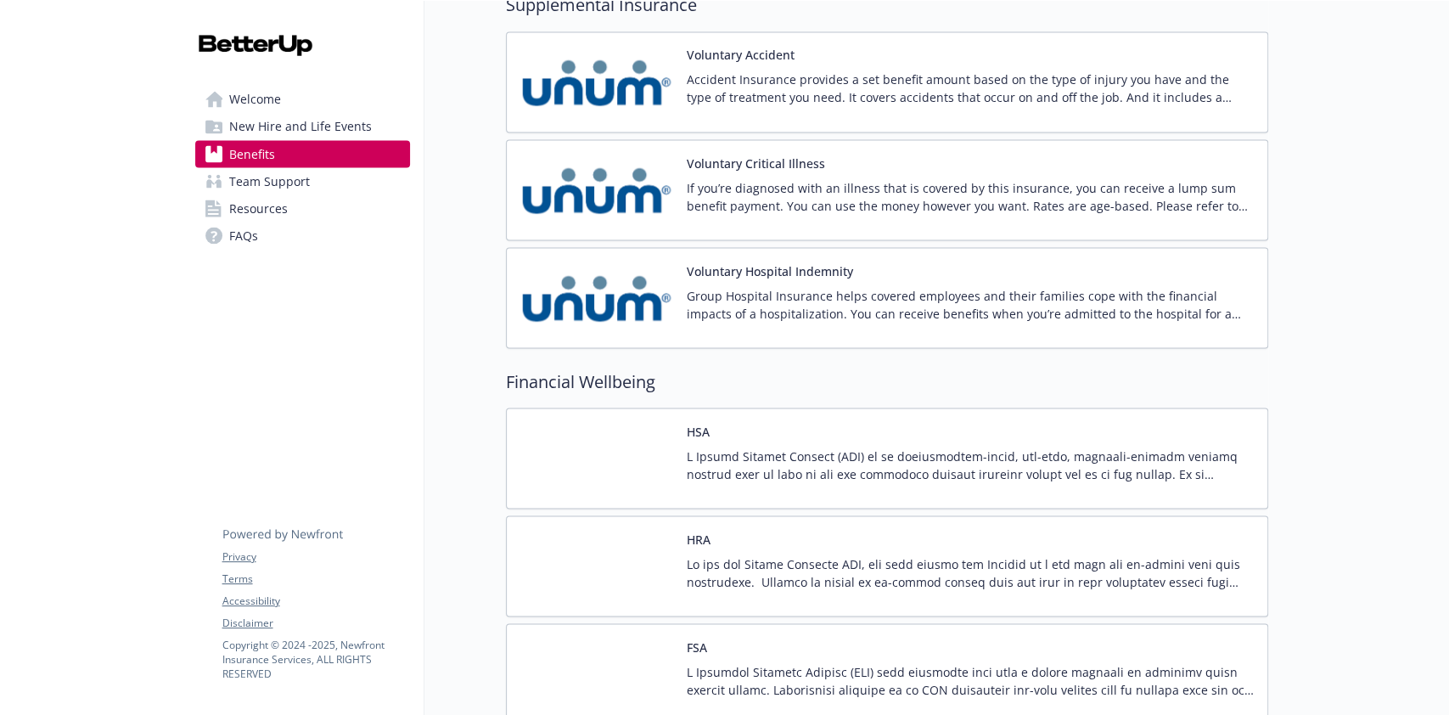
scroll to position [2263, 0]
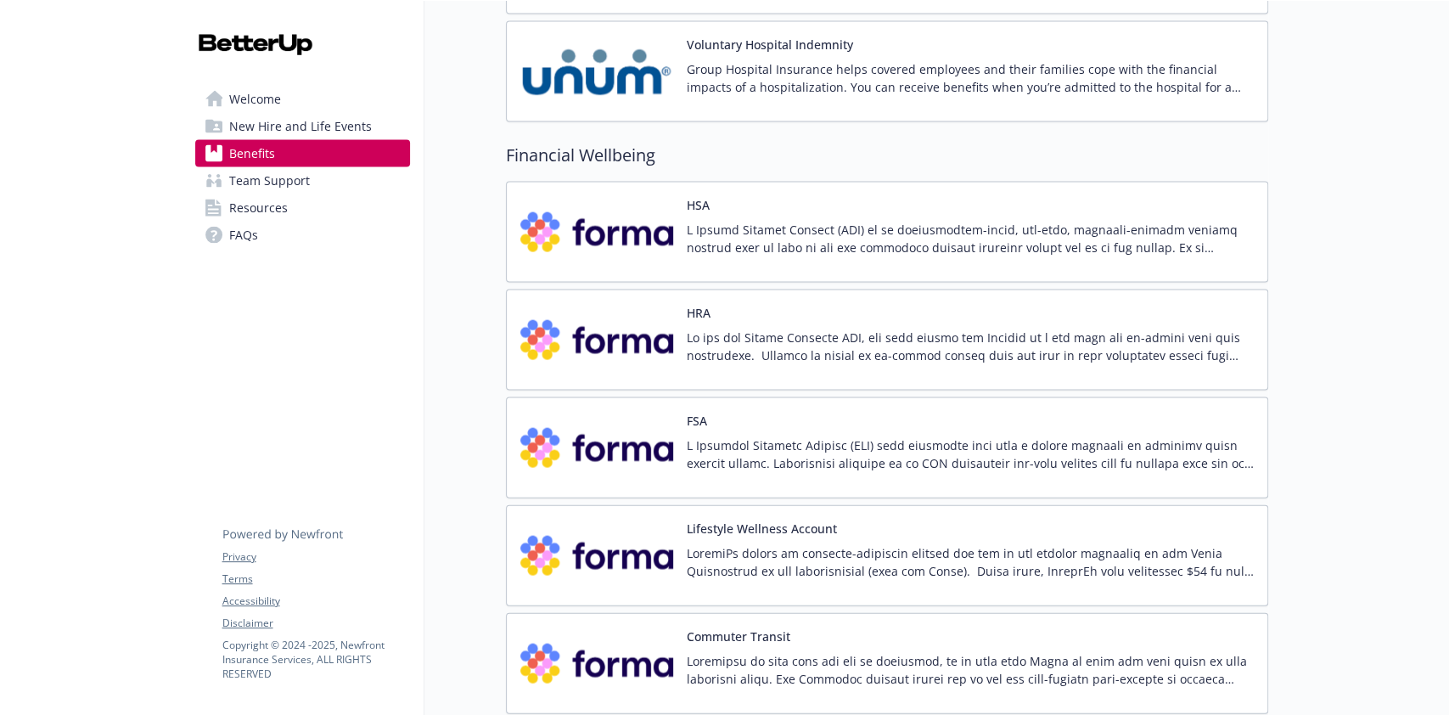
click at [853, 328] on p at bounding box center [970, 346] width 567 height 36
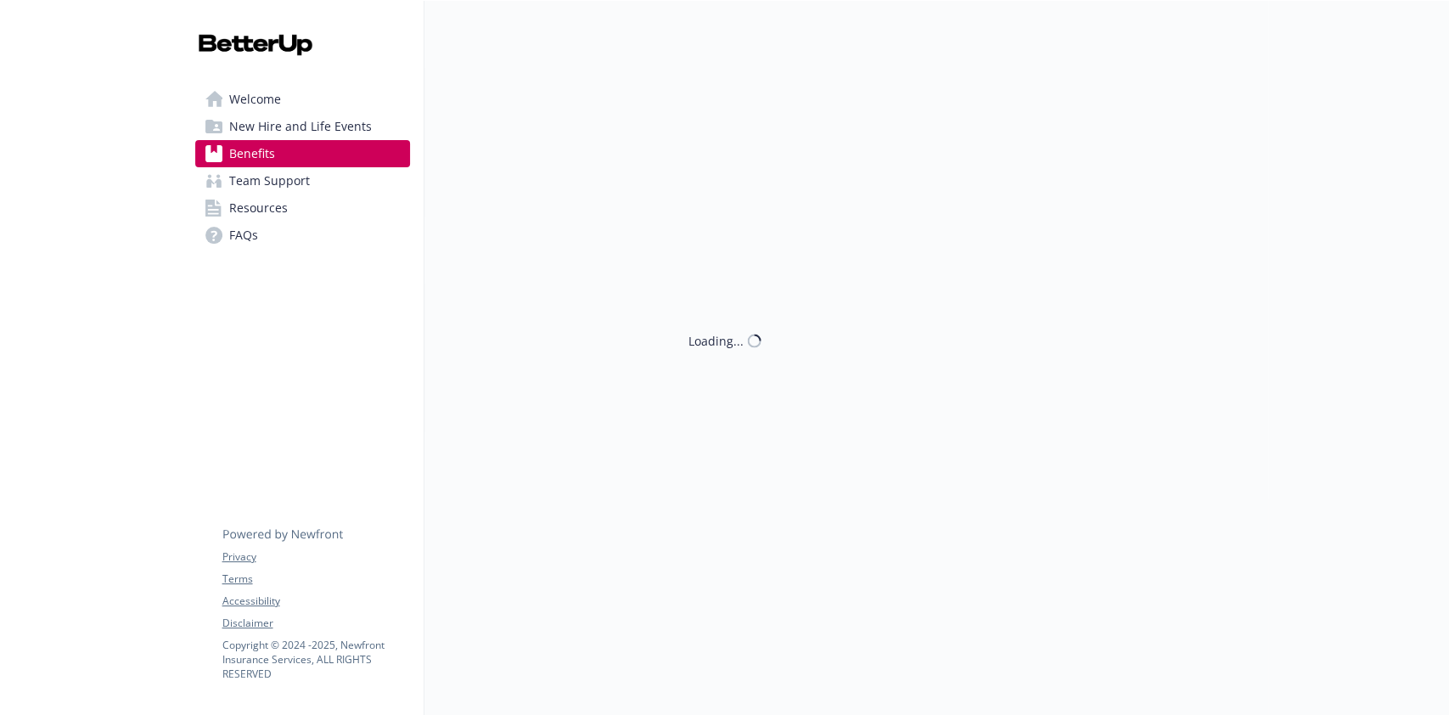
scroll to position [2263, 0]
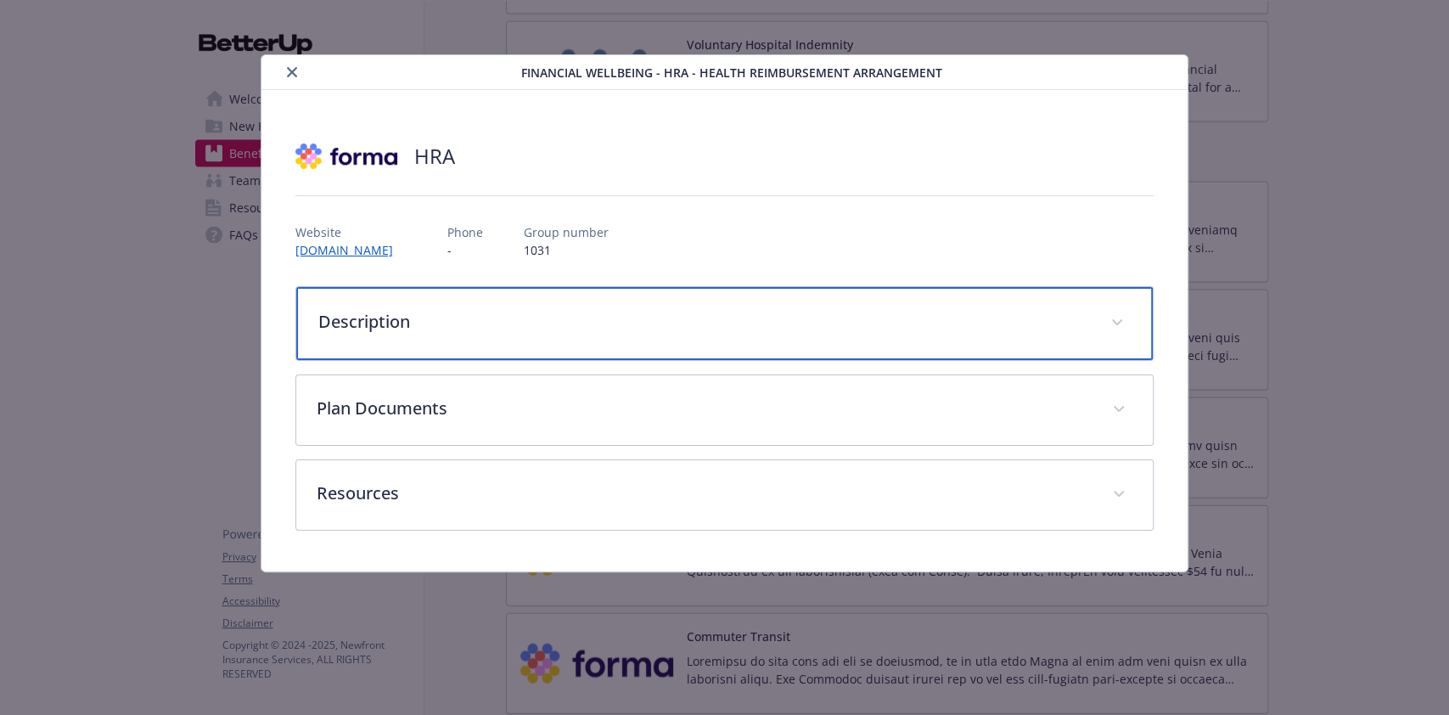
click at [665, 314] on p "Description" at bounding box center [703, 321] width 771 height 25
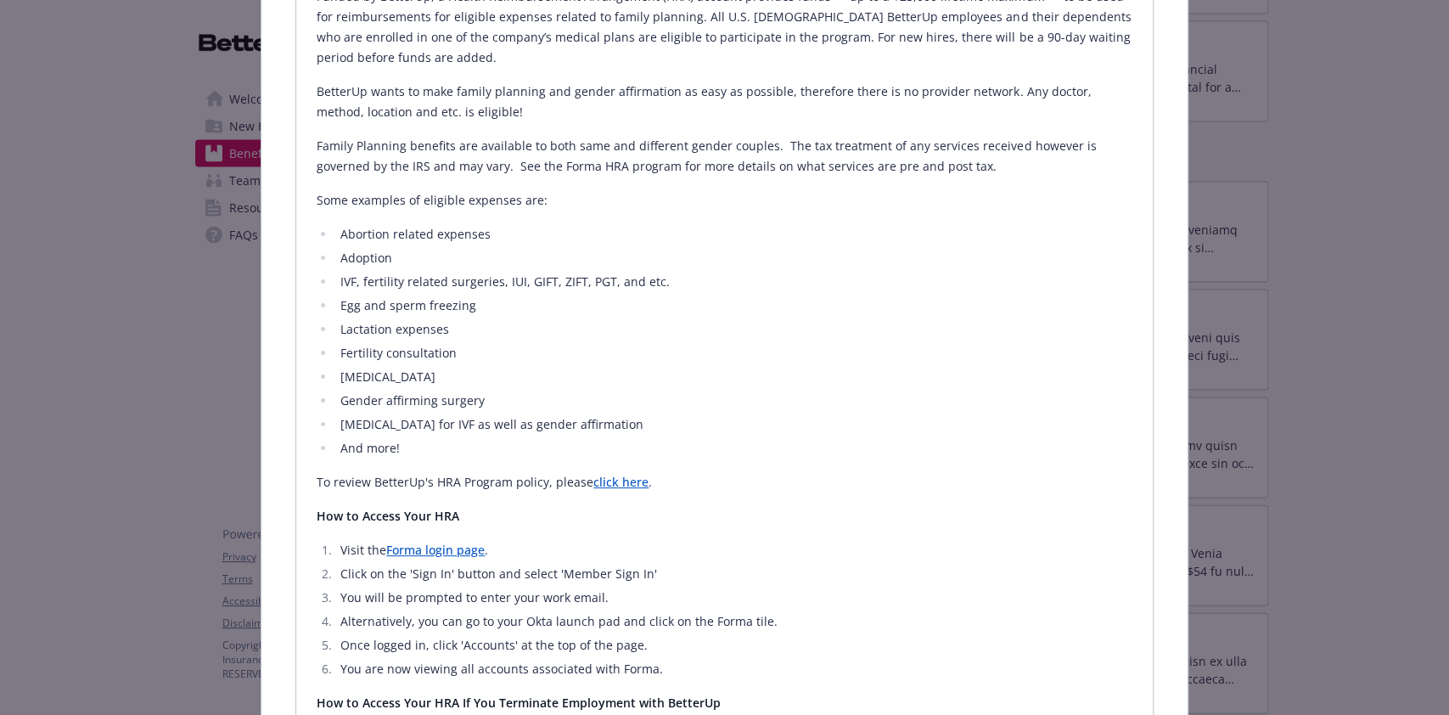
scroll to position [565, 0]
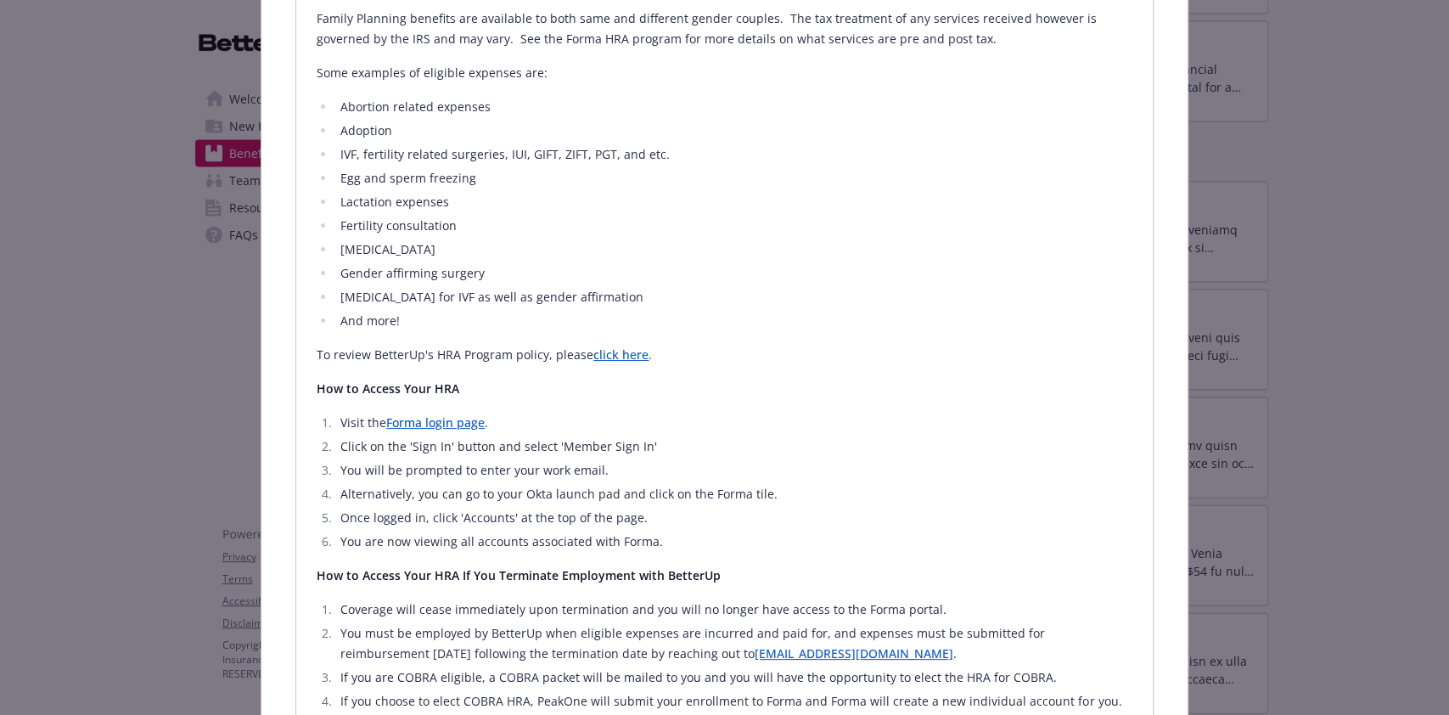
click at [619, 353] on link "click here" at bounding box center [620, 354] width 55 height 16
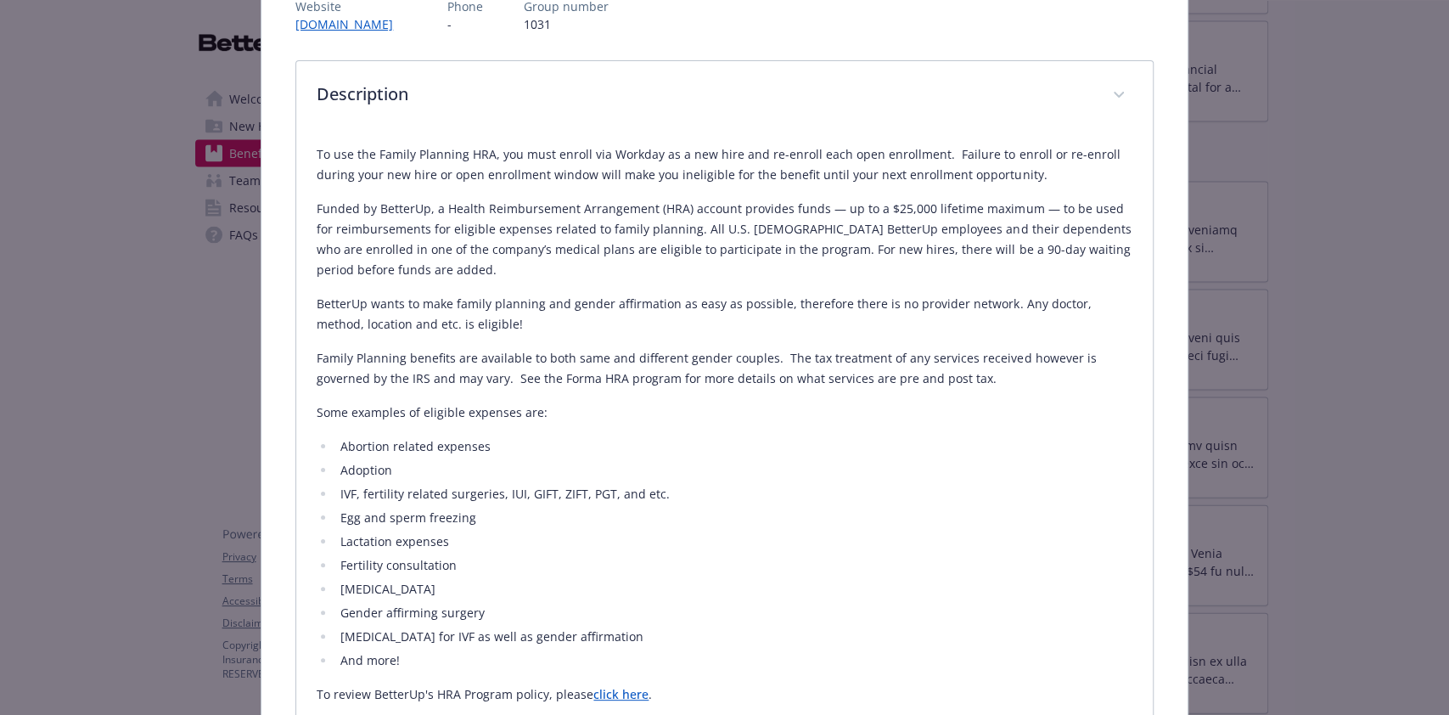
scroll to position [0, 0]
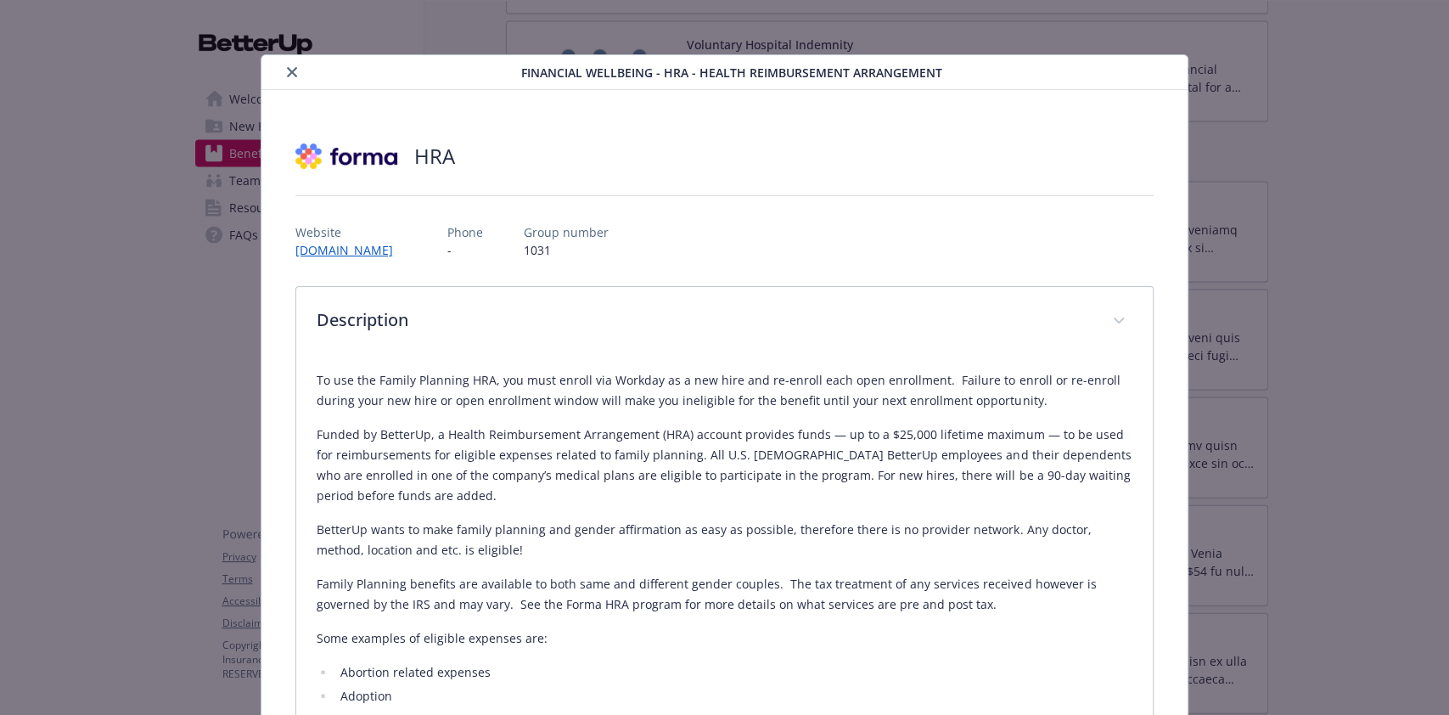
drag, startPoint x: 289, startPoint y: 70, endPoint x: 319, endPoint y: 70, distance: 30.6
click at [289, 70] on icon "close" at bounding box center [292, 72] width 10 height 10
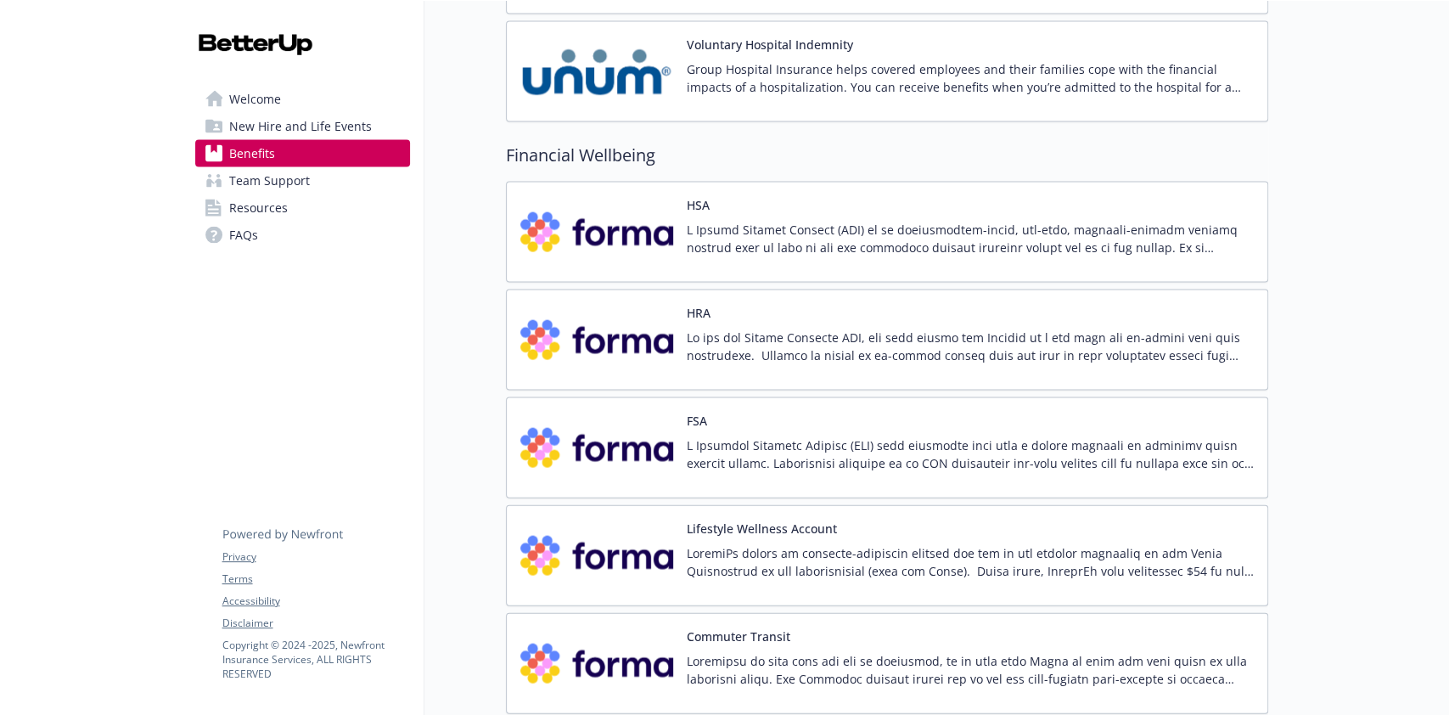
click at [845, 544] on p at bounding box center [970, 562] width 567 height 36
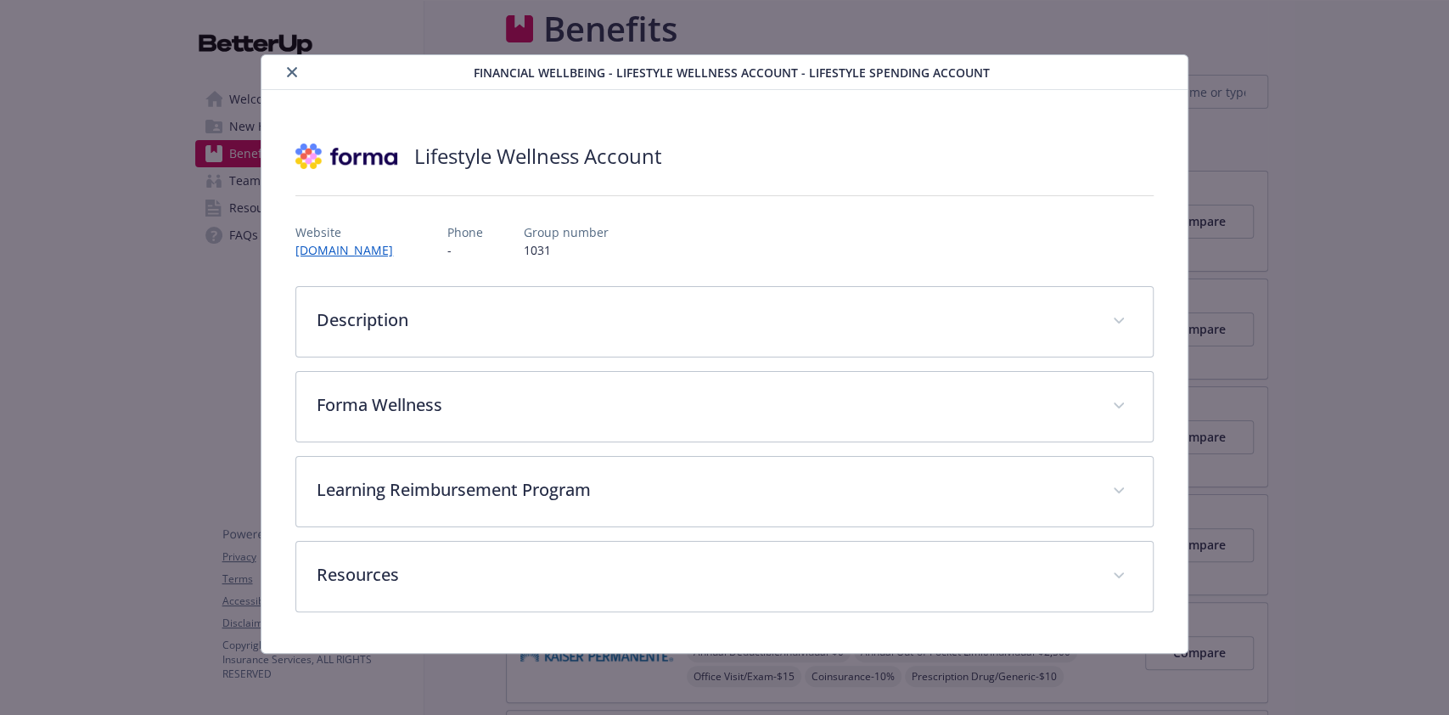
scroll to position [2263, 0]
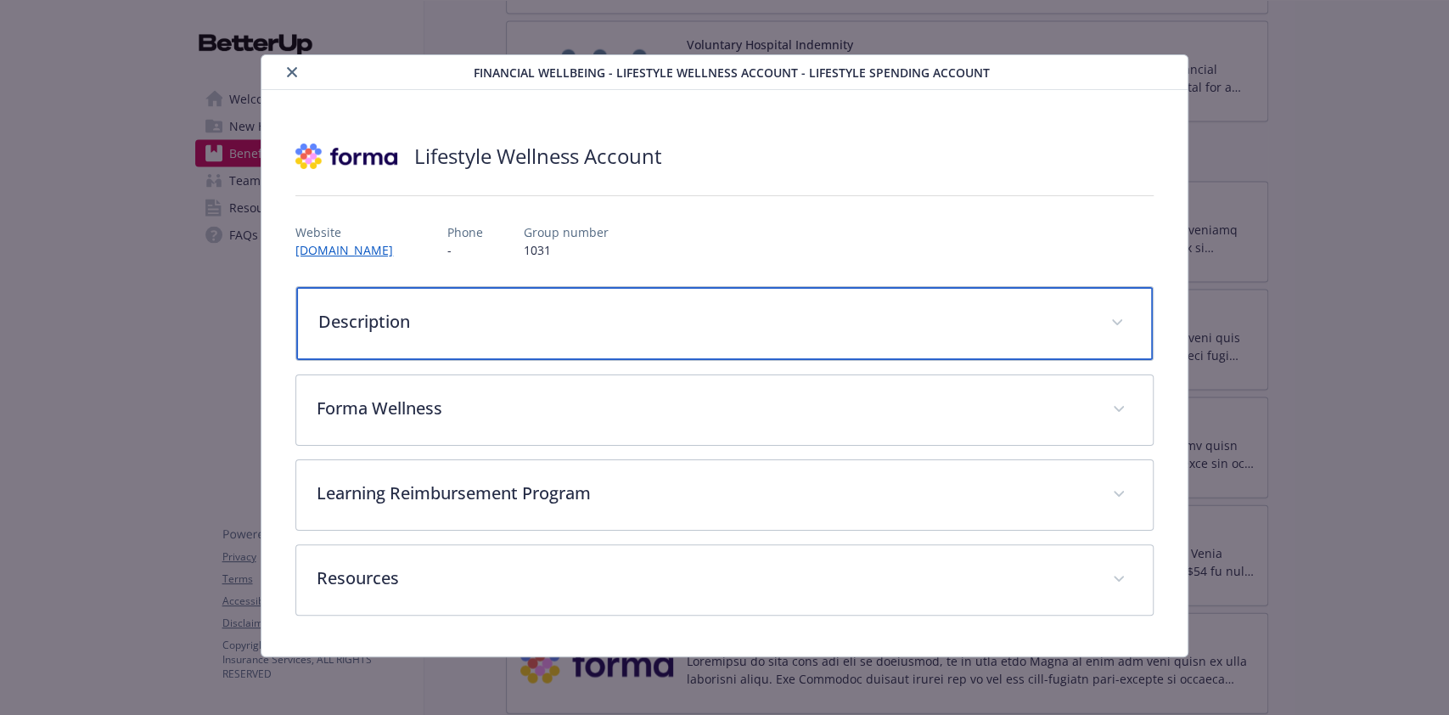
click at [855, 320] on p "Description" at bounding box center [703, 321] width 771 height 25
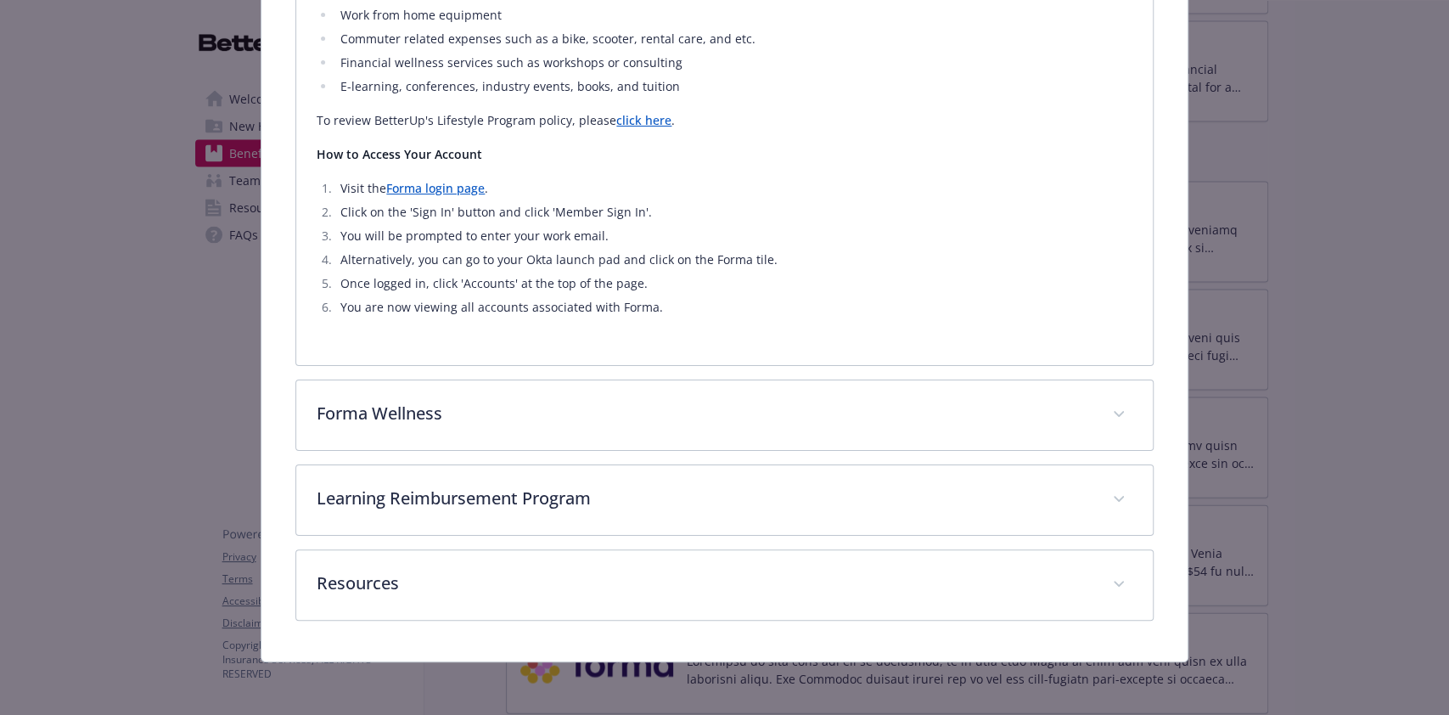
scroll to position [0, 0]
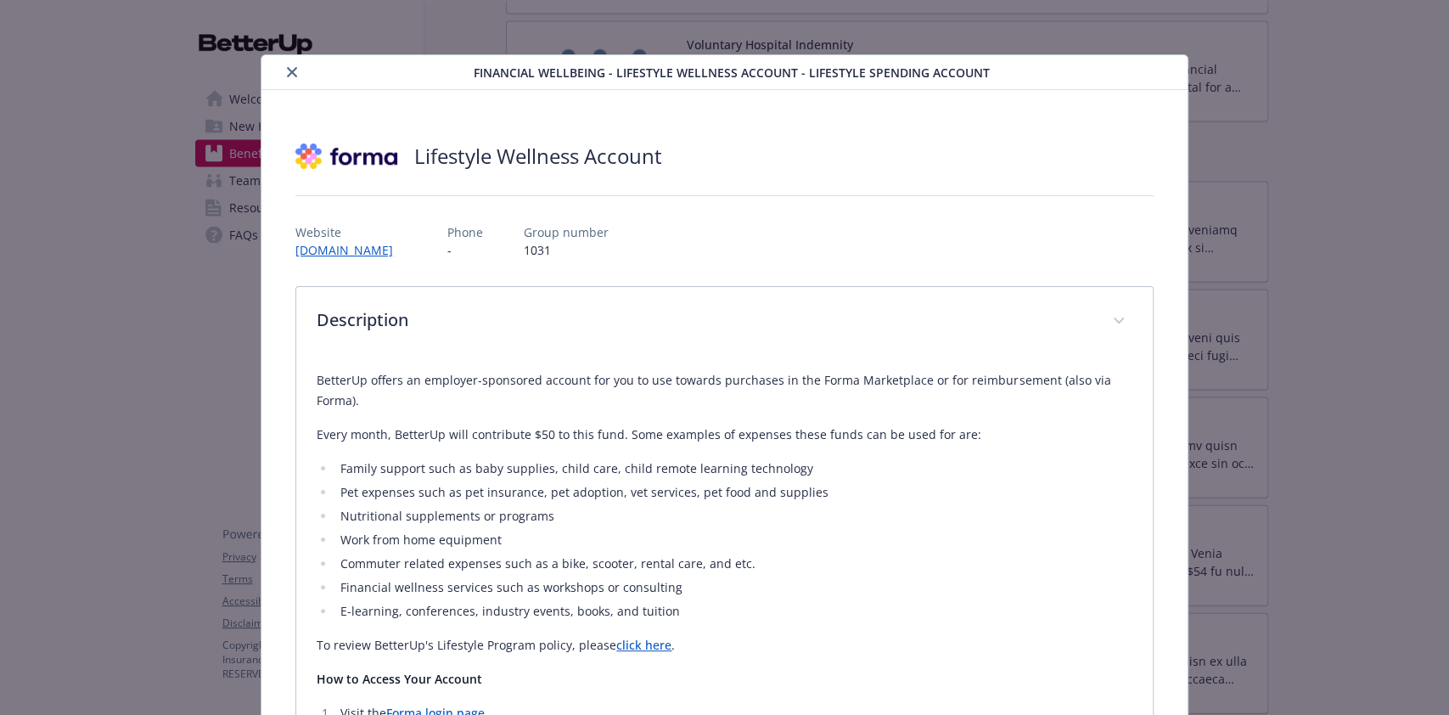
click at [287, 72] on icon "close" at bounding box center [292, 72] width 10 height 10
